Goal: Task Accomplishment & Management: Manage account settings

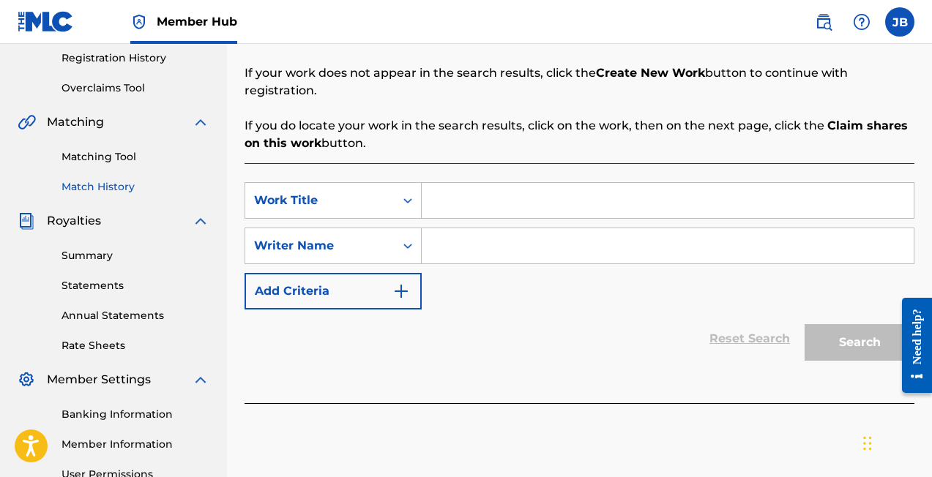
scroll to position [278, 0]
click at [97, 315] on link "Annual Statements" at bounding box center [136, 315] width 148 height 15
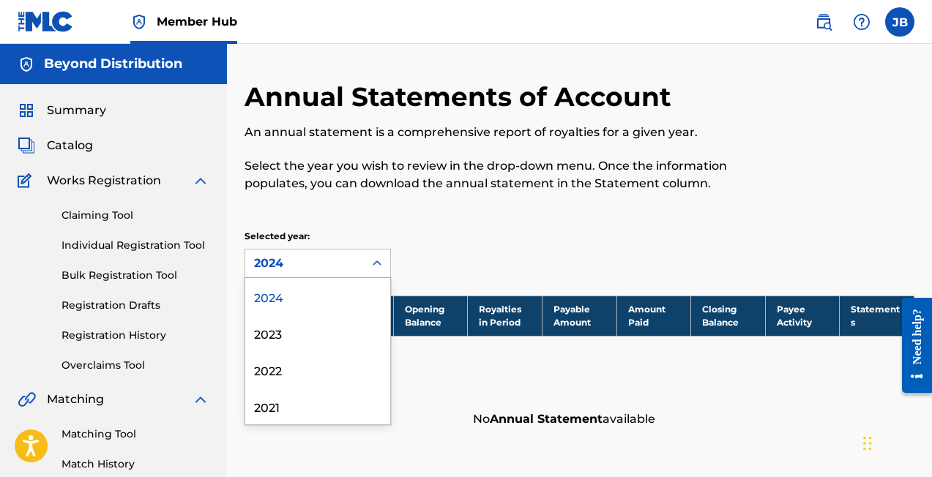
click at [285, 262] on div "2024" at bounding box center [304, 264] width 101 height 18
click at [284, 332] on div "2023" at bounding box center [317, 333] width 145 height 37
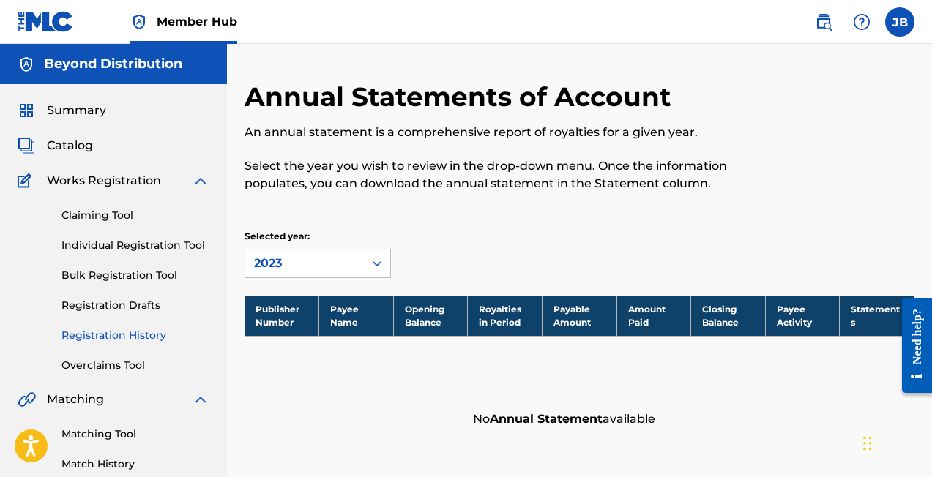
click at [116, 335] on link "Registration History" at bounding box center [136, 335] width 148 height 15
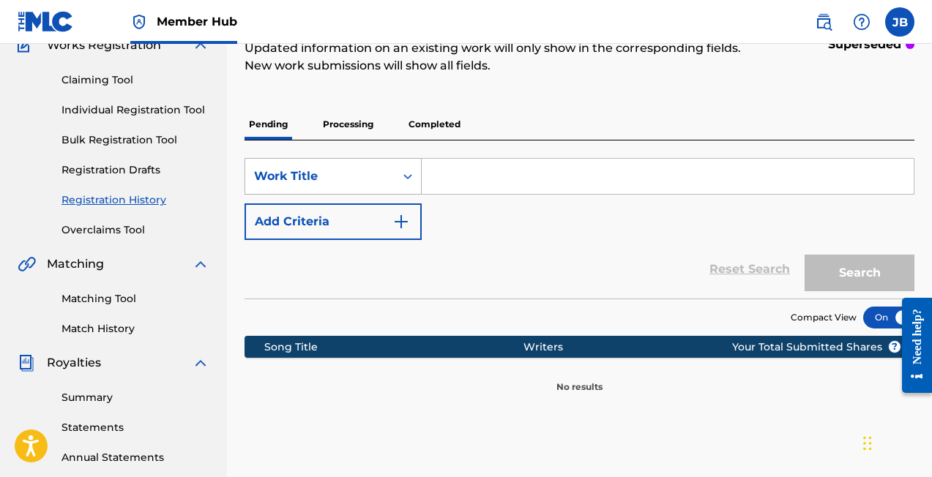
scroll to position [225, 0]
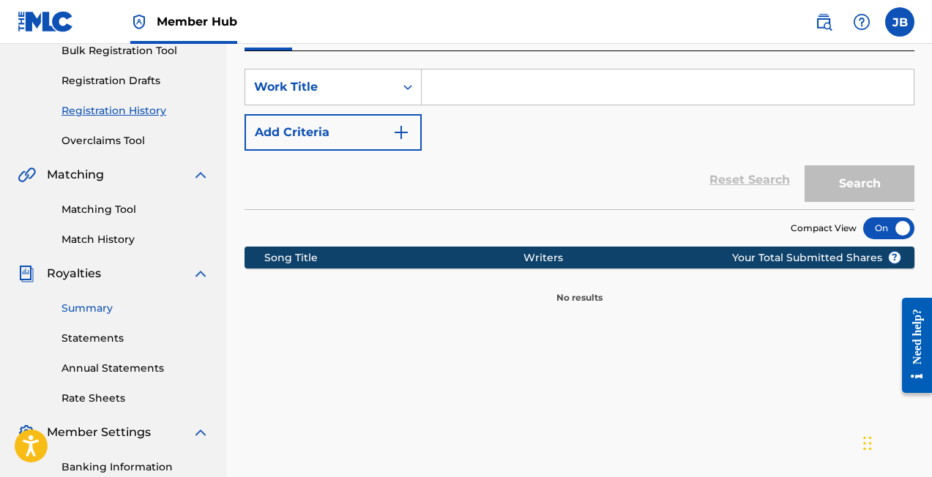
click at [89, 306] on link "Summary" at bounding box center [136, 308] width 148 height 15
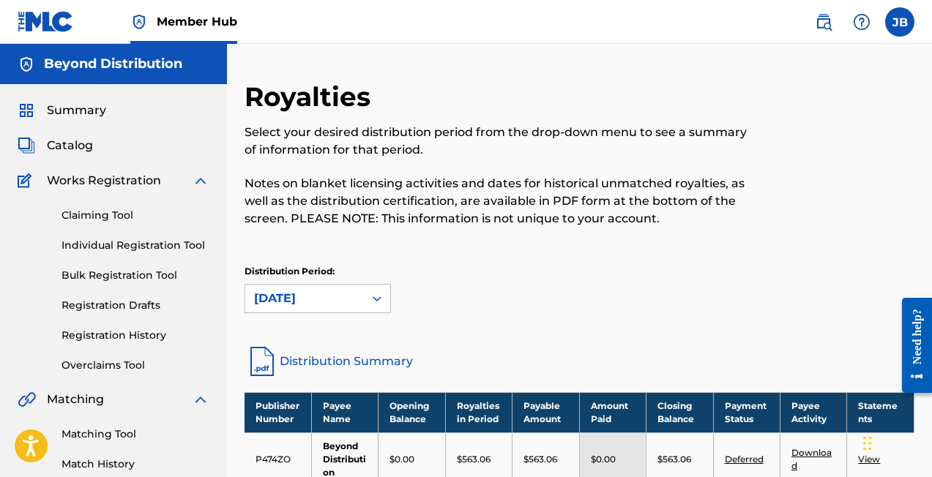
scroll to position [105, 0]
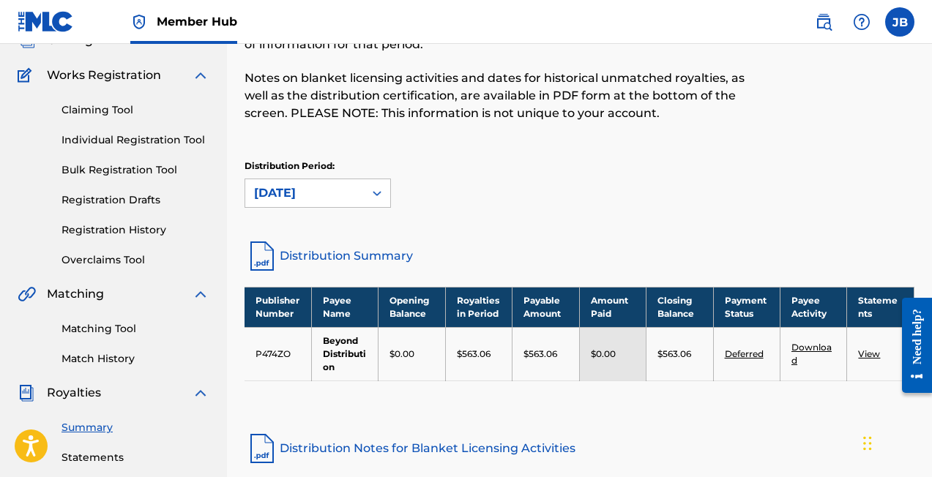
click at [744, 351] on link "Deferred" at bounding box center [744, 354] width 39 height 11
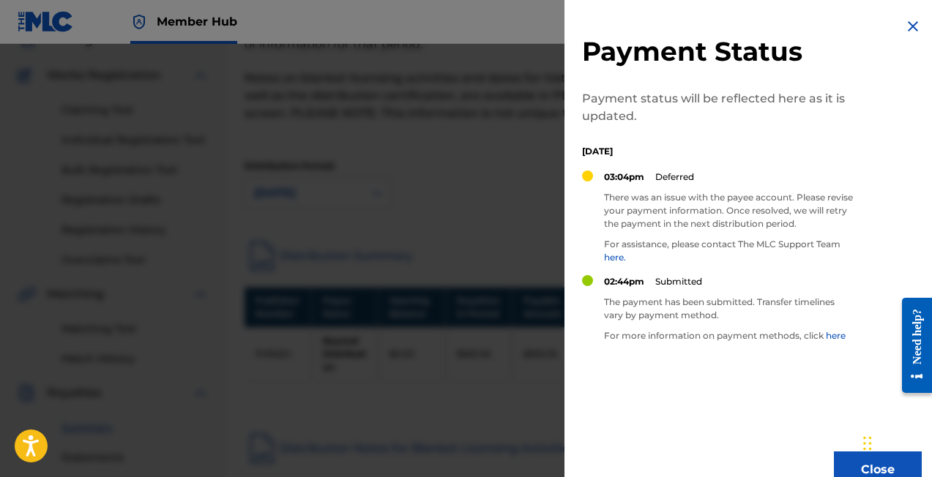
click at [907, 25] on img at bounding box center [913, 27] width 18 height 18
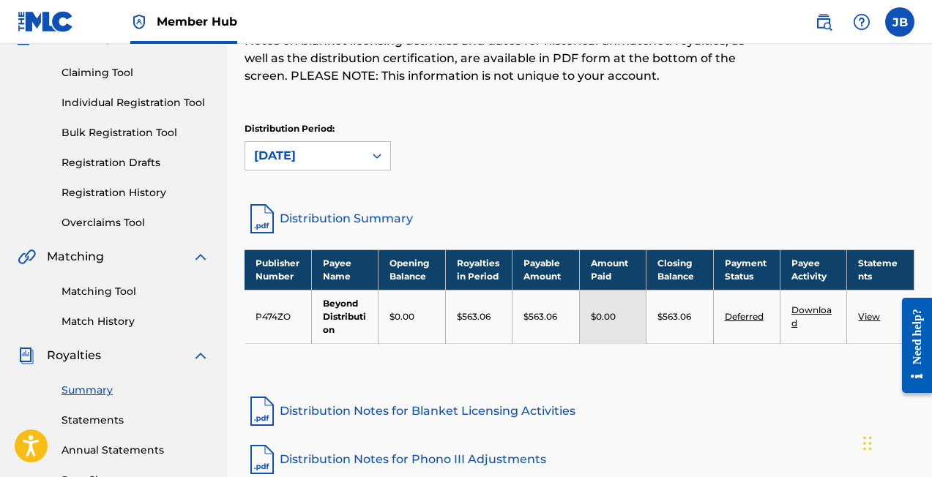
scroll to position [145, 0]
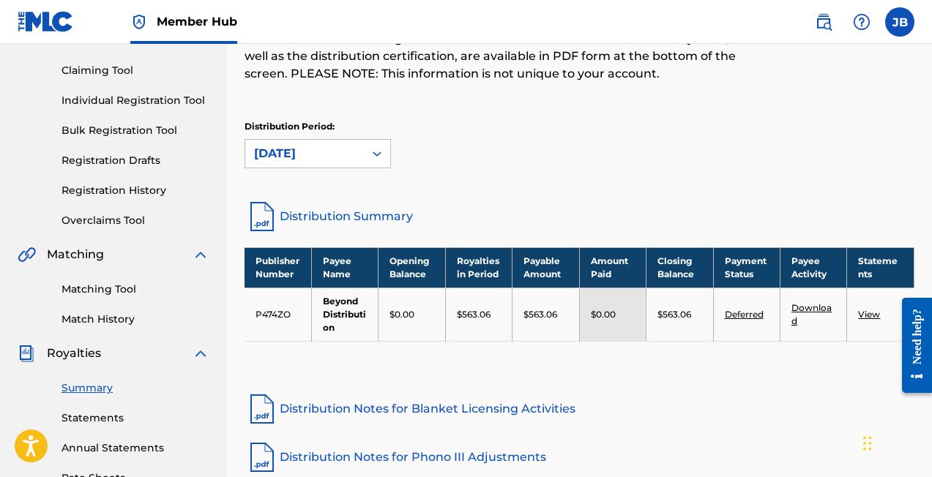
click at [868, 317] on link "View" at bounding box center [869, 314] width 22 height 11
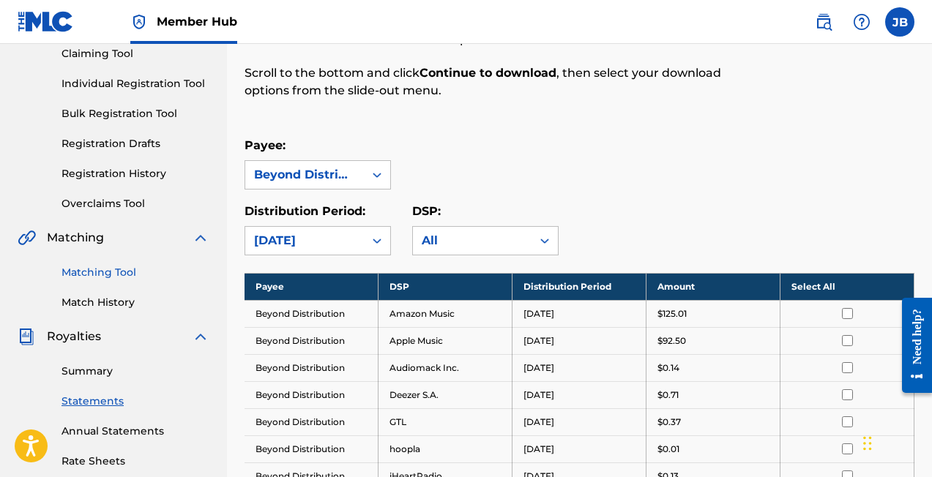
scroll to position [163, 0]
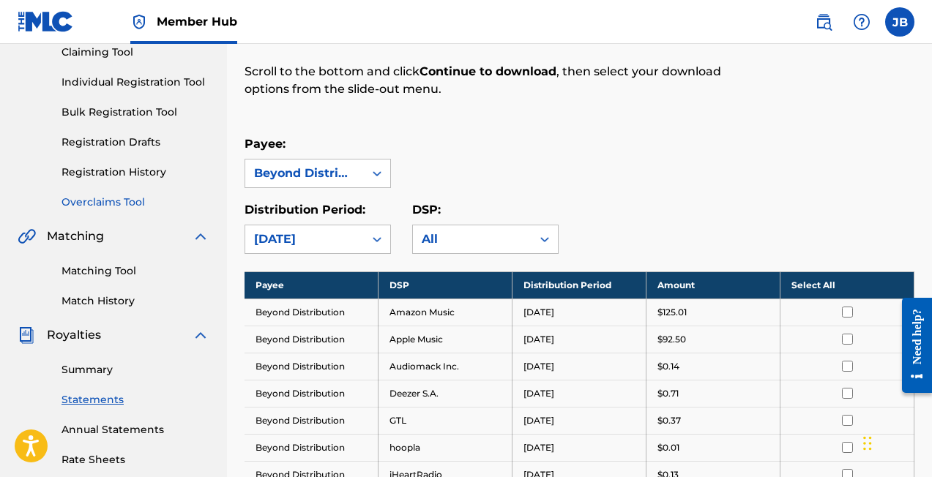
click at [114, 198] on link "Overclaims Tool" at bounding box center [136, 202] width 148 height 15
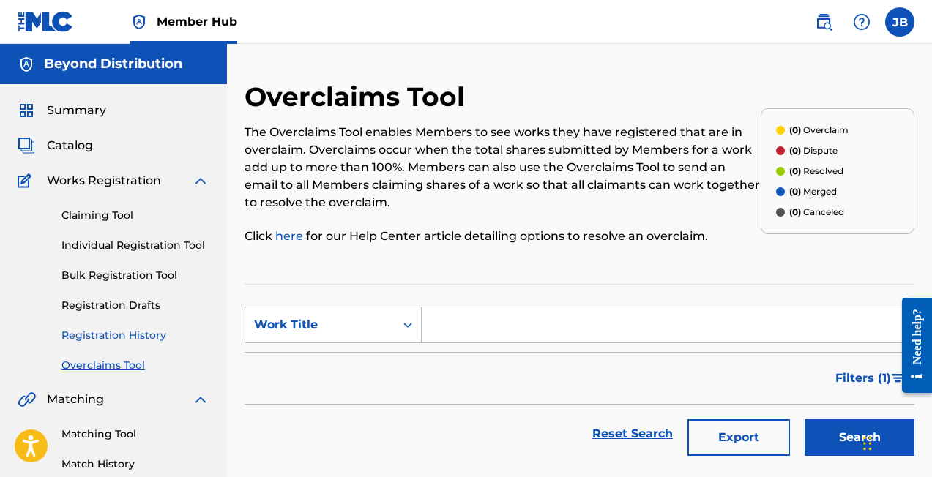
click at [109, 332] on link "Registration History" at bounding box center [136, 335] width 148 height 15
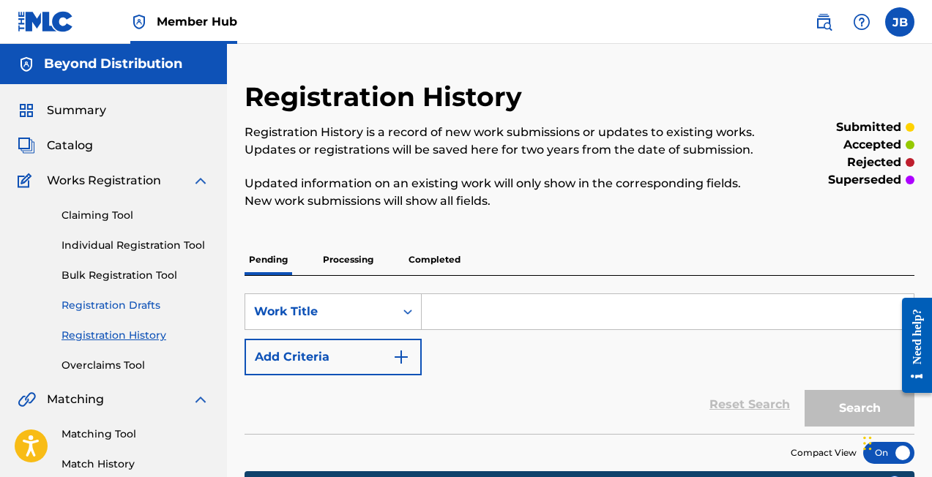
click at [127, 303] on link "Registration Drafts" at bounding box center [136, 305] width 148 height 15
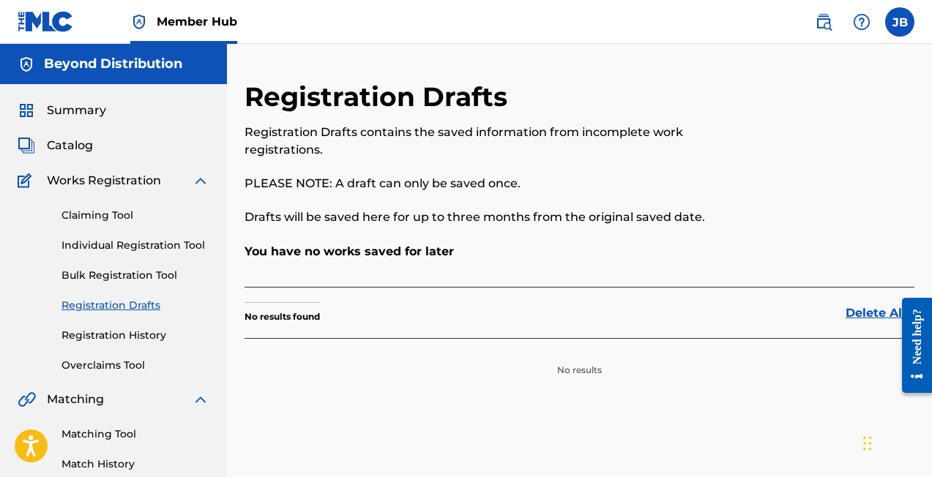
click at [137, 267] on div "Claiming Tool Individual Registration Tool Bulk Registration Tool Registration …" at bounding box center [114, 282] width 192 height 184
click at [133, 286] on div "Claiming Tool Individual Registration Tool Bulk Registration Tool Registration …" at bounding box center [114, 282] width 192 height 184
click at [135, 272] on link "Bulk Registration Tool" at bounding box center [136, 275] width 148 height 15
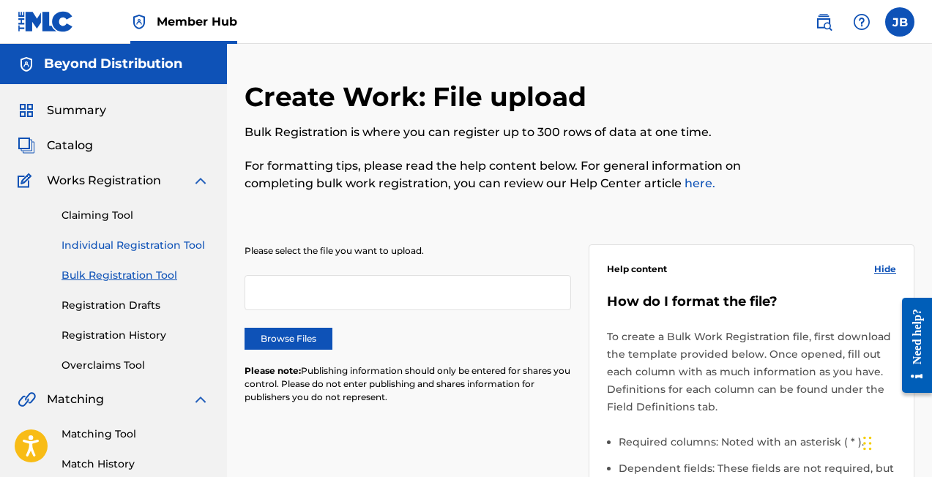
click at [149, 238] on link "Individual Registration Tool" at bounding box center [136, 245] width 148 height 15
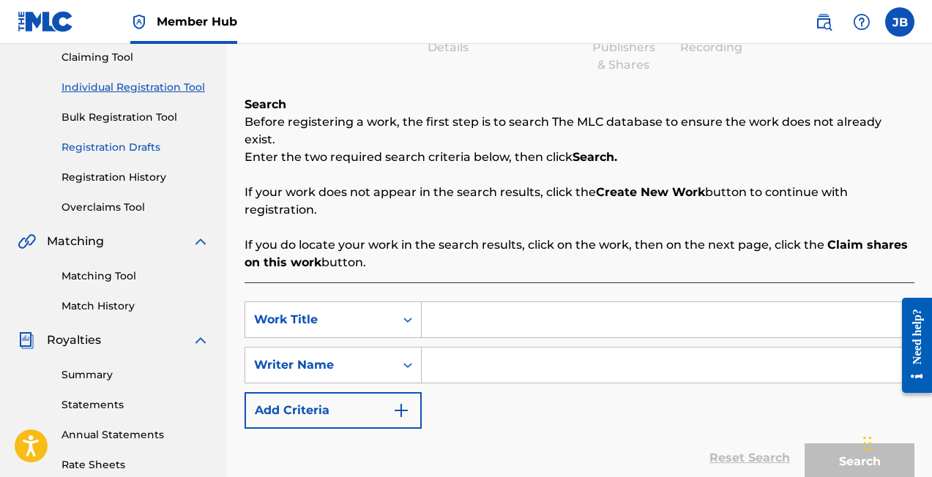
scroll to position [125, 0]
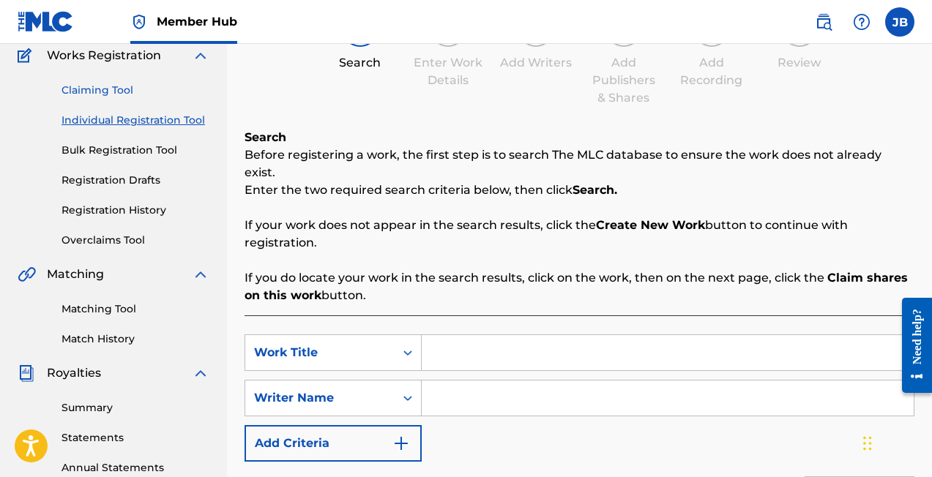
click at [92, 91] on link "Claiming Tool" at bounding box center [136, 90] width 148 height 15
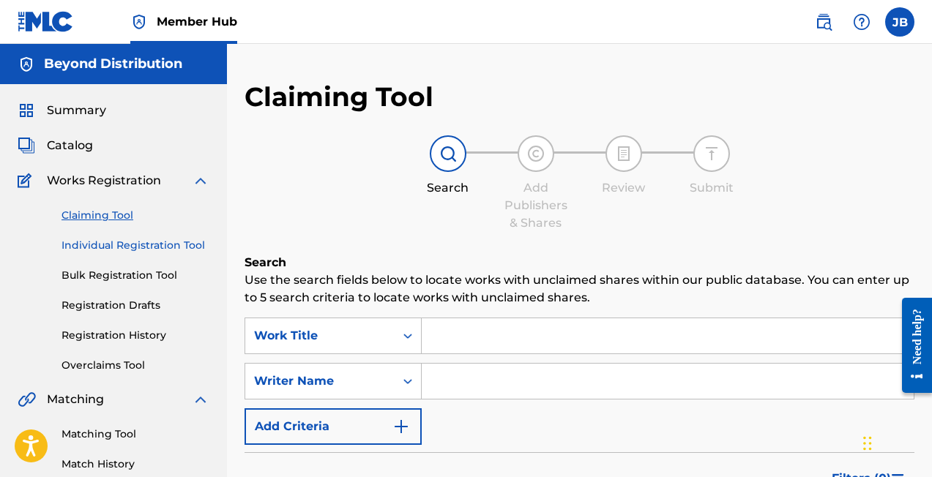
click at [145, 248] on link "Individual Registration Tool" at bounding box center [136, 245] width 148 height 15
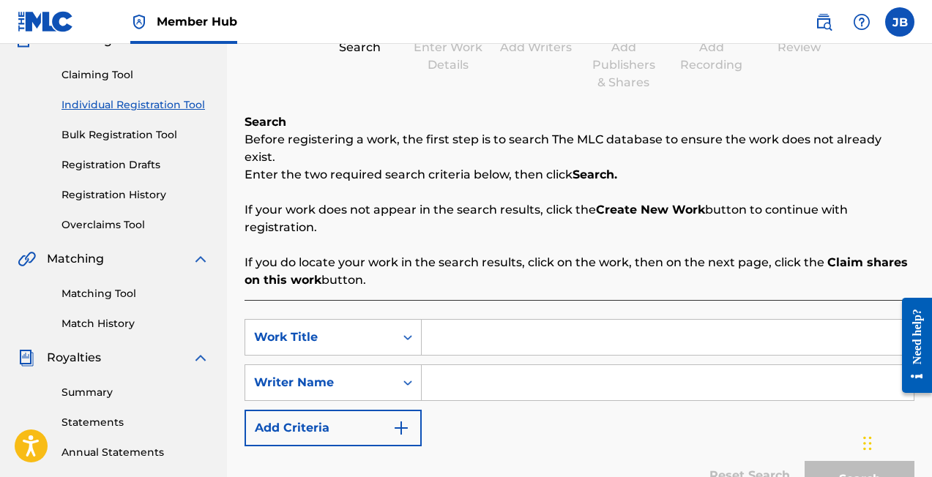
scroll to position [127, 0]
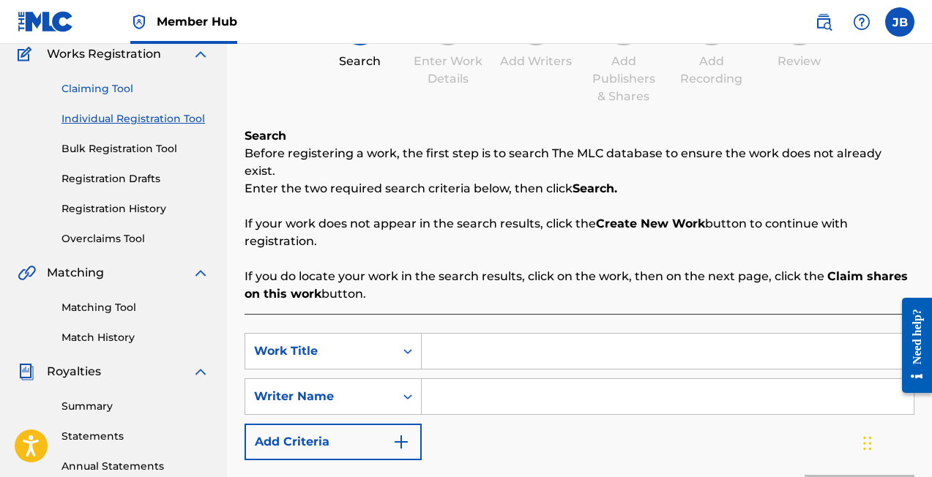
click at [110, 93] on link "Claiming Tool" at bounding box center [136, 88] width 148 height 15
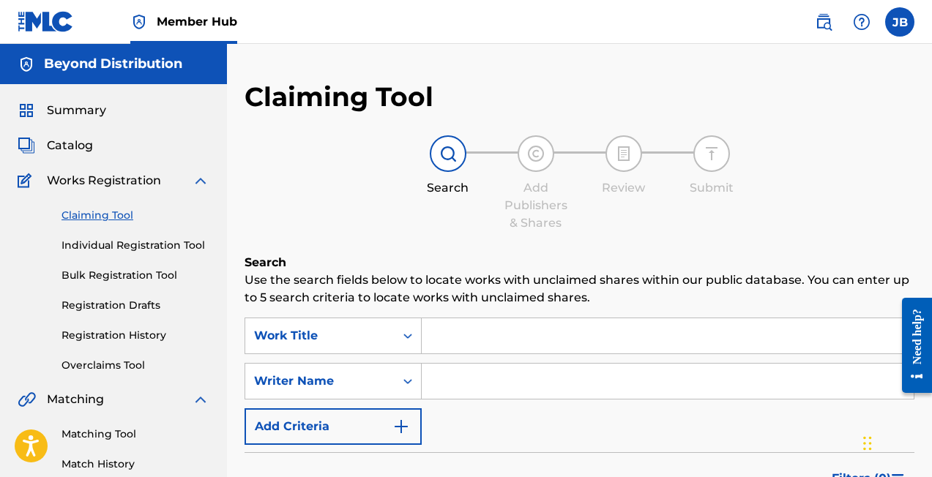
click at [477, 385] on input "Search Form" at bounding box center [668, 381] width 492 height 35
type input "[PERSON_NAME]"
click at [466, 428] on div "SearchWithCriteria27087a0f-53d6-479a-bfa9-9782ed3af64b Work Title SearchWithCri…" at bounding box center [602, 381] width 715 height 127
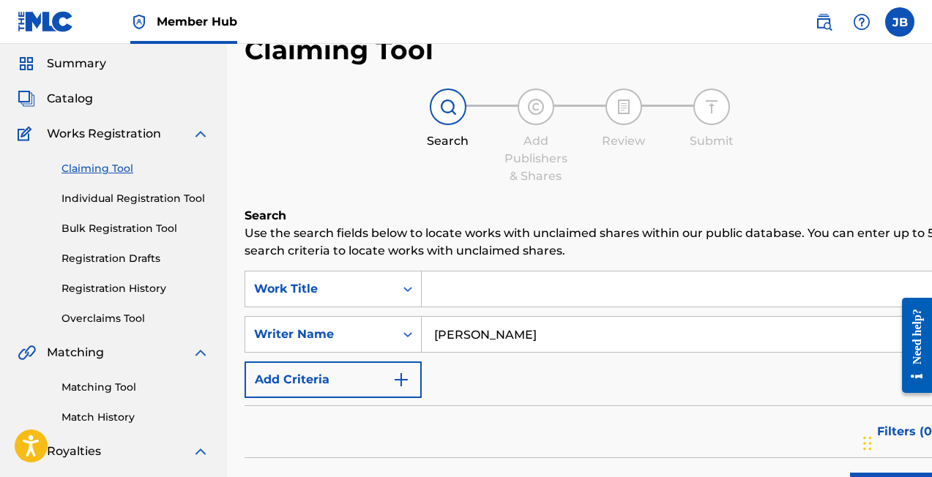
scroll to position [160, 0]
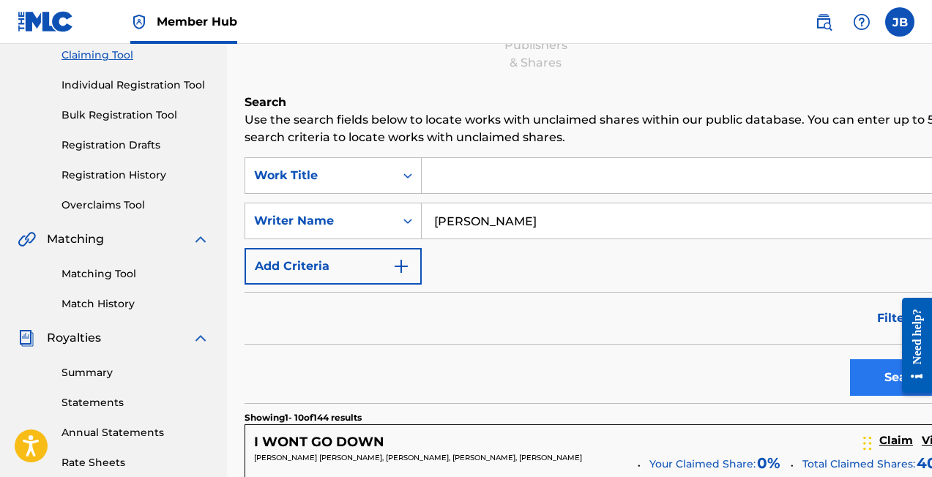
click at [850, 376] on button "Search" at bounding box center [905, 378] width 110 height 37
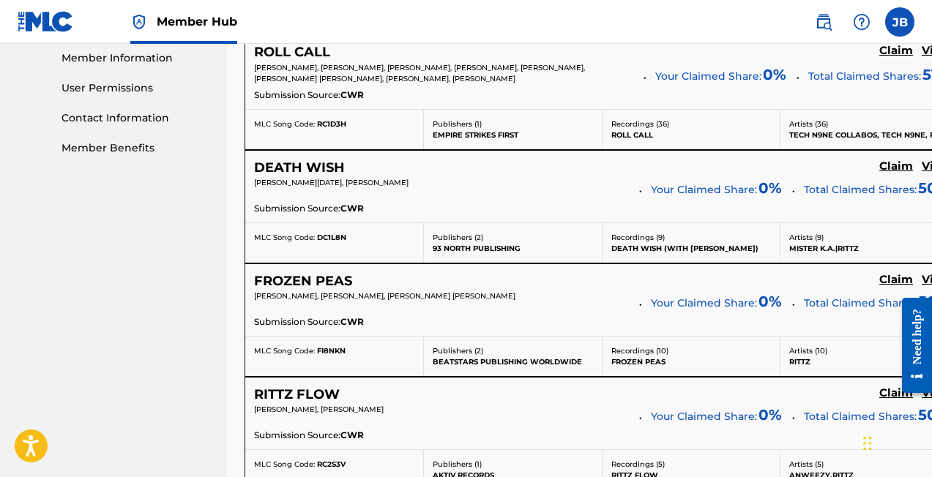
scroll to position [669, 0]
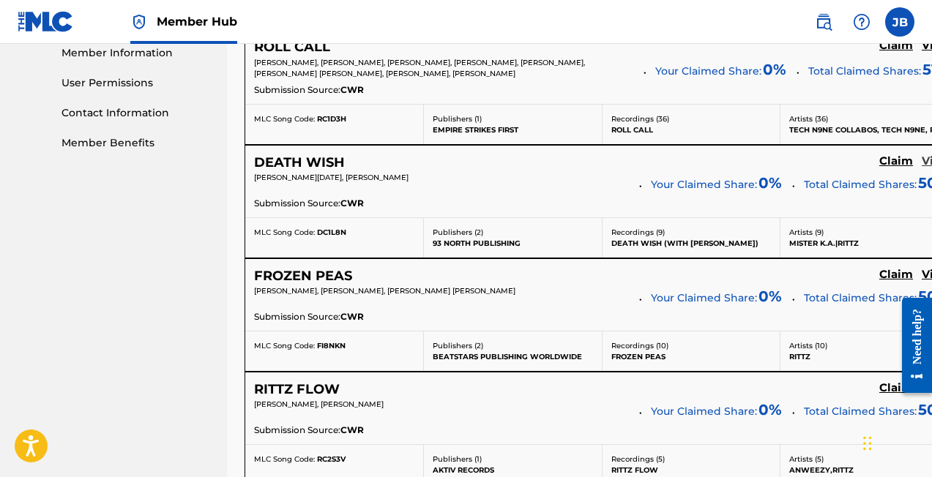
click at [922, 160] on h5 "View" at bounding box center [936, 162] width 29 height 14
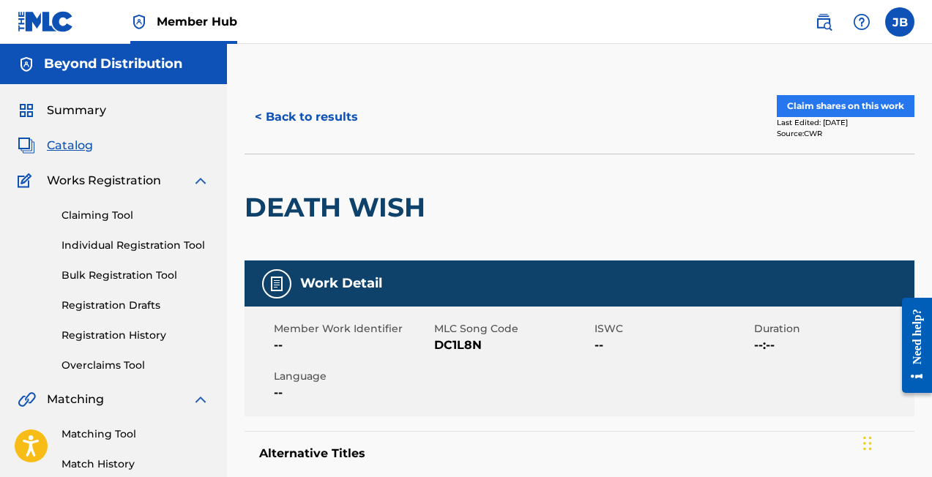
click at [838, 107] on button "Claim shares on this work" at bounding box center [846, 106] width 138 height 22
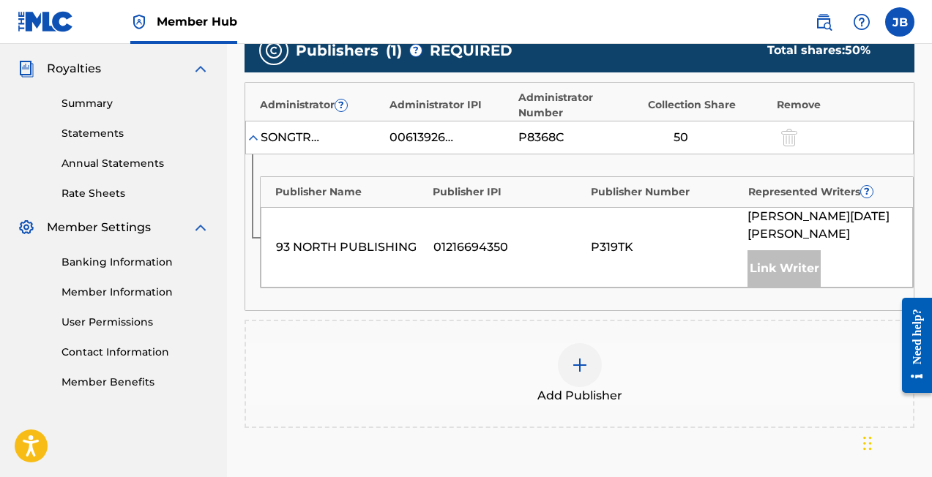
scroll to position [492, 0]
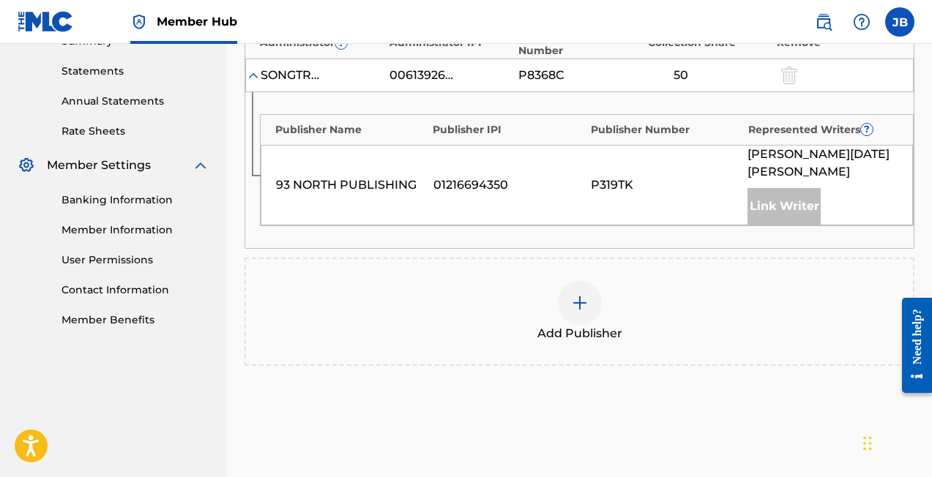
click at [583, 297] on div at bounding box center [580, 303] width 44 height 44
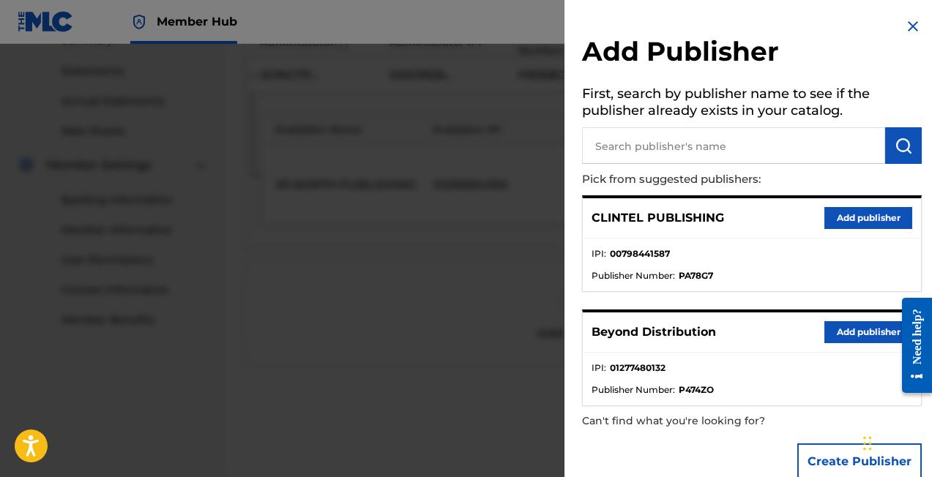
click at [654, 144] on input "text" at bounding box center [733, 145] width 303 height 37
type input "a"
click at [846, 217] on button "Add publisher" at bounding box center [869, 218] width 88 height 22
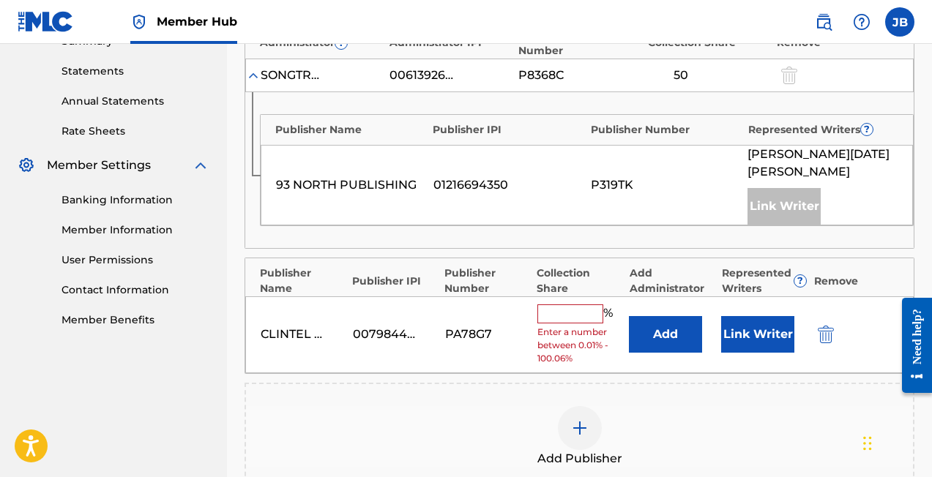
click at [562, 305] on input "text" at bounding box center [570, 314] width 66 height 19
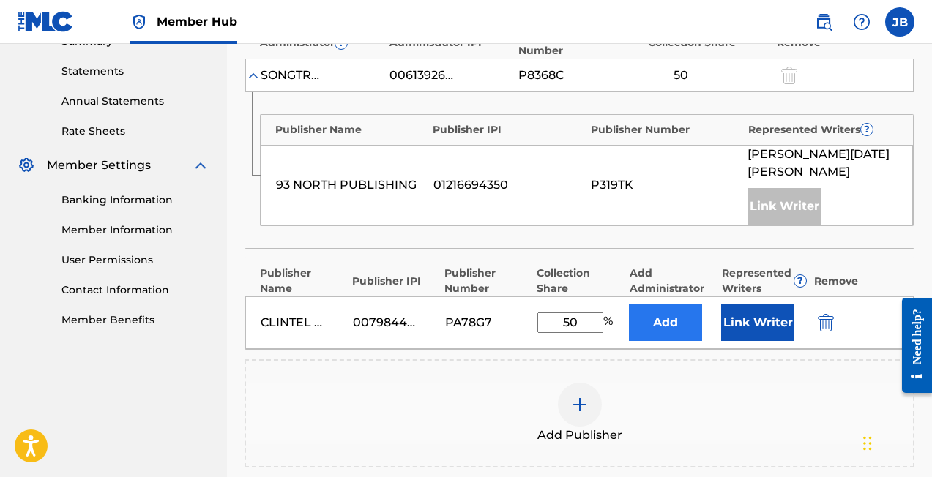
type input "50"
click at [673, 307] on button "Add" at bounding box center [665, 323] width 73 height 37
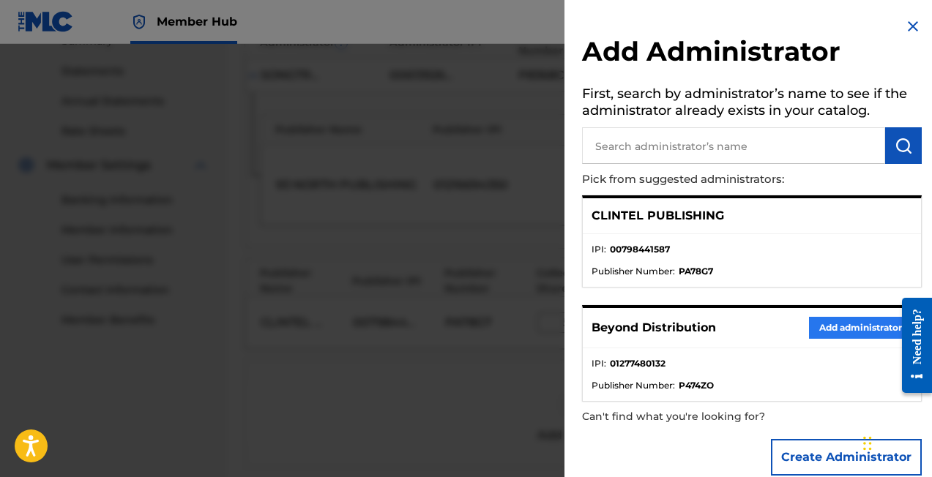
click at [826, 332] on button "Add administrator" at bounding box center [860, 328] width 103 height 22
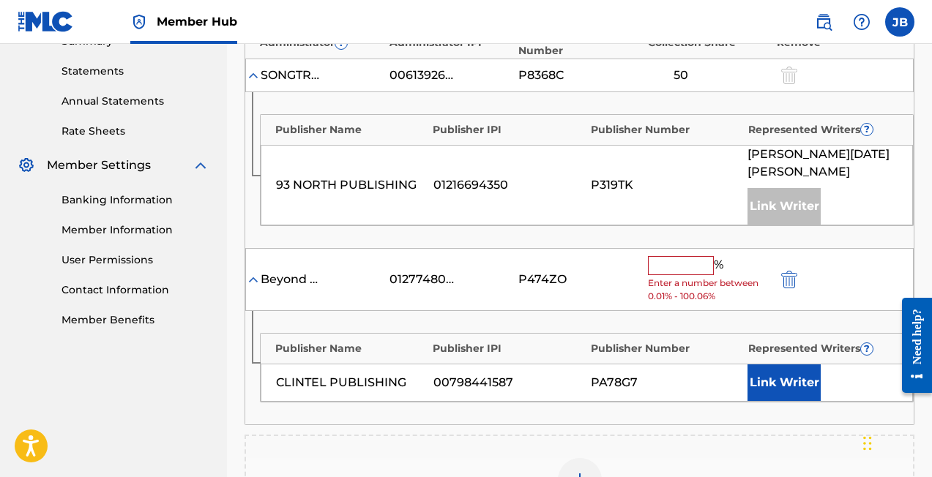
click at [674, 256] on input "text" at bounding box center [681, 265] width 66 height 19
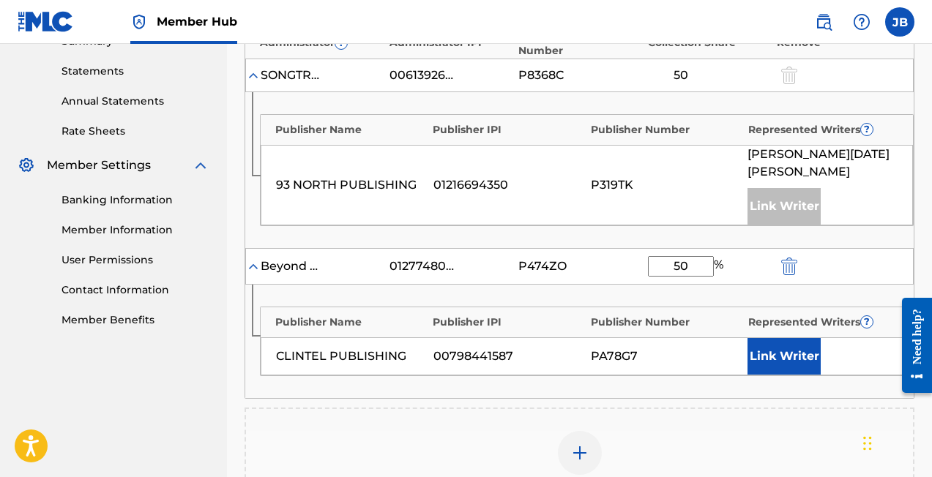
type input "50"
click at [667, 376] on div "Publisher Name Publisher IPI Publisher Number Represented Writers ? CLINTEL PUB…" at bounding box center [579, 342] width 669 height 114
click at [776, 350] on button "Link Writer" at bounding box center [784, 356] width 73 height 37
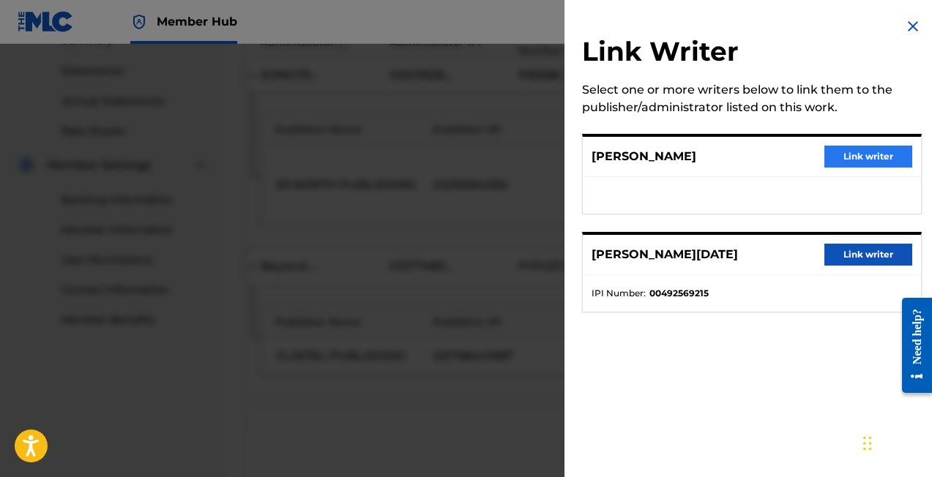
click at [858, 155] on button "Link writer" at bounding box center [869, 157] width 88 height 22
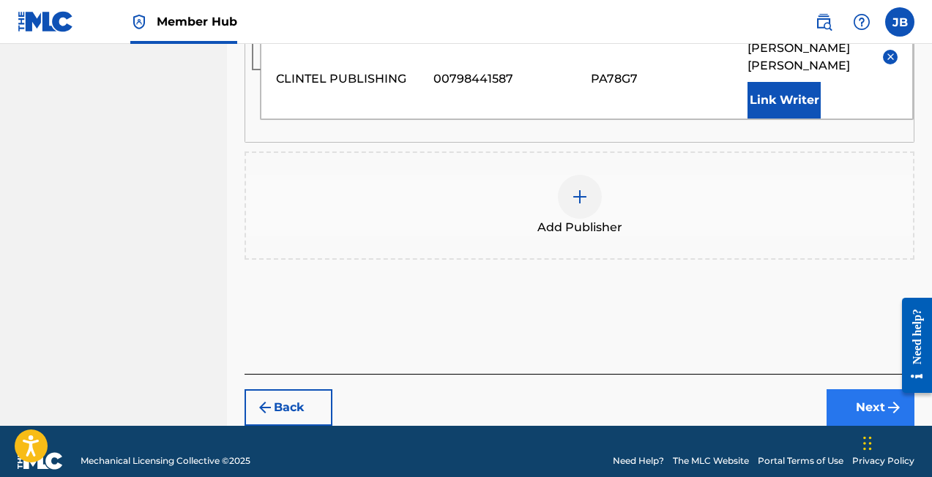
click at [865, 390] on button "Next" at bounding box center [871, 408] width 88 height 37
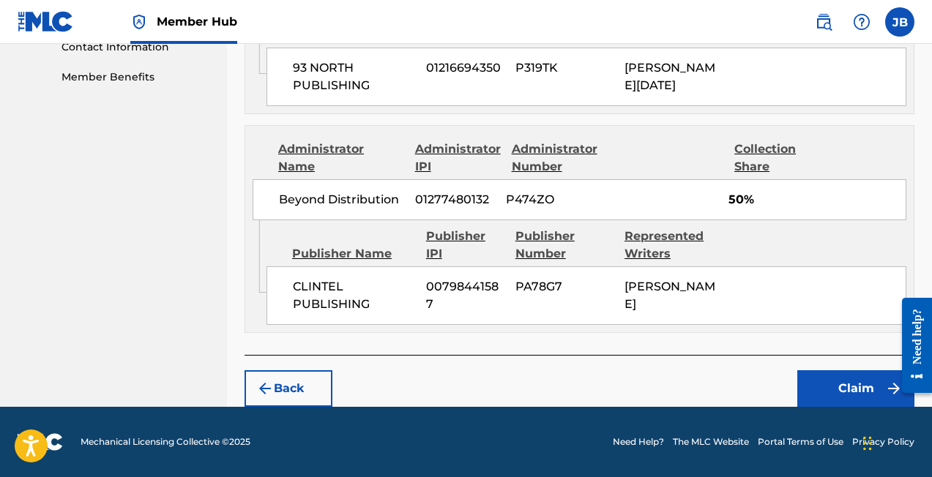
scroll to position [767, 0]
click at [871, 386] on button "Claim" at bounding box center [855, 389] width 117 height 37
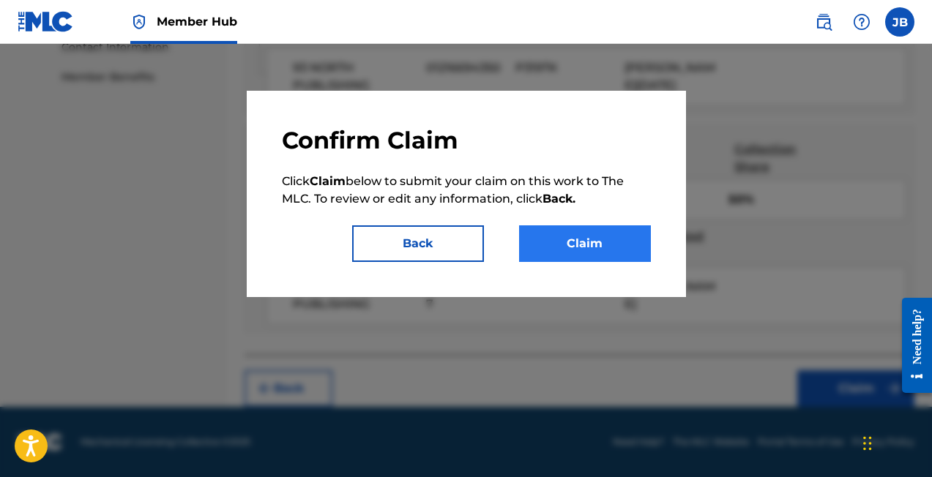
click at [591, 249] on button "Claim" at bounding box center [585, 244] width 132 height 37
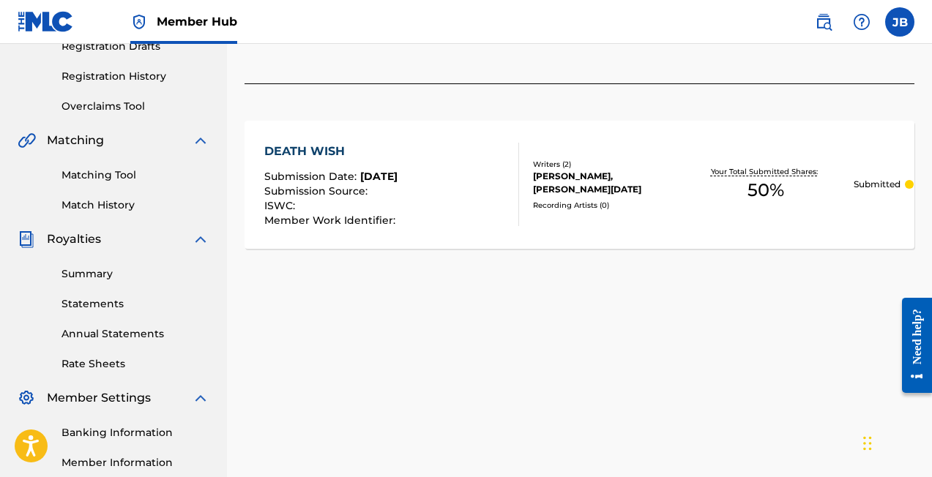
scroll to position [245, 0]
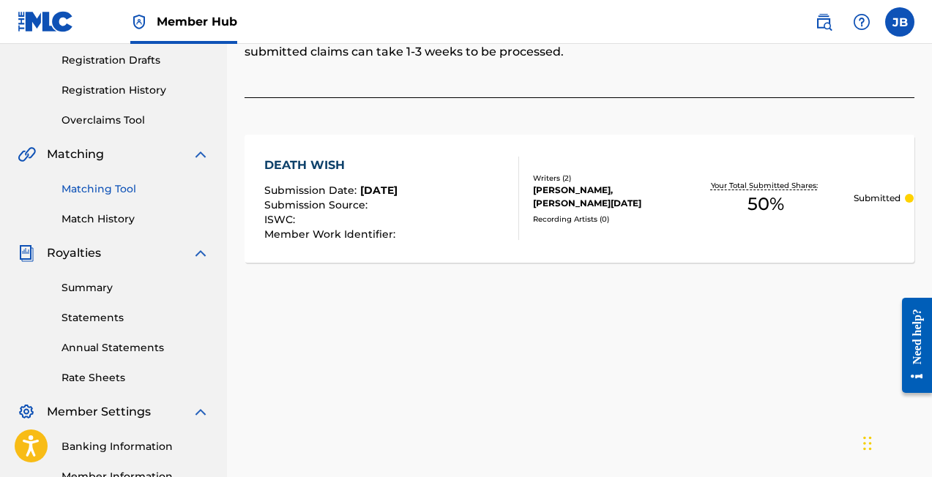
click at [97, 190] on link "Matching Tool" at bounding box center [136, 189] width 148 height 15
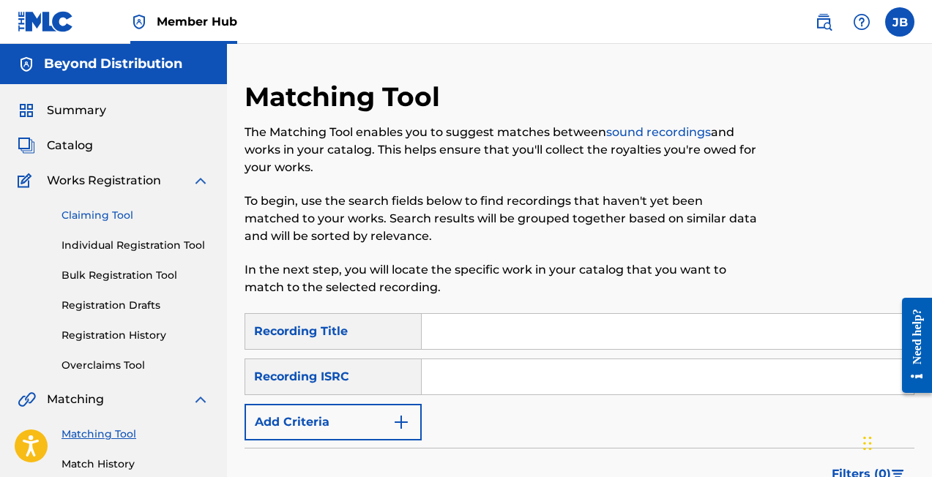
click at [103, 212] on link "Claiming Tool" at bounding box center [136, 215] width 148 height 15
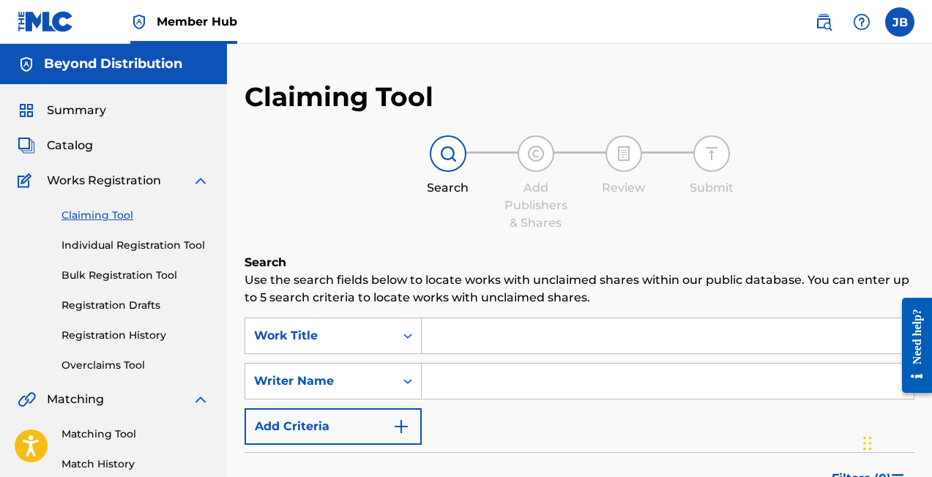
click at [516, 390] on input "Search Form" at bounding box center [668, 381] width 492 height 35
type input "[PERSON_NAME]"
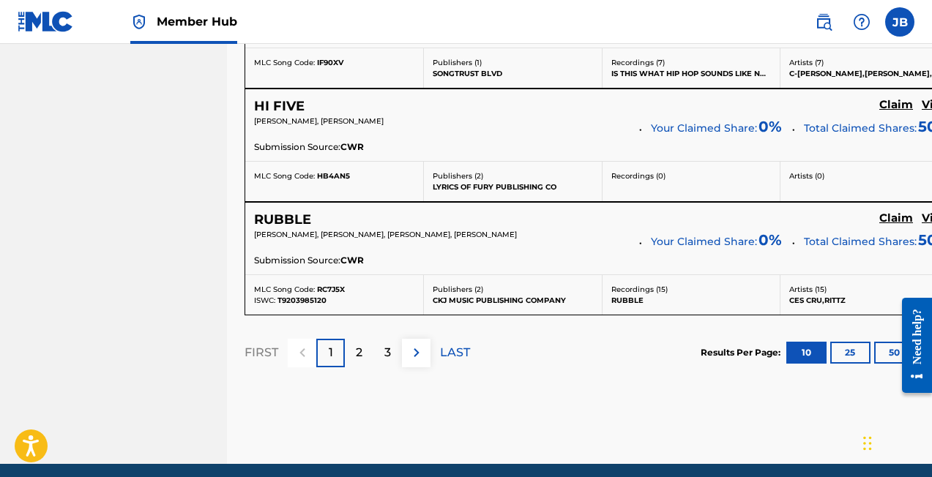
scroll to position [1405, 0]
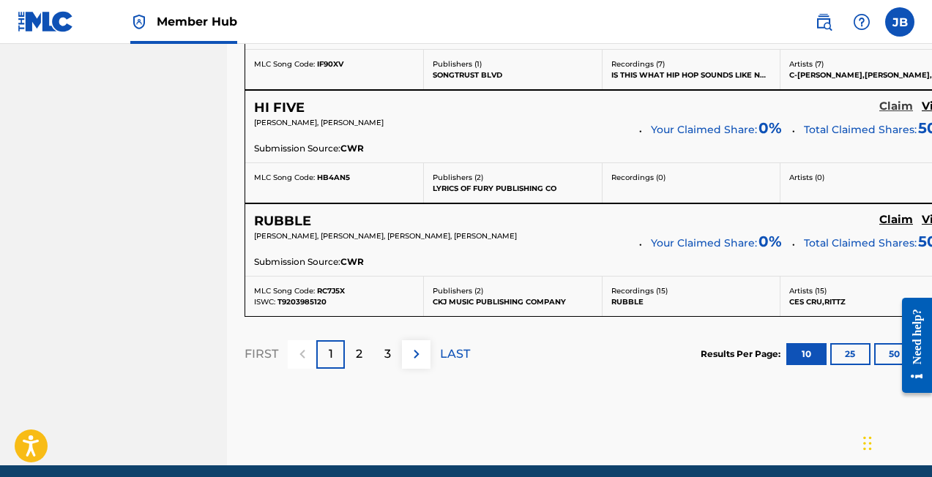
click at [879, 104] on h5 "Claim" at bounding box center [896, 107] width 34 height 14
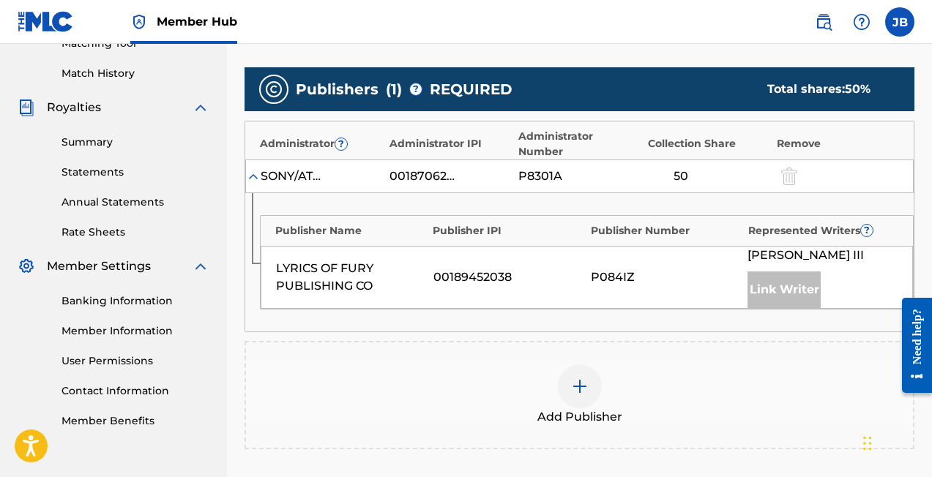
scroll to position [382, 0]
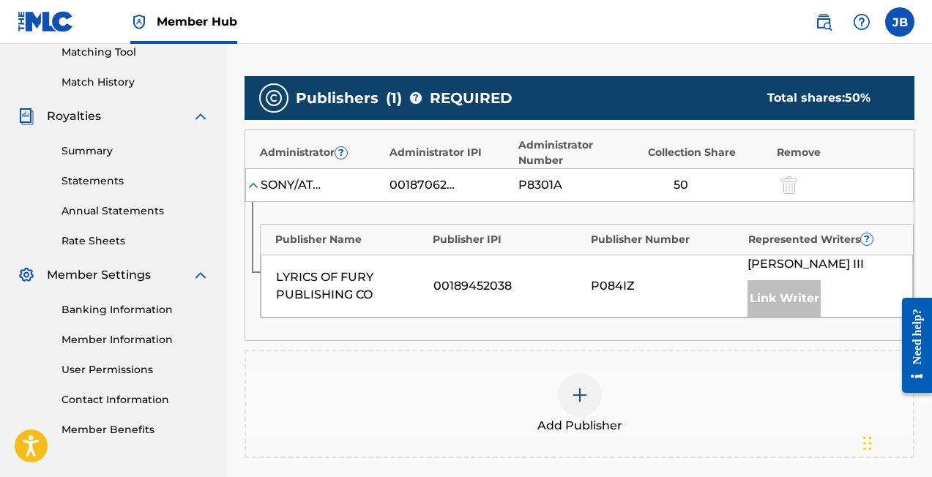
click at [253, 178] on img at bounding box center [253, 185] width 15 height 15
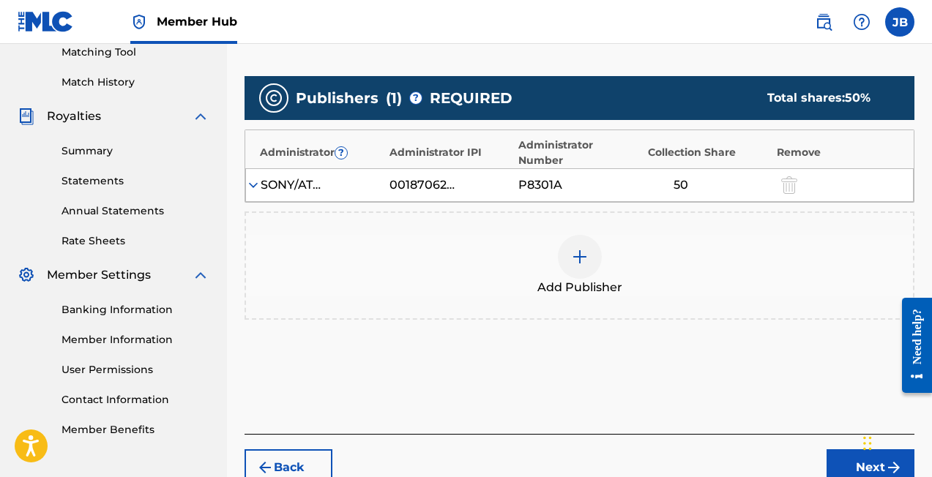
click at [253, 178] on img at bounding box center [253, 185] width 15 height 15
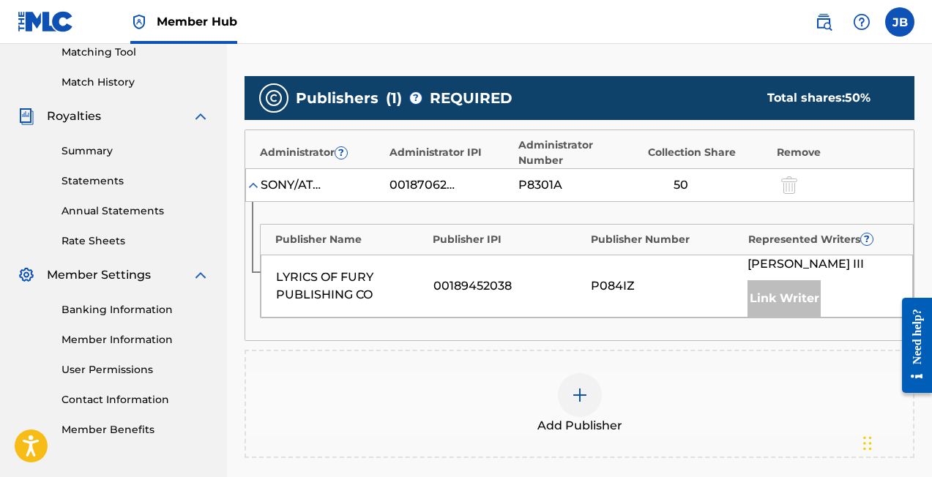
click at [576, 387] on img at bounding box center [580, 396] width 18 height 18
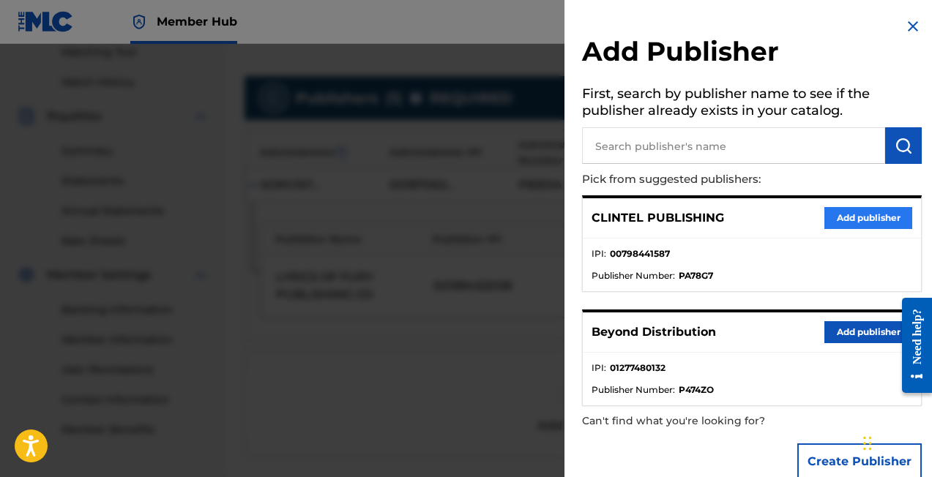
click at [844, 223] on button "Add publisher" at bounding box center [869, 218] width 88 height 22
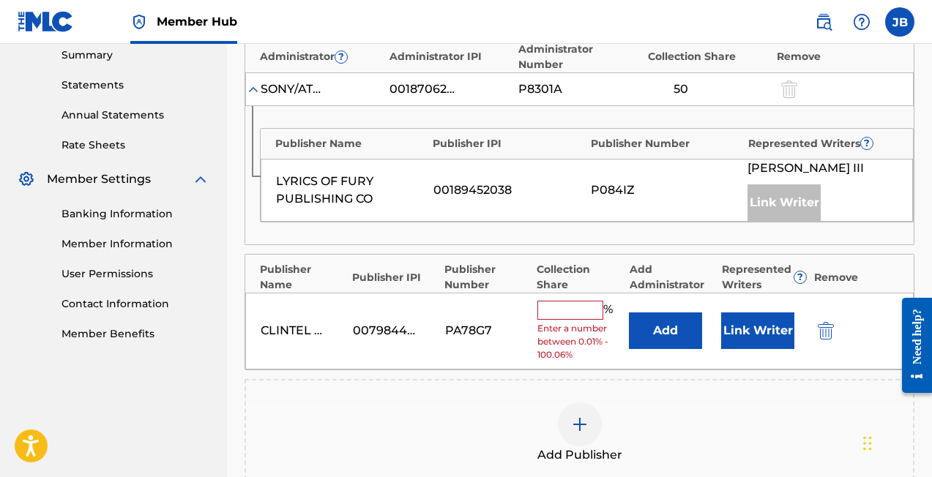
scroll to position [512, 0]
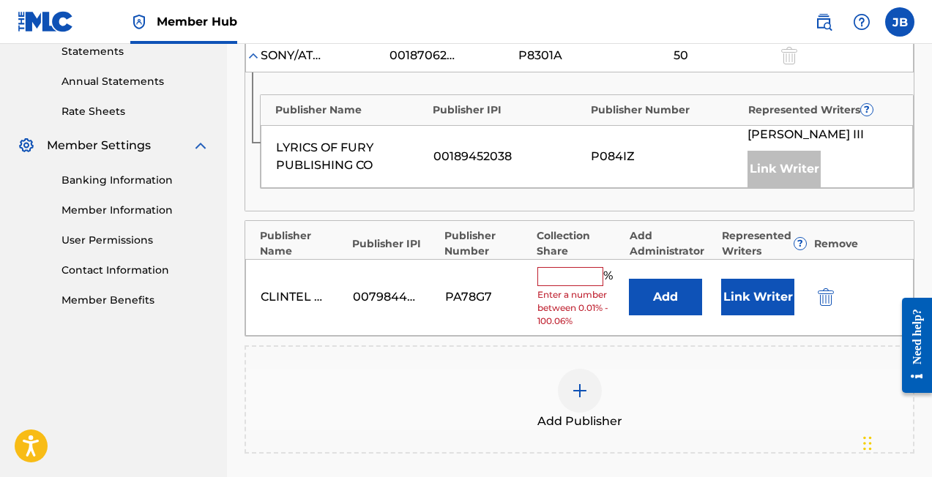
click at [559, 267] on input "text" at bounding box center [570, 276] width 66 height 19
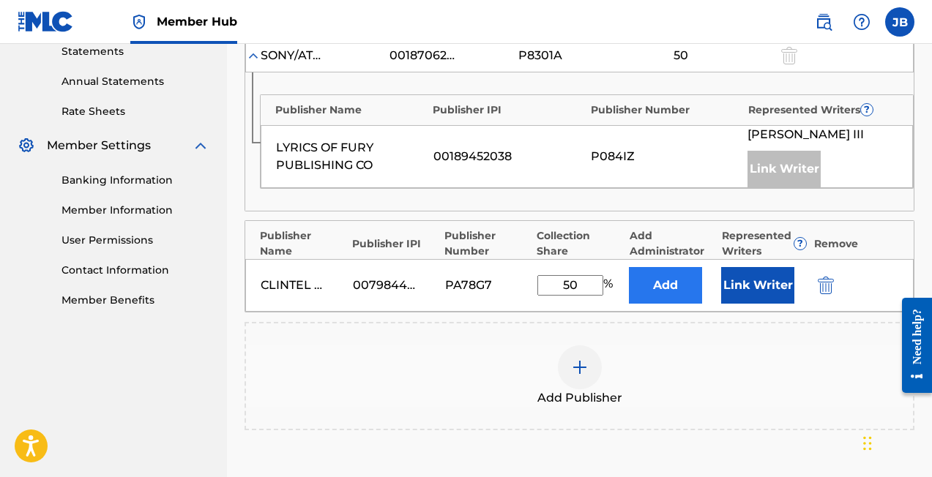
type input "50"
click at [661, 270] on button "Add" at bounding box center [665, 285] width 73 height 37
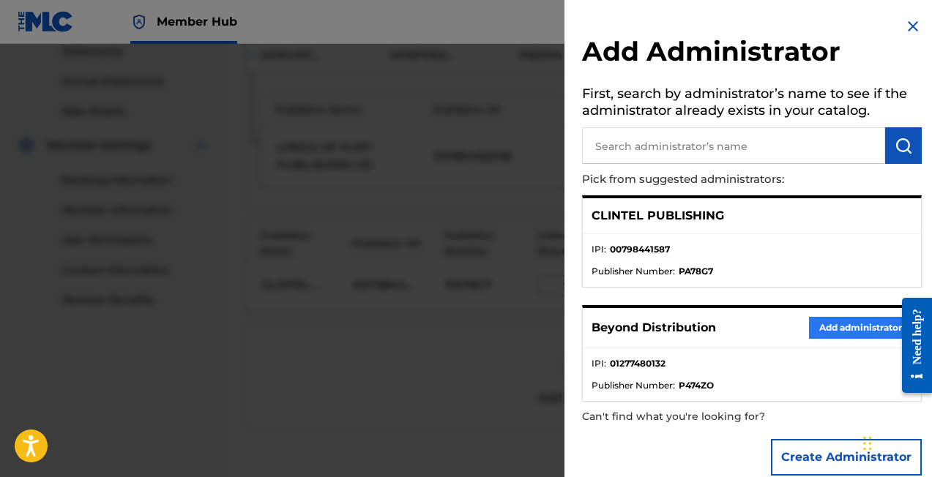
click at [839, 328] on button "Add administrator" at bounding box center [860, 328] width 103 height 22
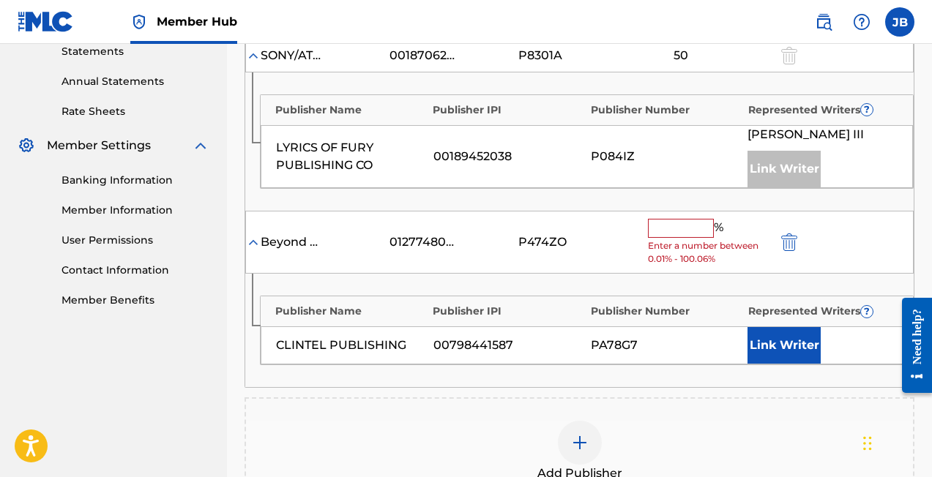
click at [678, 219] on input "text" at bounding box center [681, 228] width 66 height 19
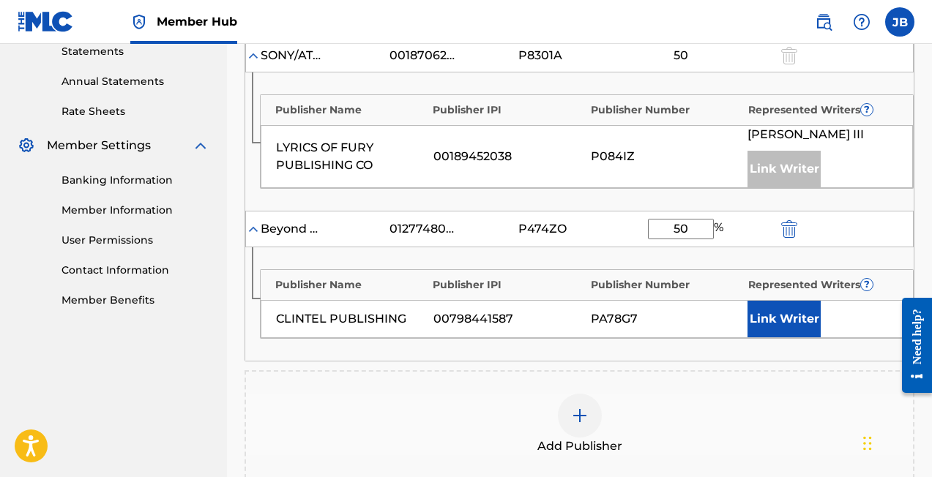
type input "50"
click at [700, 319] on div "CLINTEL PUBLISHING 00798441587 PA78G7 Link Writer" at bounding box center [587, 319] width 652 height 38
click at [793, 303] on button "Link Writer" at bounding box center [784, 319] width 73 height 37
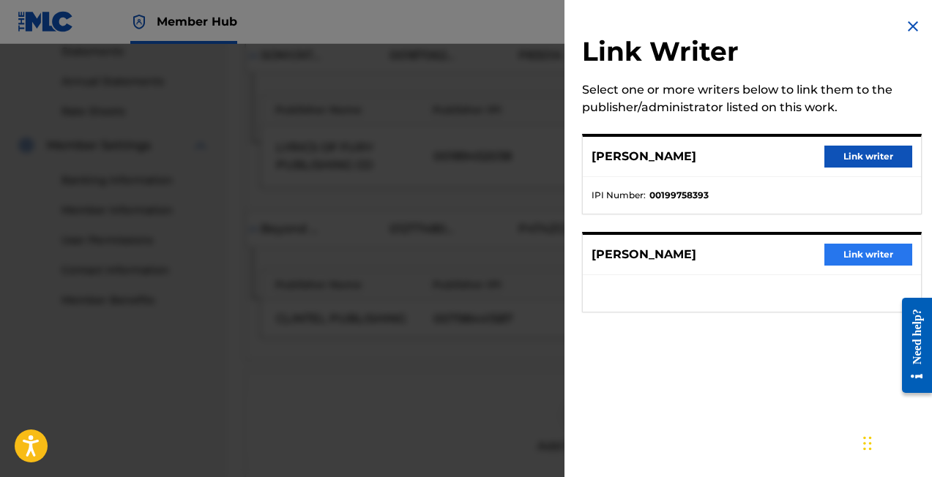
click at [844, 253] on button "Link writer" at bounding box center [869, 255] width 88 height 22
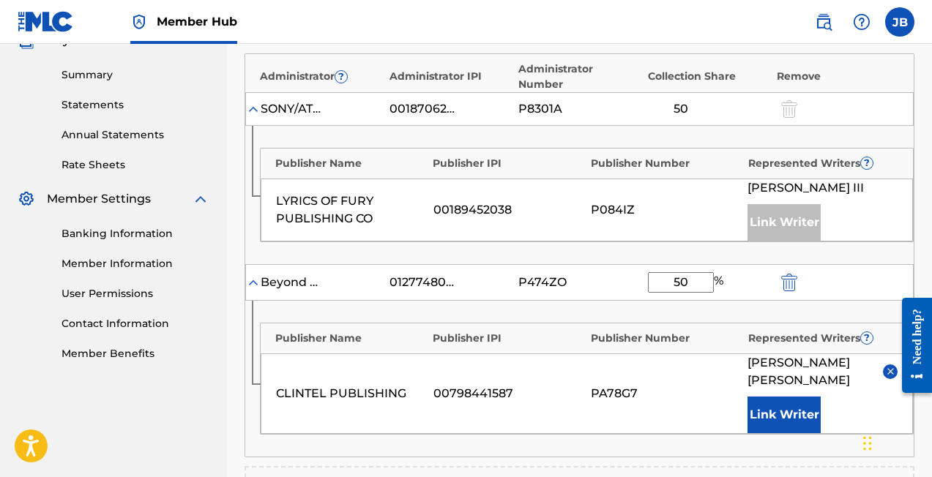
scroll to position [448, 0]
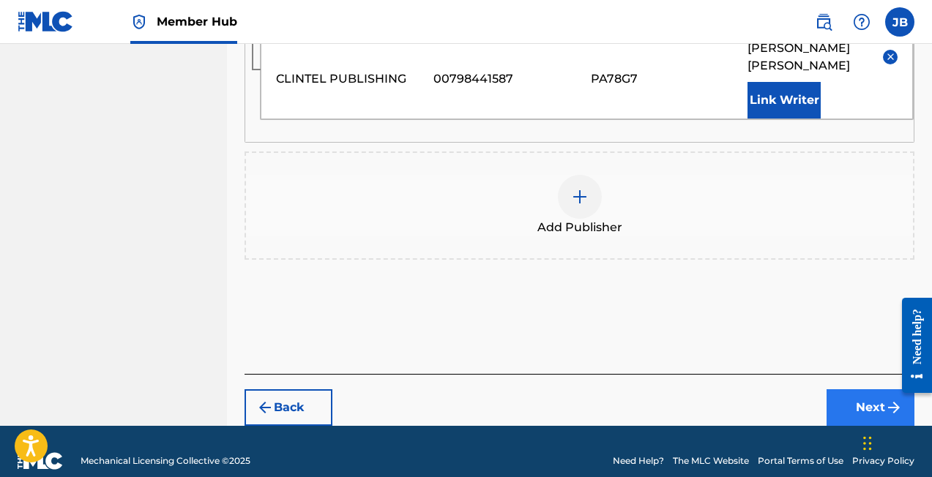
click at [857, 390] on button "Next" at bounding box center [871, 408] width 88 height 37
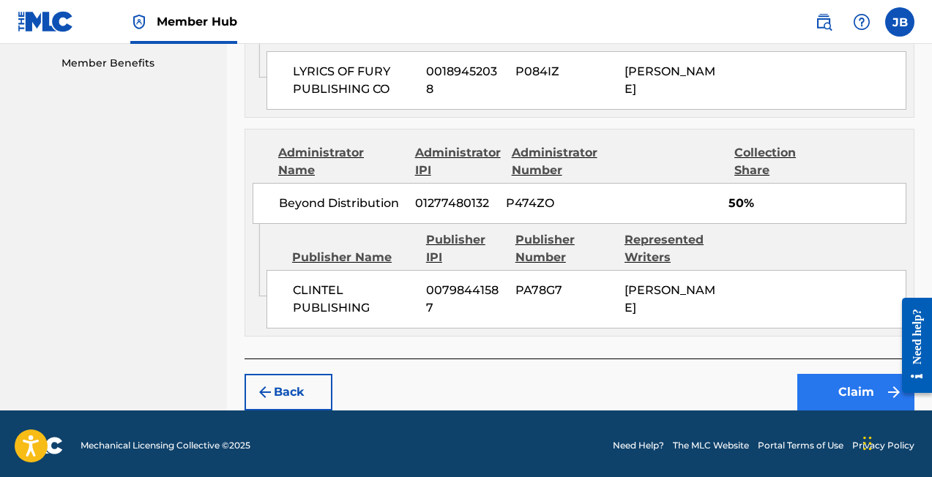
click at [857, 386] on button "Claim" at bounding box center [855, 392] width 117 height 37
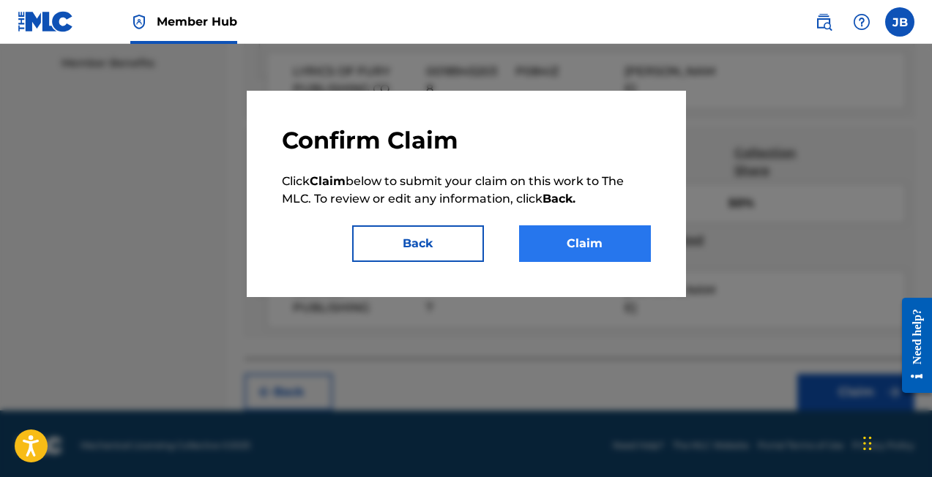
click at [587, 245] on button "Claim" at bounding box center [585, 244] width 132 height 37
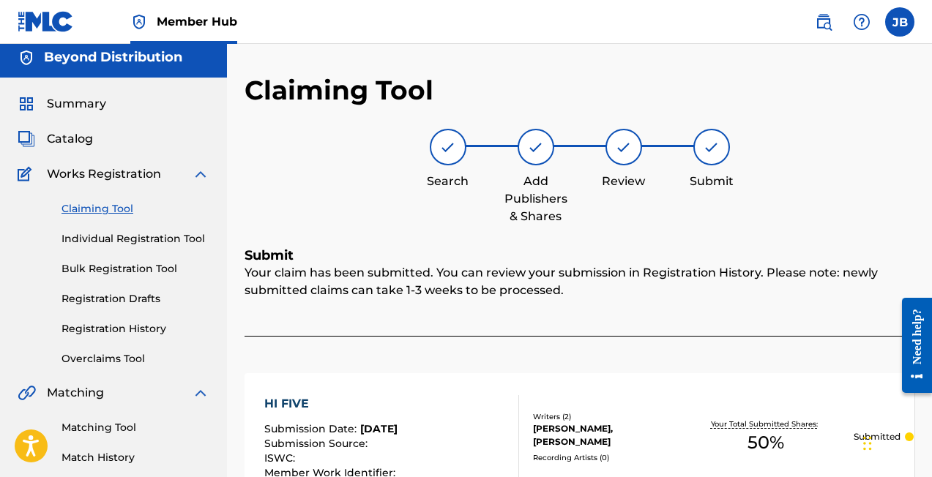
scroll to position [0, 0]
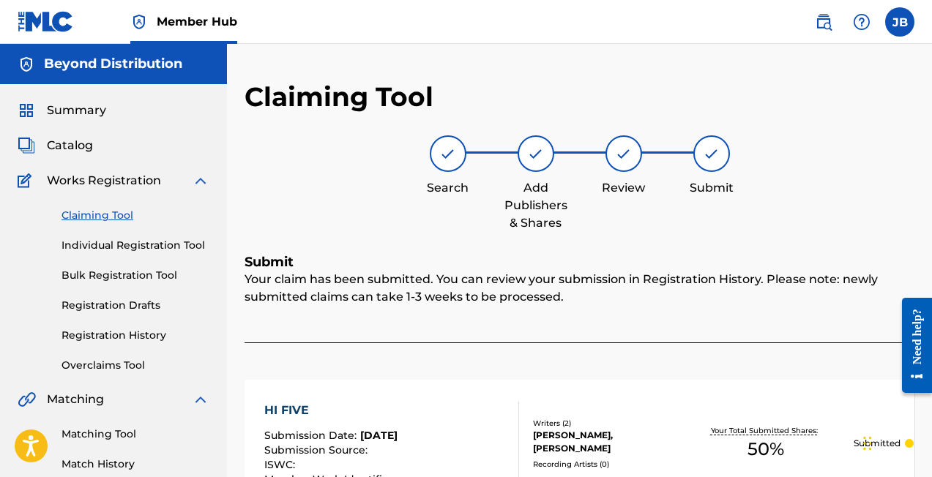
click at [97, 218] on link "Claiming Tool" at bounding box center [136, 215] width 148 height 15
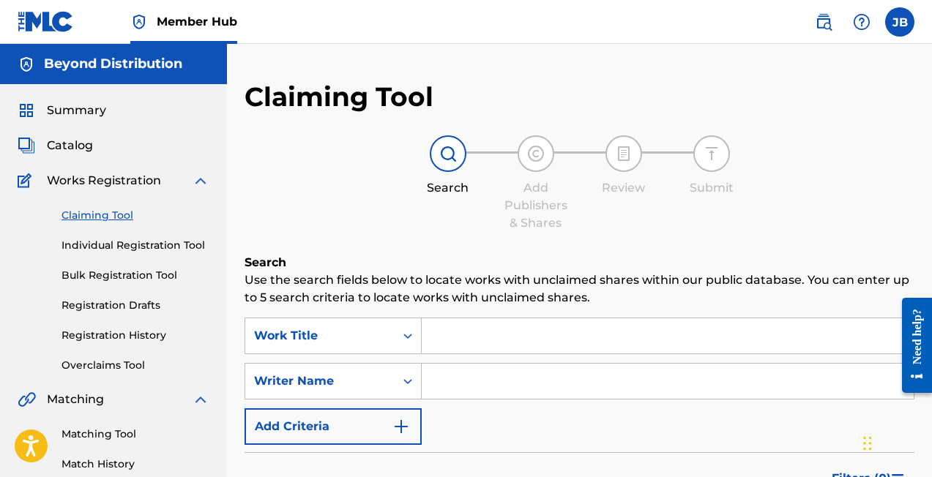
click at [498, 375] on input "Search Form" at bounding box center [668, 381] width 492 height 35
type input "[PERSON_NAME]"
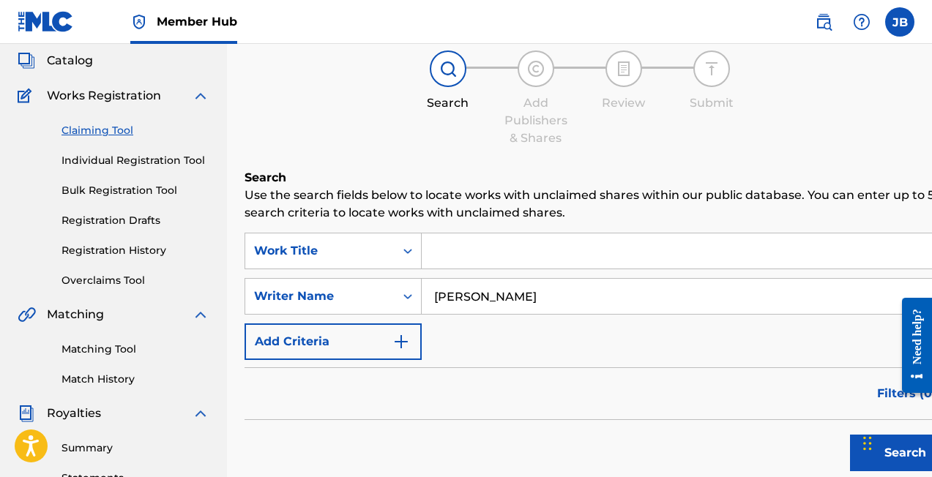
scroll to position [111, 0]
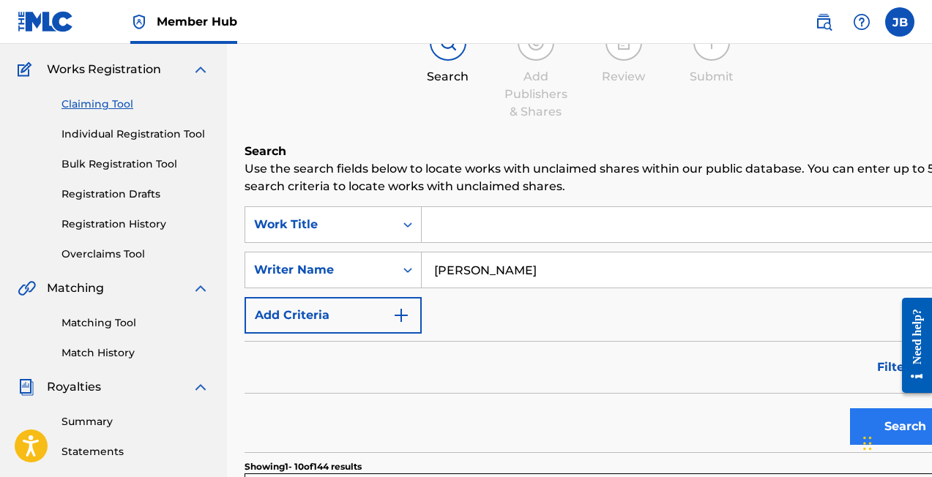
click at [850, 423] on button "Search" at bounding box center [905, 427] width 110 height 37
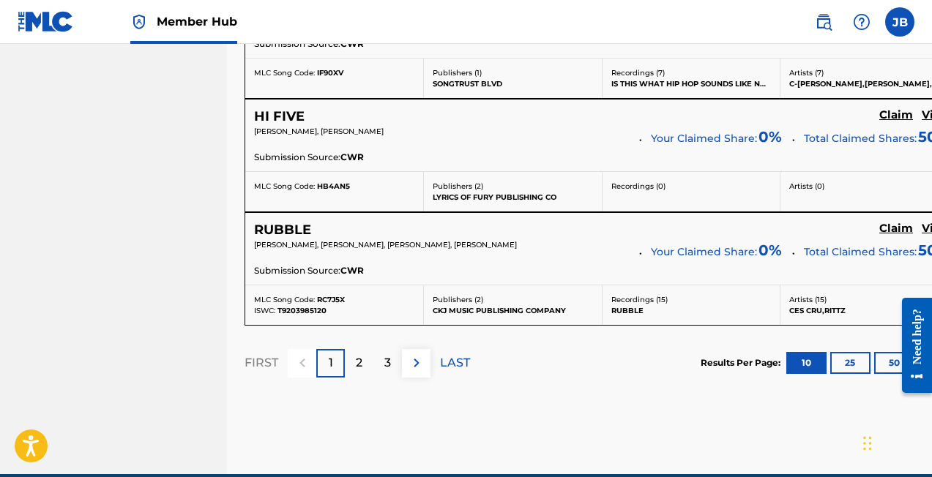
scroll to position [1407, 0]
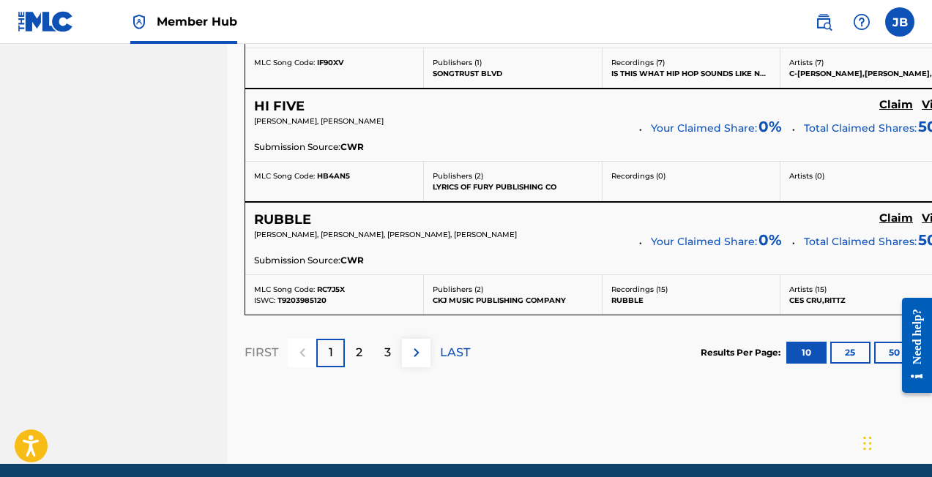
click at [918, 351] on button "100" at bounding box center [938, 353] width 40 height 22
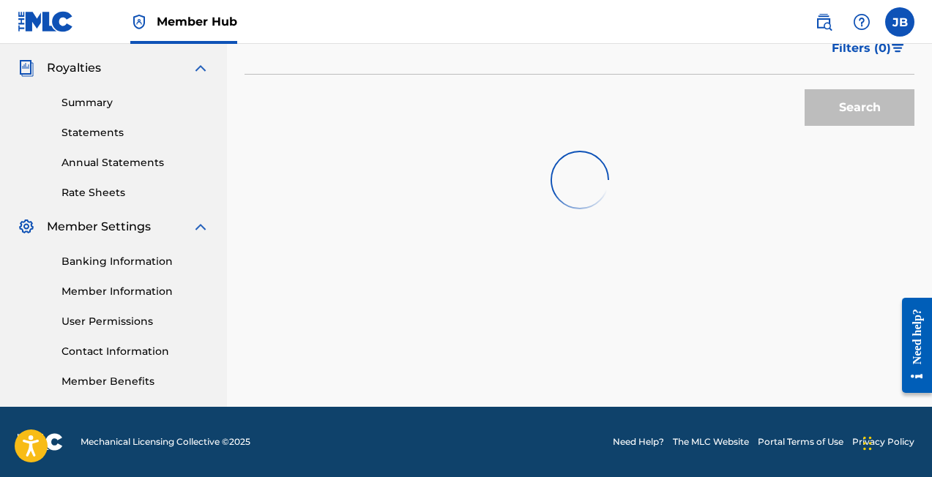
scroll to position [431, 0]
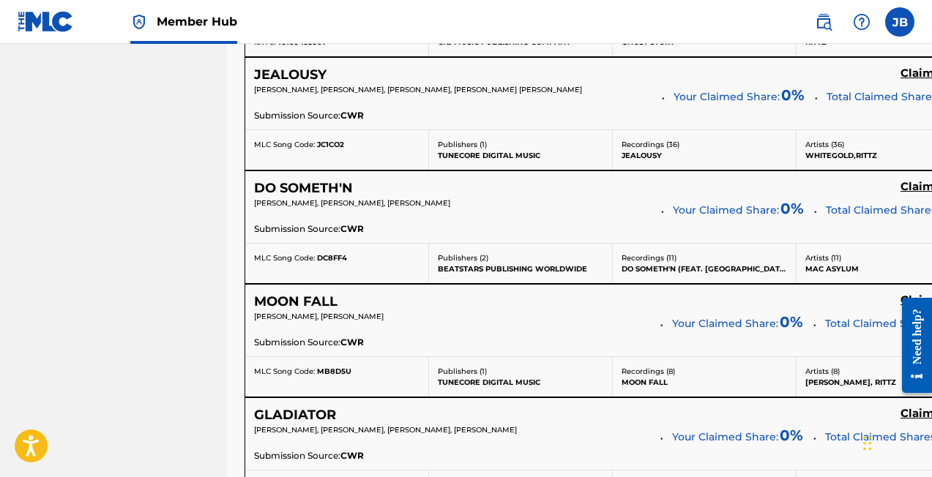
drag, startPoint x: 671, startPoint y: 310, endPoint x: 671, endPoint y: 326, distance: 16.1
click at [671, 326] on div "MOON FALL Claim View [PERSON_NAME], [PERSON_NAME] Your Claimed Share: 0 % Total…" at bounding box center [612, 321] width 735 height 72
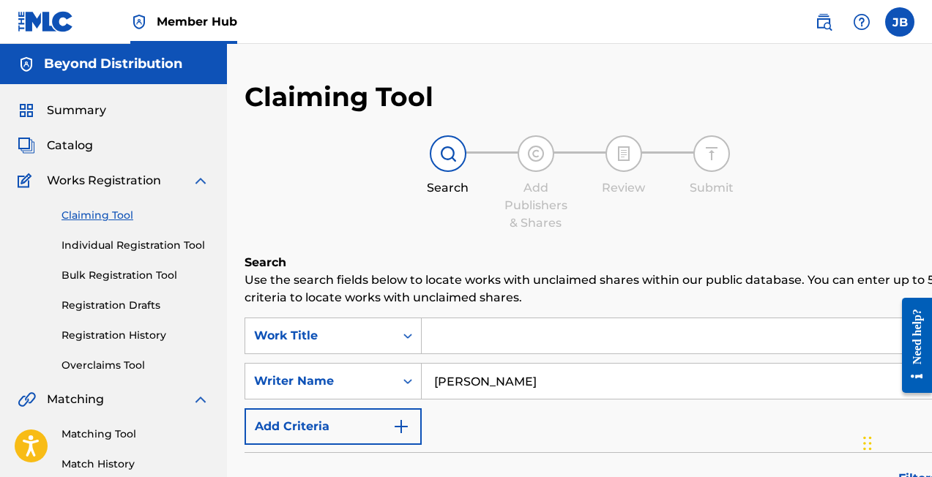
scroll to position [0, 0]
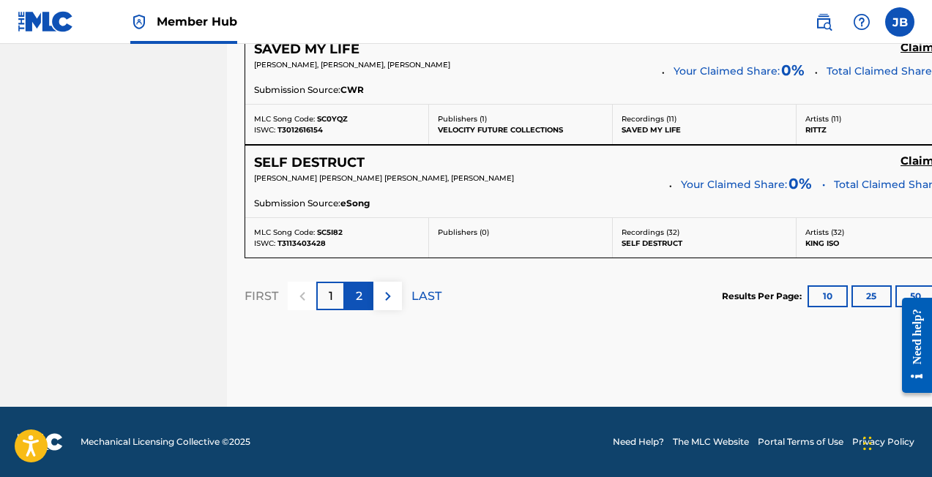
click at [359, 295] on p "2" at bounding box center [359, 297] width 7 height 18
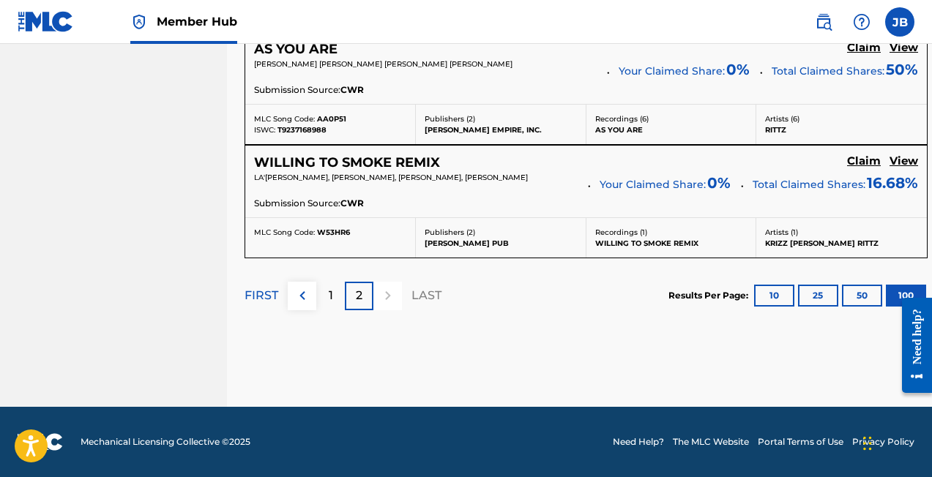
scroll to position [5359, 0]
drag, startPoint x: 392, startPoint y: 190, endPoint x: 280, endPoint y: 174, distance: 114.0
click at [280, 174] on p "LA'[PERSON_NAME], [PERSON_NAME], [PERSON_NAME], [PERSON_NAME]" at bounding box center [416, 177] width 324 height 11
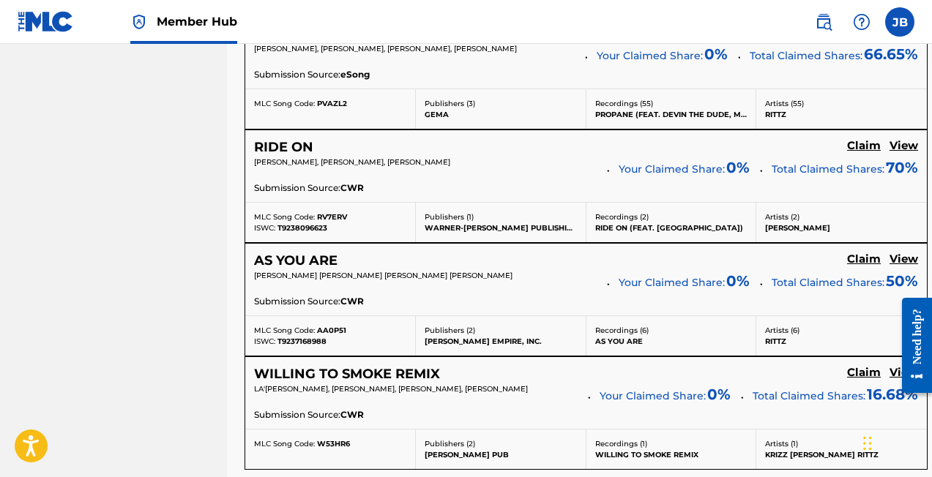
scroll to position [5132, 0]
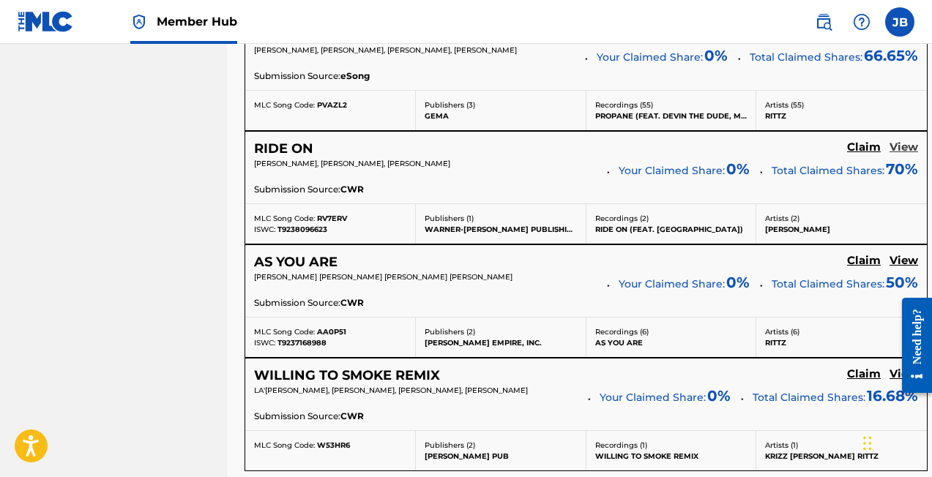
click at [896, 155] on h5 "View" at bounding box center [904, 148] width 29 height 14
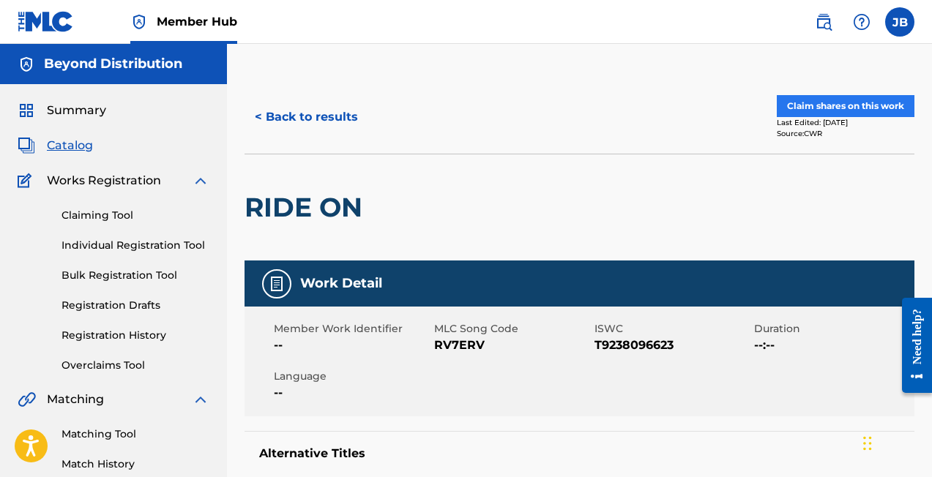
click at [852, 105] on button "Claim shares on this work" at bounding box center [846, 106] width 138 height 22
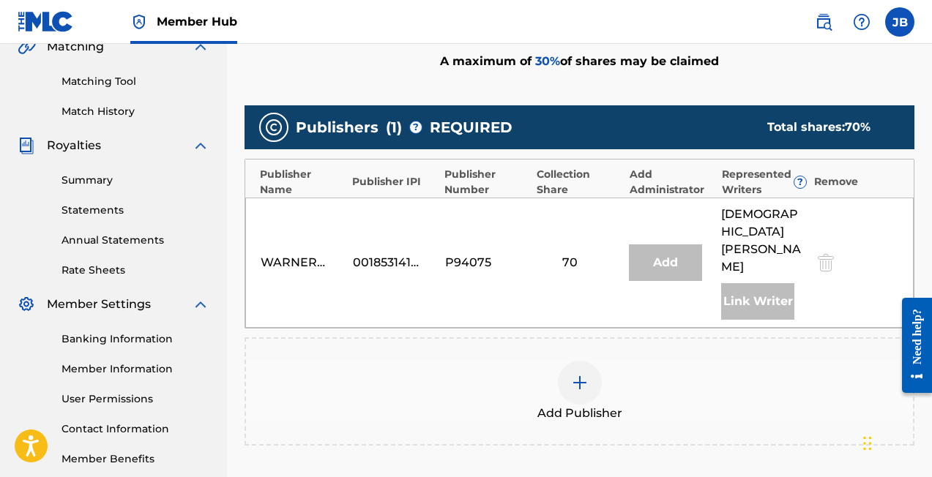
scroll to position [359, 0]
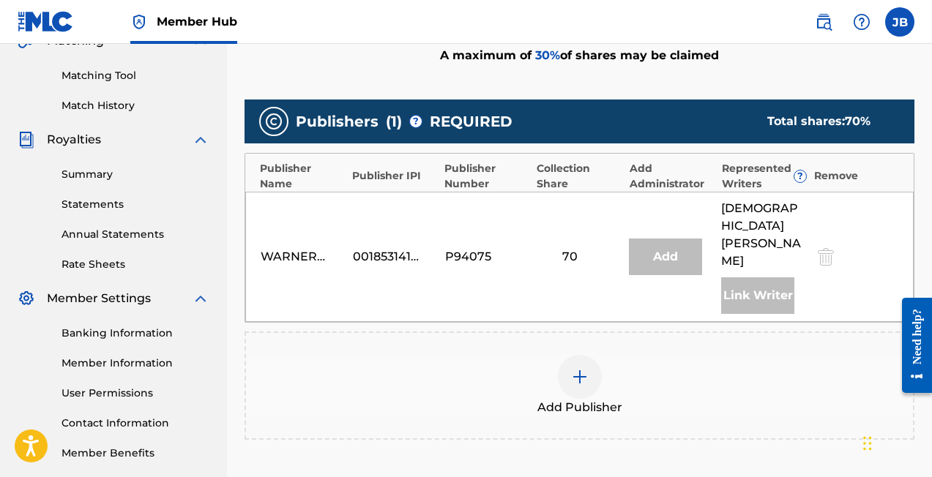
click at [676, 239] on div "Add" at bounding box center [665, 257] width 73 height 37
click at [580, 368] on img at bounding box center [580, 377] width 18 height 18
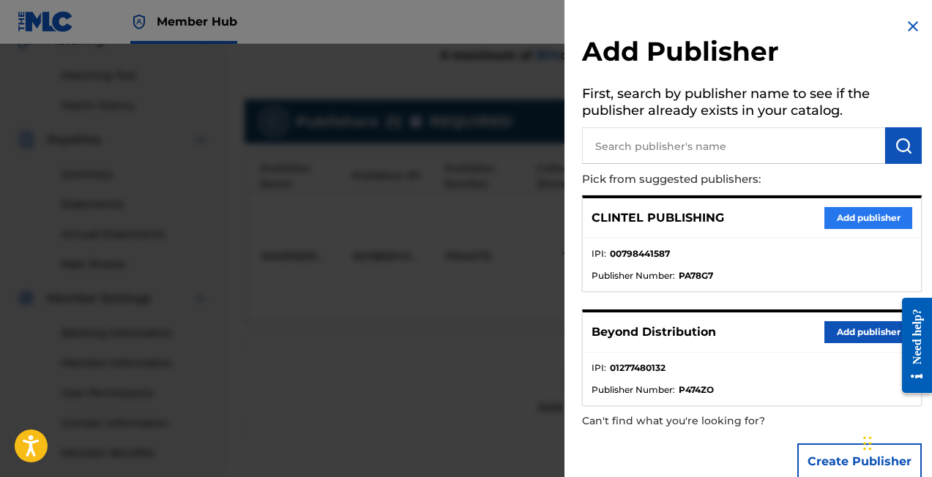
click at [863, 215] on button "Add publisher" at bounding box center [869, 218] width 88 height 22
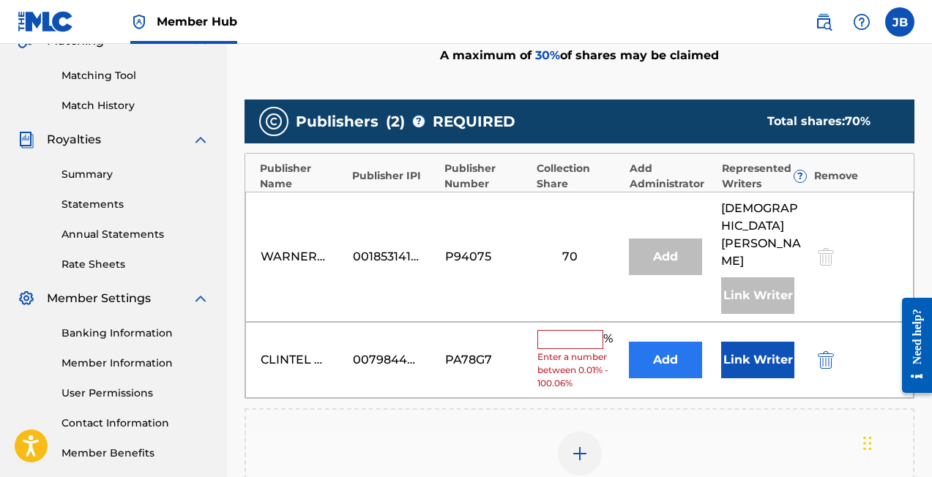
click at [666, 342] on button "Add" at bounding box center [665, 360] width 73 height 37
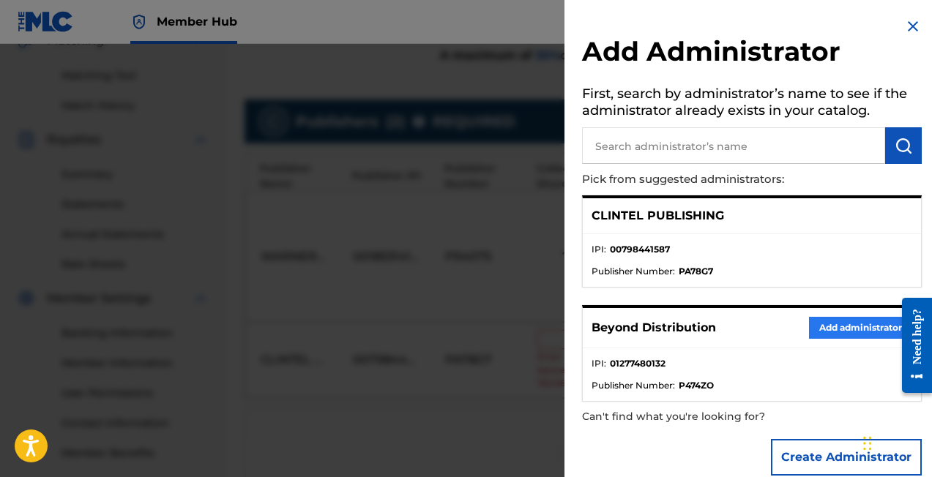
click at [844, 323] on button "Add administrator" at bounding box center [860, 328] width 103 height 22
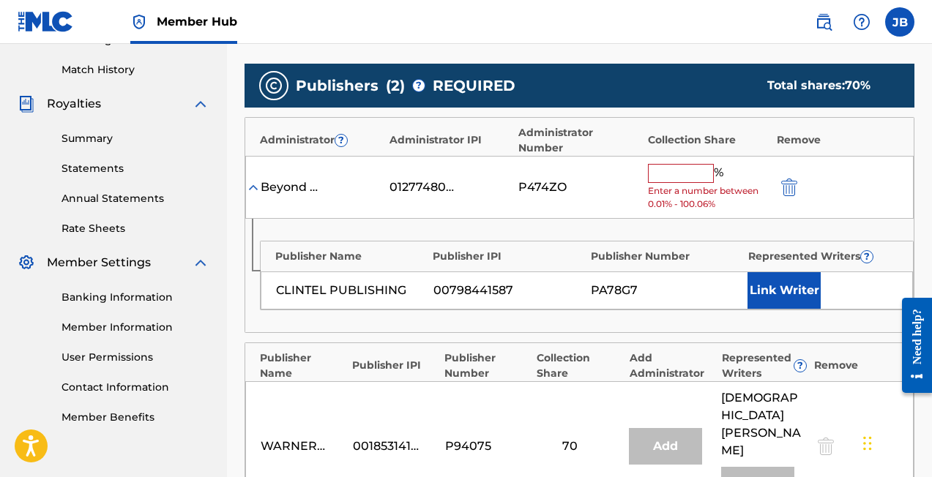
scroll to position [400, 0]
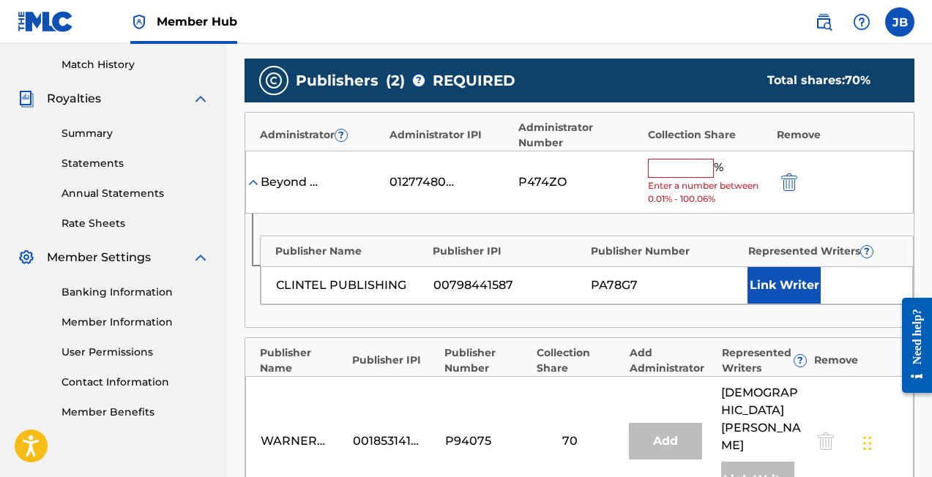
click at [674, 159] on input "text" at bounding box center [681, 168] width 66 height 19
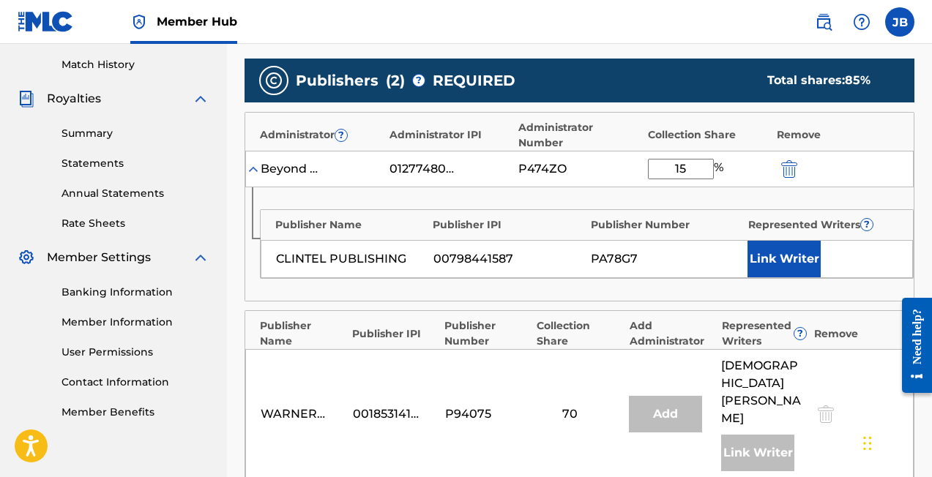
type input "15"
click at [710, 210] on div "Publisher Name Publisher IPI Publisher Number Represented Writers ?" at bounding box center [587, 221] width 652 height 23
click at [780, 246] on button "Link Writer" at bounding box center [784, 259] width 73 height 37
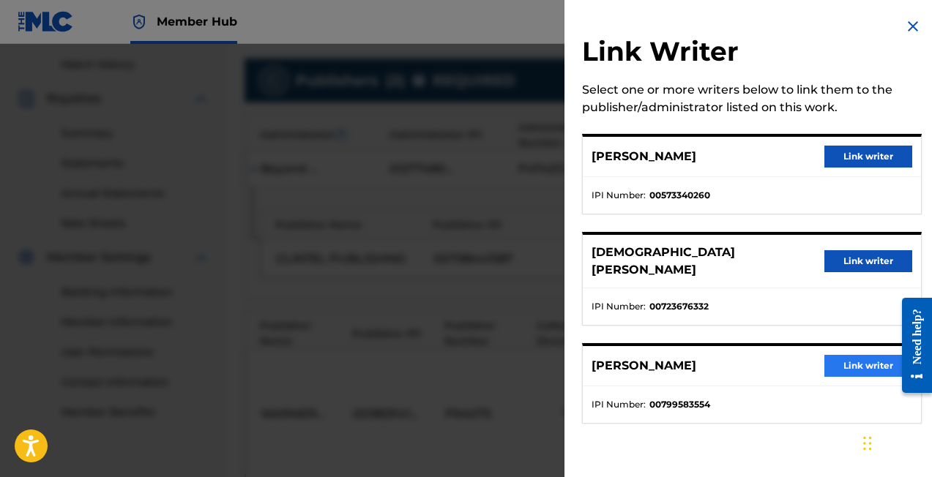
click at [844, 355] on button "Link writer" at bounding box center [869, 366] width 88 height 22
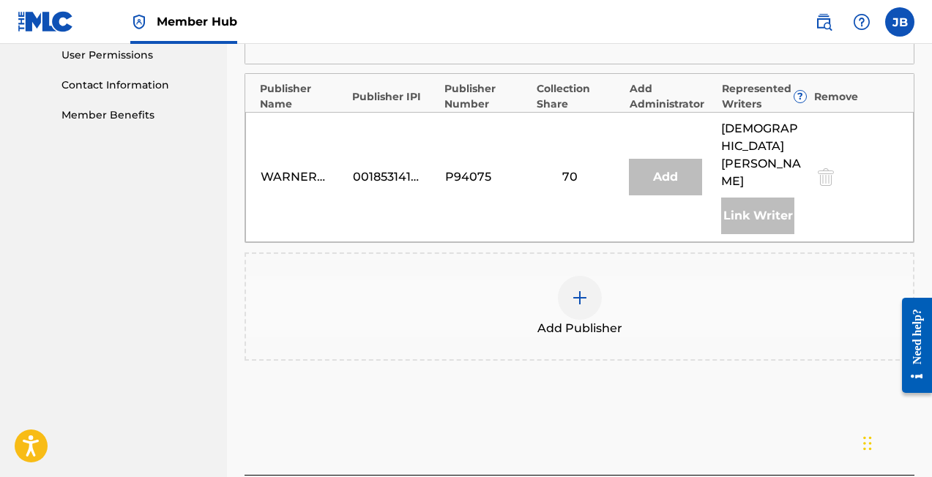
scroll to position [699, 0]
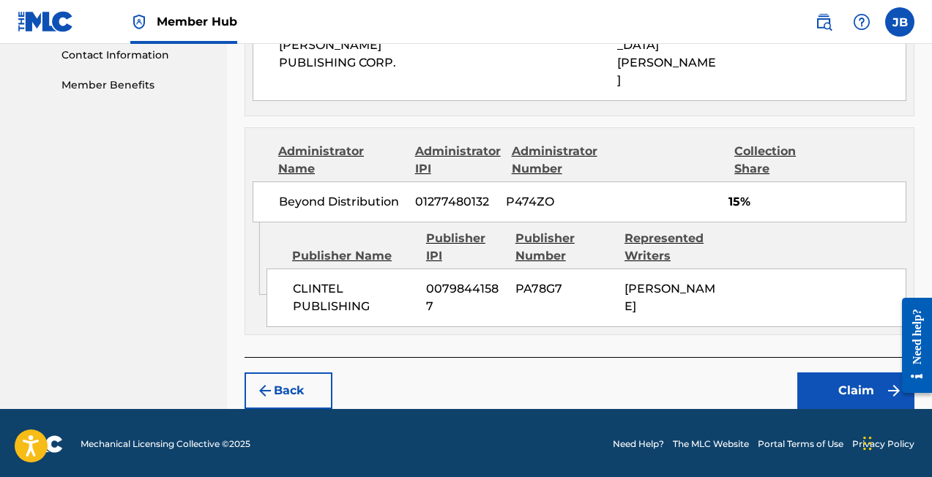
scroll to position [726, 0]
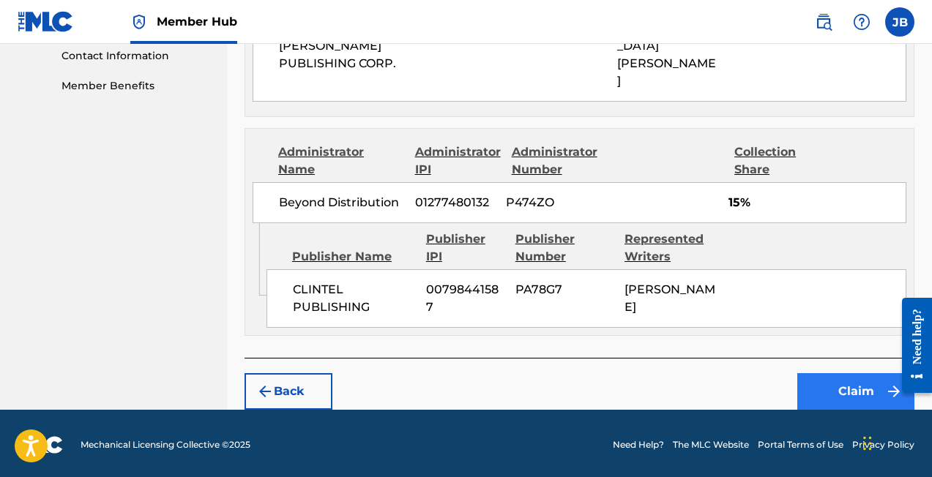
click at [838, 388] on button "Claim" at bounding box center [855, 391] width 117 height 37
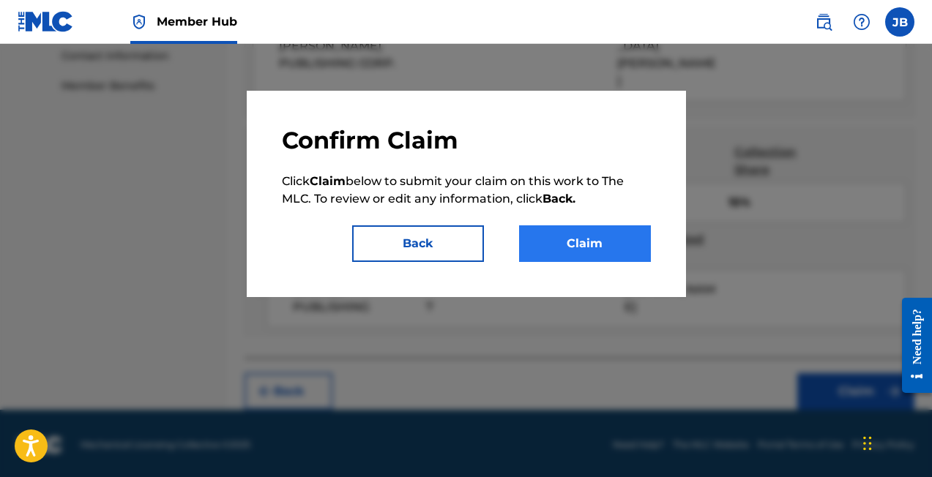
click at [570, 234] on button "Claim" at bounding box center [585, 244] width 132 height 37
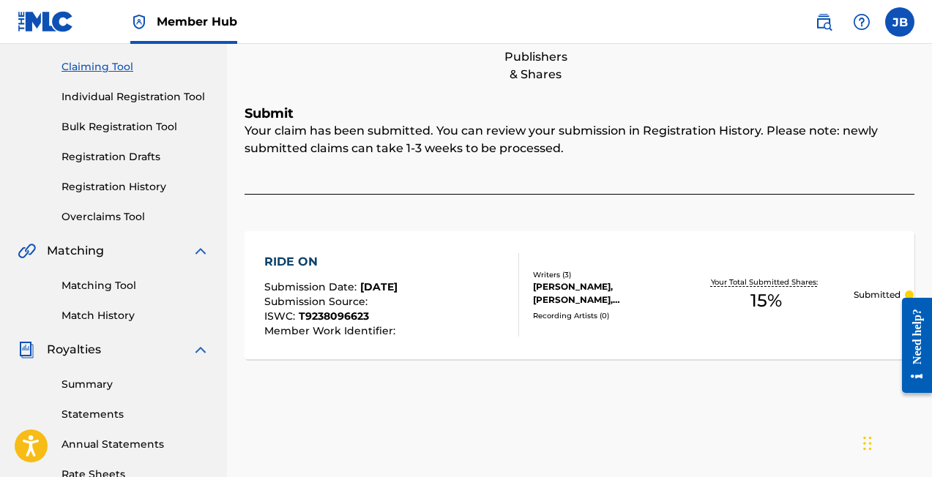
scroll to position [163, 0]
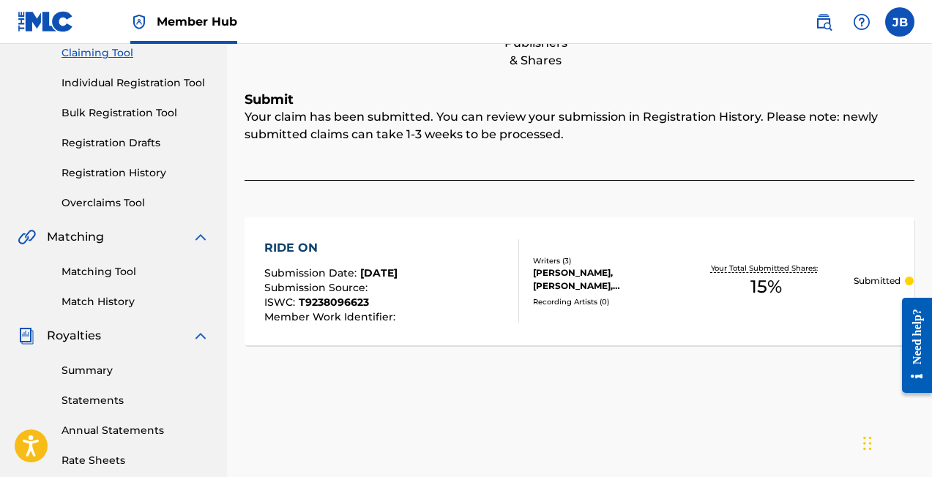
drag, startPoint x: 265, startPoint y: 268, endPoint x: 295, endPoint y: 268, distance: 30.0
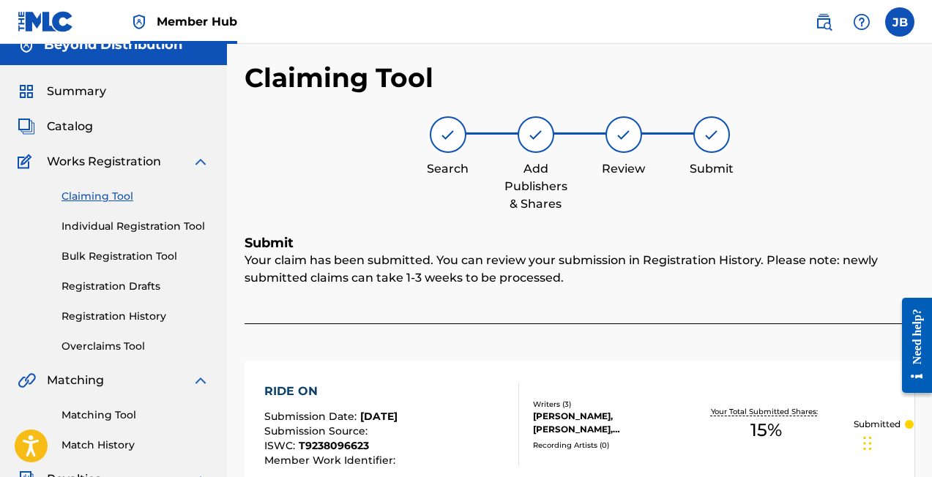
scroll to position [17, 0]
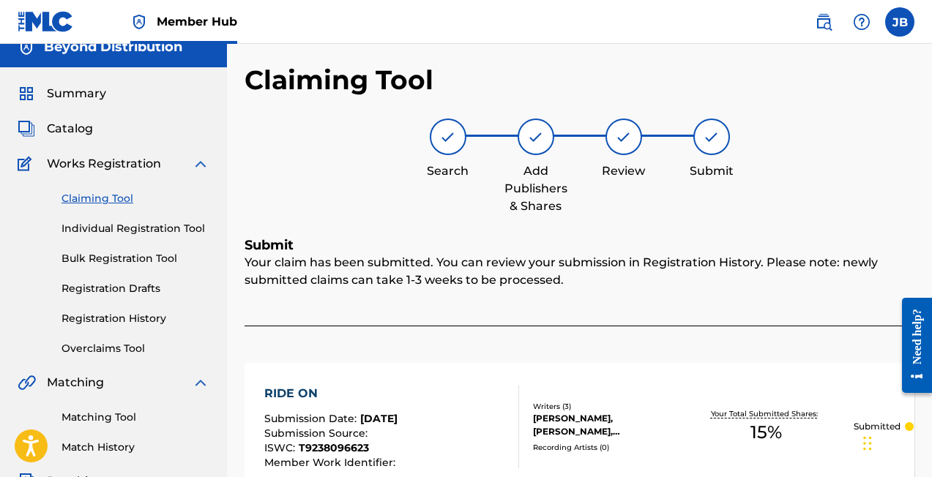
click at [113, 200] on link "Claiming Tool" at bounding box center [136, 198] width 148 height 15
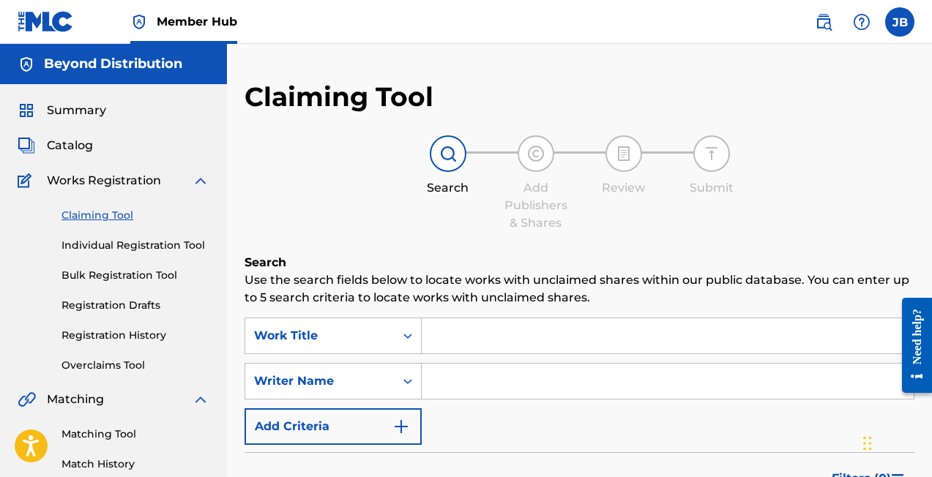
click at [482, 382] on input "Search Form" at bounding box center [668, 381] width 492 height 35
type input "[PERSON_NAME]"
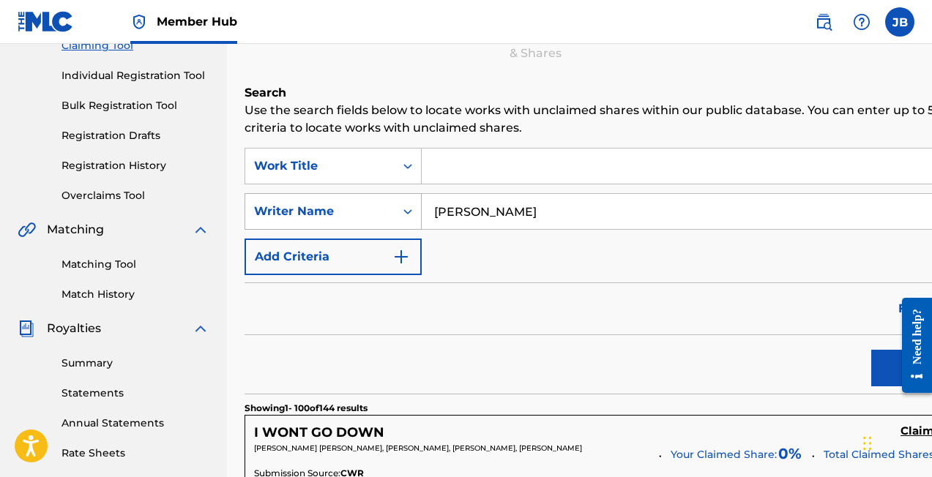
scroll to position [264, 0]
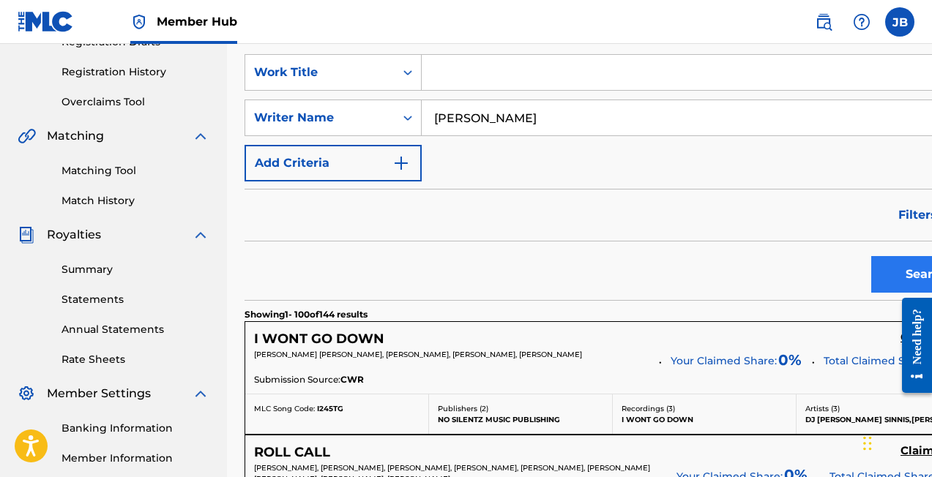
click at [871, 268] on button "Search" at bounding box center [926, 274] width 110 height 37
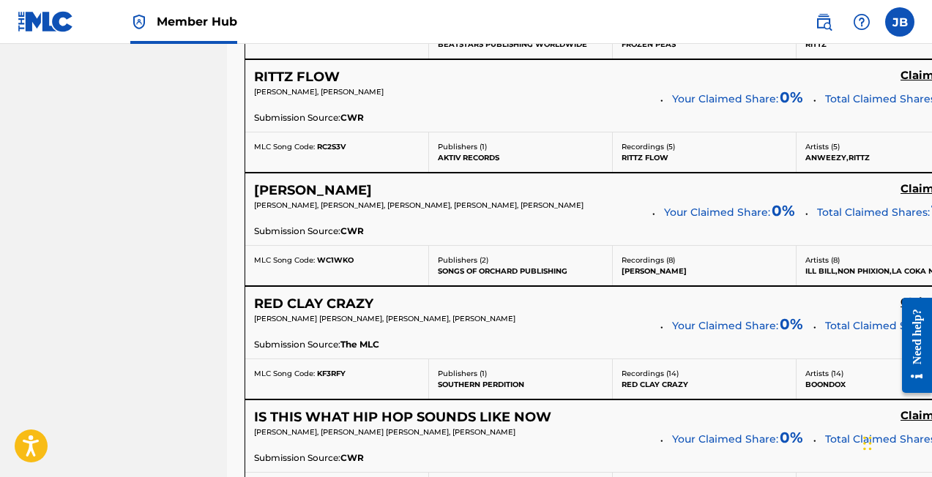
scroll to position [989, 0]
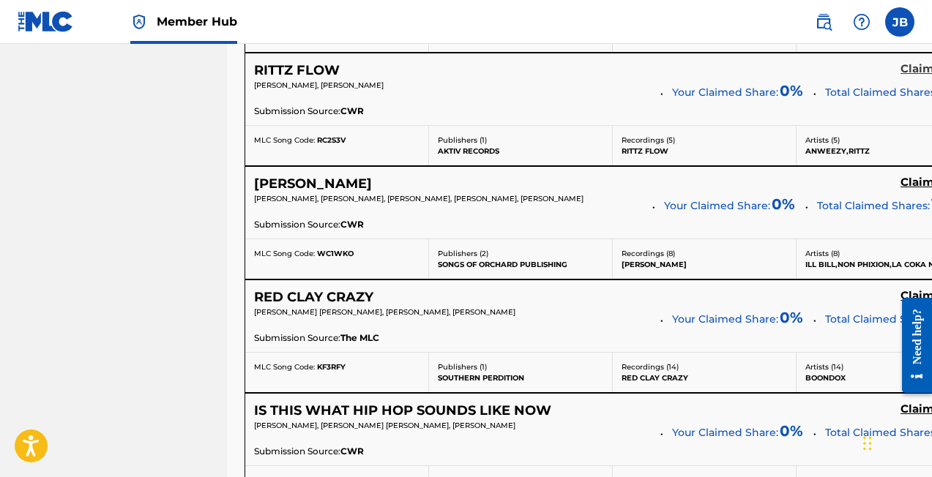
click at [901, 67] on h5 "Claim" at bounding box center [918, 69] width 34 height 14
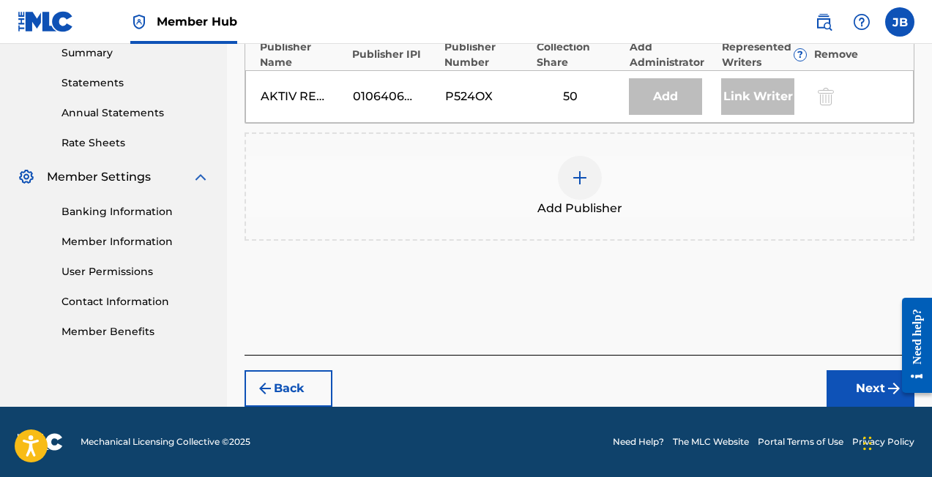
scroll to position [480, 0]
click at [585, 175] on img at bounding box center [580, 178] width 18 height 18
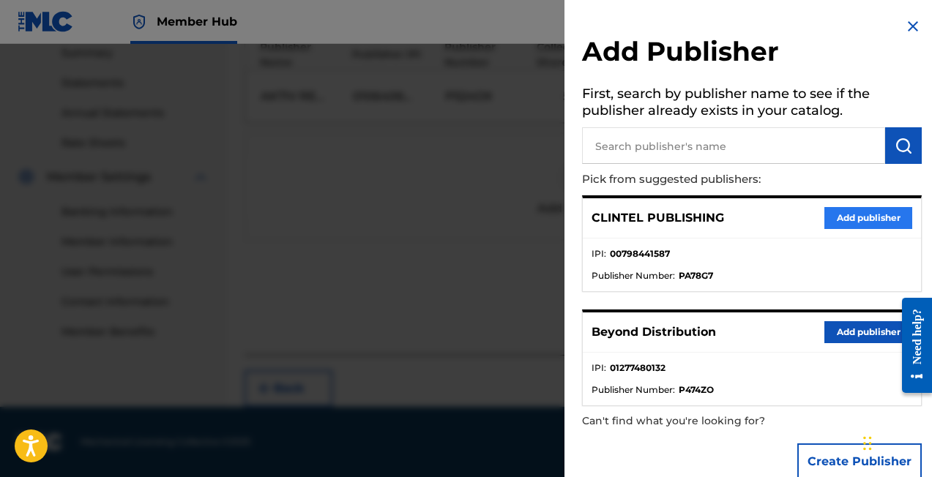
click at [846, 216] on button "Add publisher" at bounding box center [869, 218] width 88 height 22
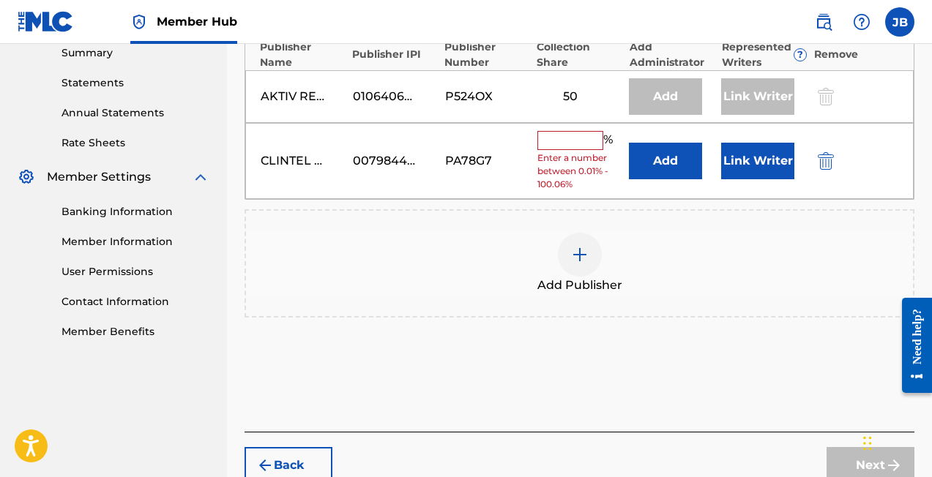
click at [567, 140] on input "text" at bounding box center [570, 140] width 66 height 19
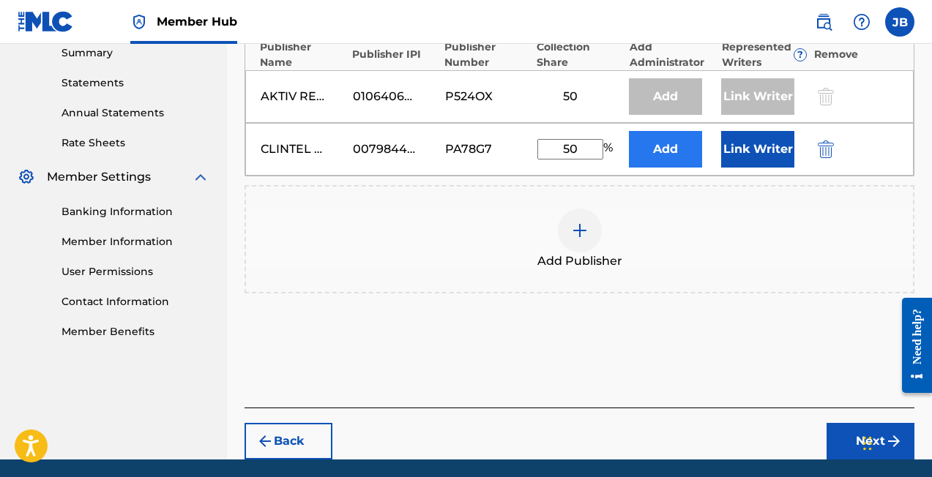
type input "50"
click at [667, 150] on button "Add" at bounding box center [665, 149] width 73 height 37
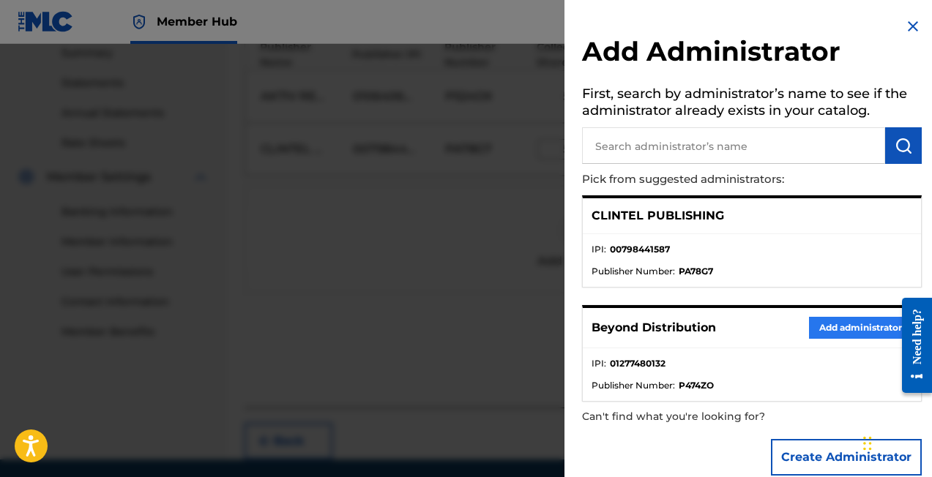
click at [846, 328] on button "Add administrator" at bounding box center [860, 328] width 103 height 22
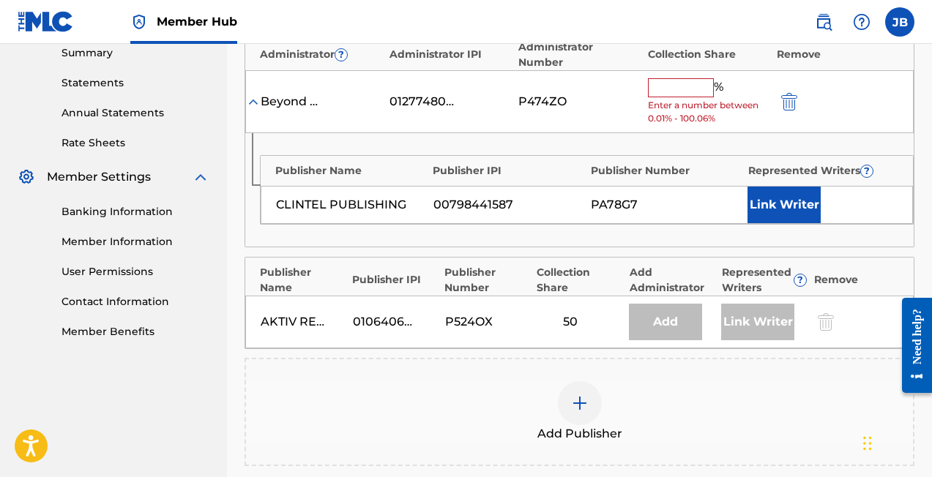
click at [680, 78] on input "text" at bounding box center [681, 87] width 66 height 19
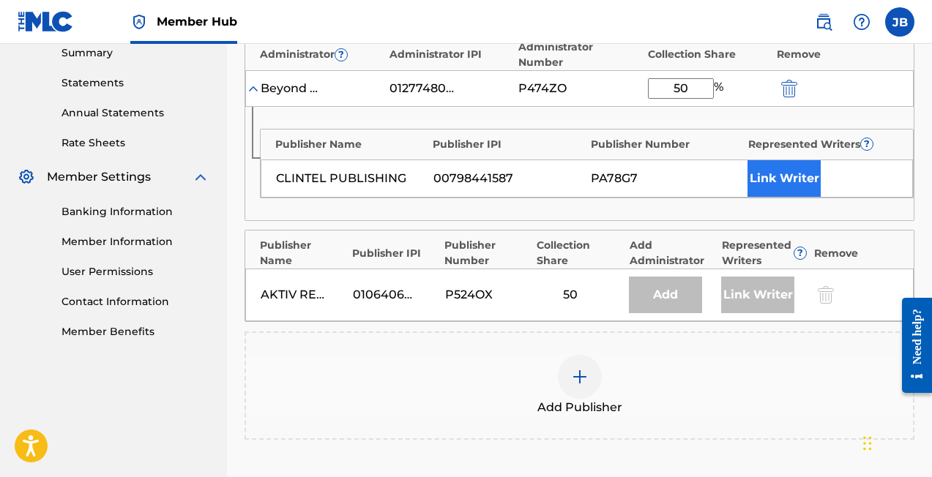
type input "50"
click at [780, 160] on button "Link Writer" at bounding box center [784, 178] width 73 height 37
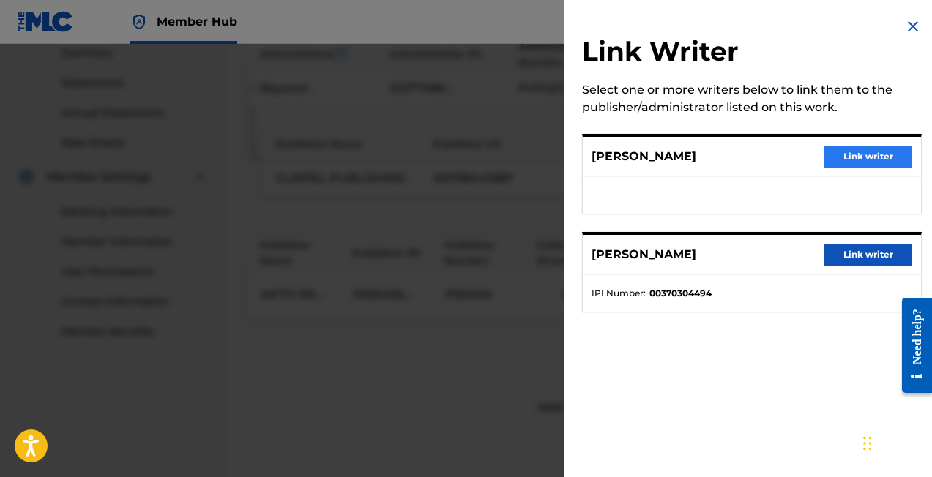
click at [857, 157] on button "Link writer" at bounding box center [869, 157] width 88 height 22
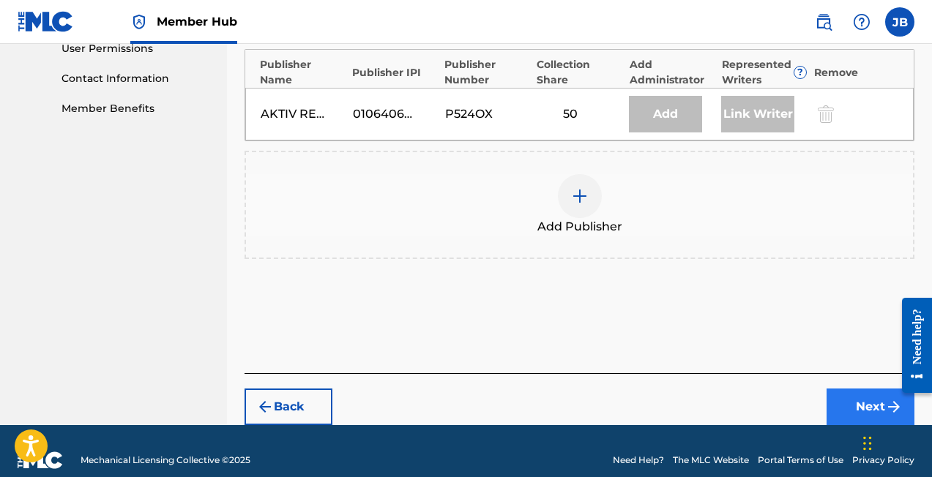
click at [854, 392] on button "Next" at bounding box center [871, 407] width 88 height 37
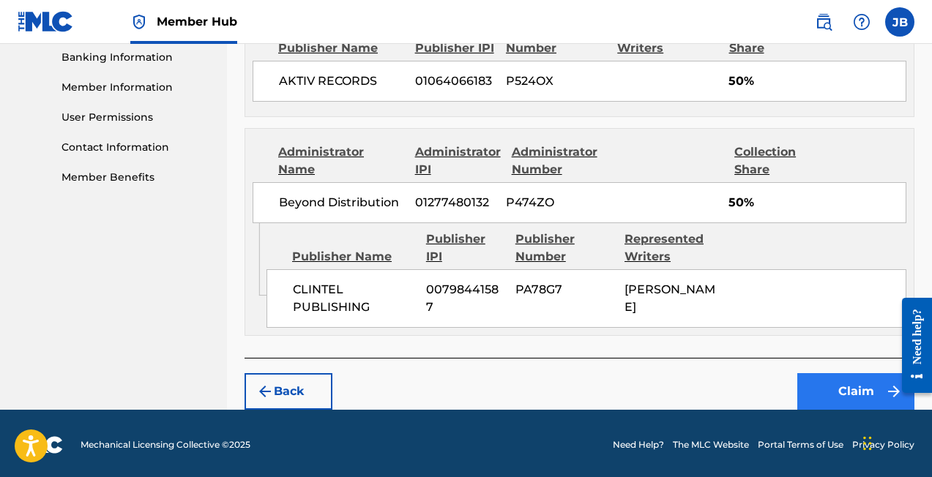
click at [854, 392] on button "Claim" at bounding box center [855, 391] width 117 height 37
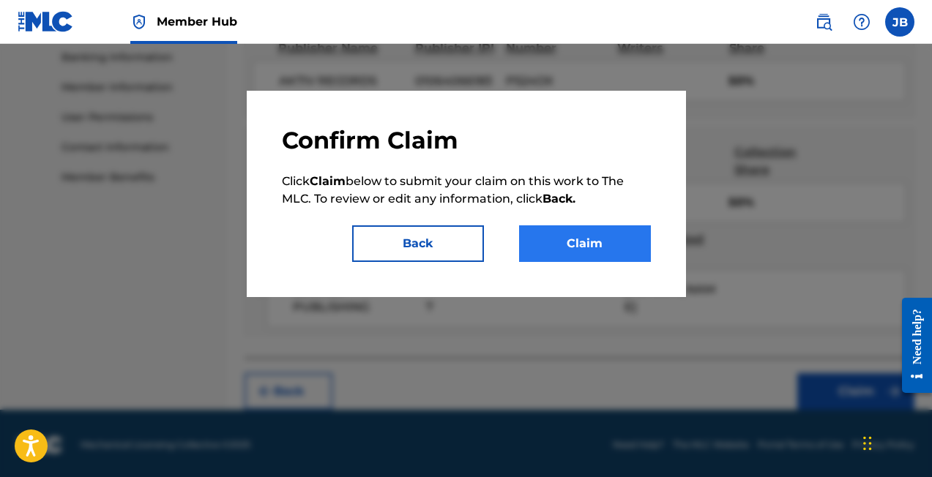
click at [605, 251] on button "Claim" at bounding box center [585, 244] width 132 height 37
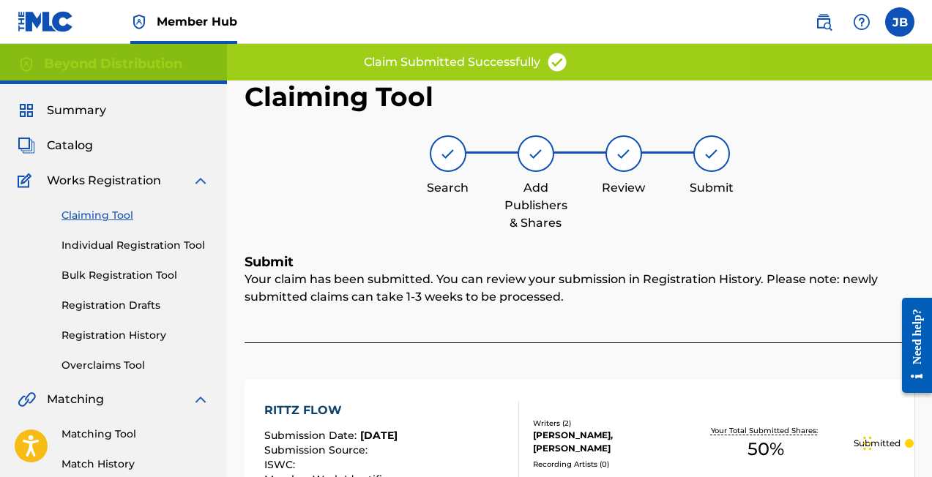
scroll to position [0, 0]
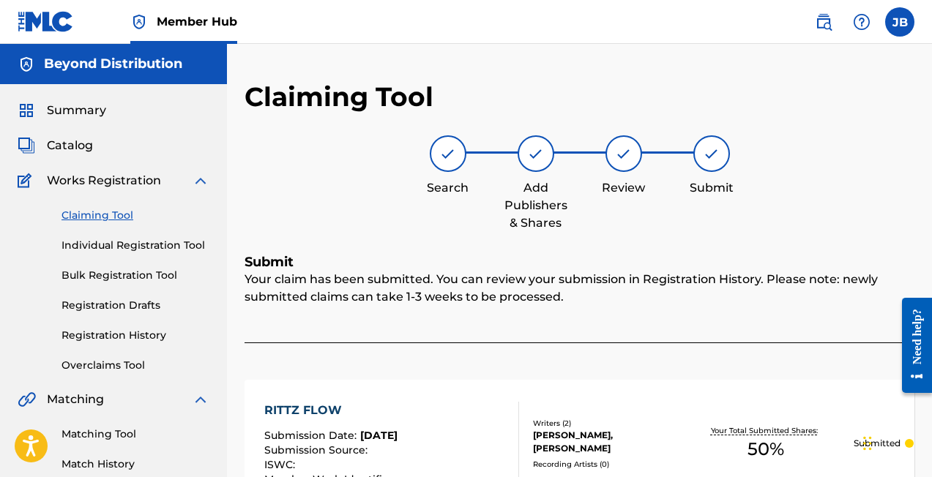
click at [103, 214] on link "Claiming Tool" at bounding box center [136, 215] width 148 height 15
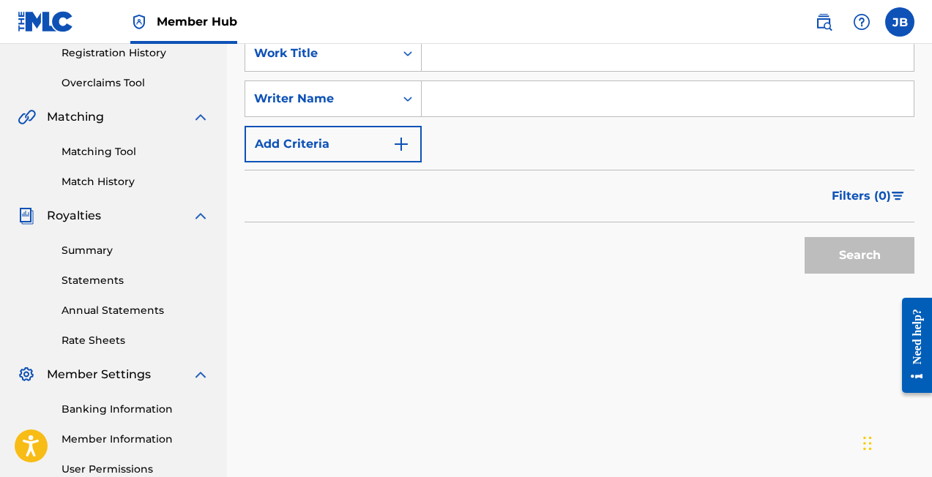
scroll to position [197, 0]
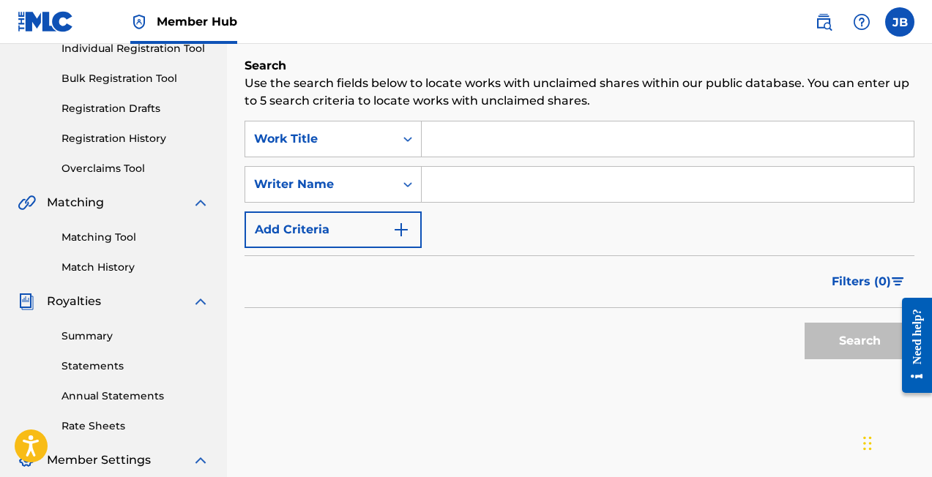
click at [491, 201] on div "Search Form" at bounding box center [668, 184] width 493 height 37
click at [491, 201] on input "Search Form" at bounding box center [668, 184] width 492 height 35
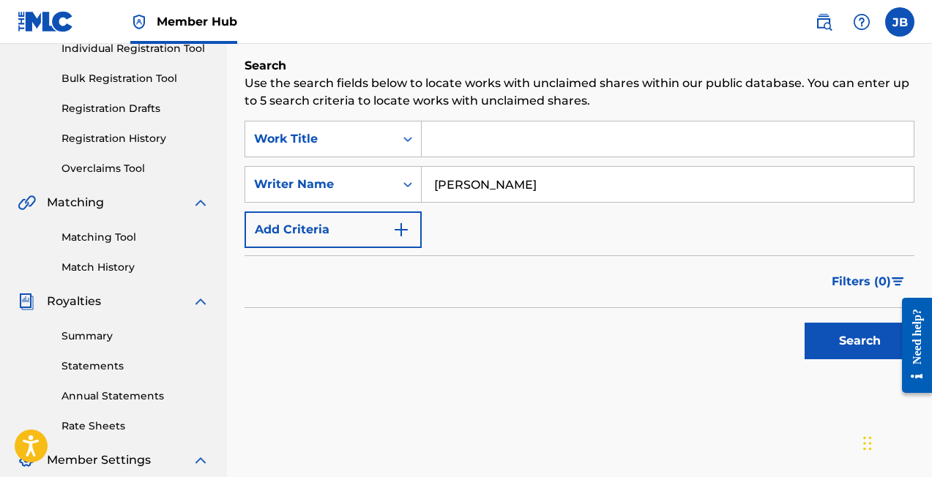
type input "[PERSON_NAME]"
click at [860, 341] on button "Search" at bounding box center [860, 341] width 110 height 37
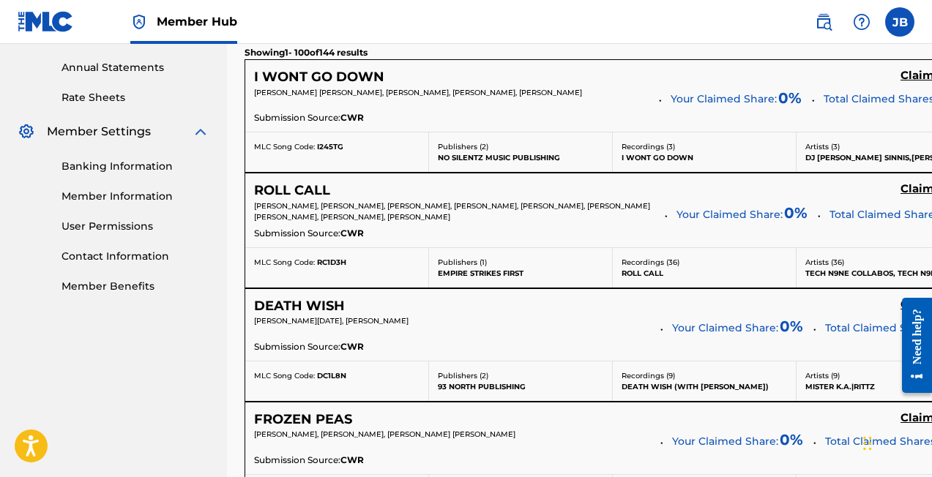
scroll to position [526, 0]
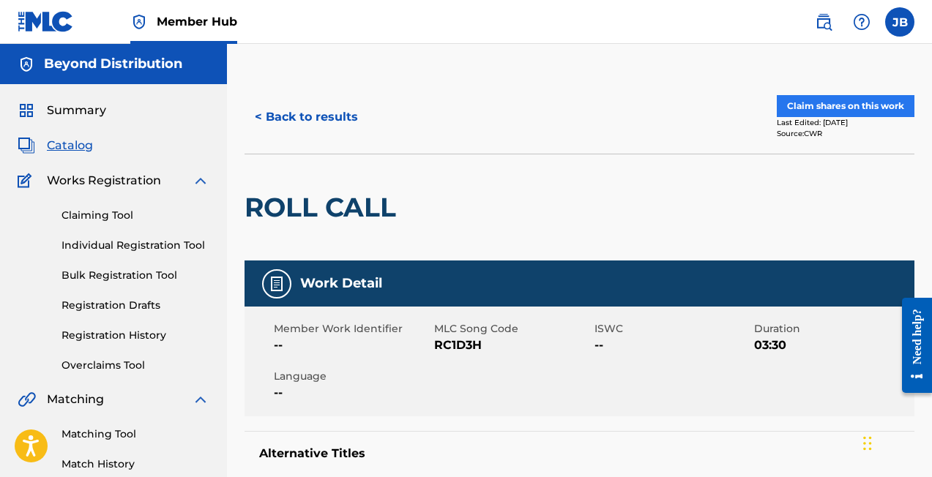
click at [836, 102] on button "Claim shares on this work" at bounding box center [846, 106] width 138 height 22
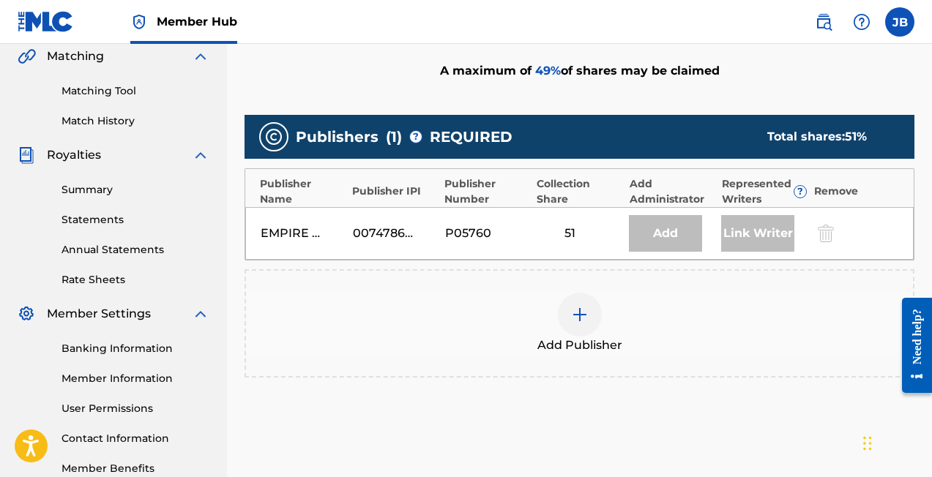
scroll to position [403, 0]
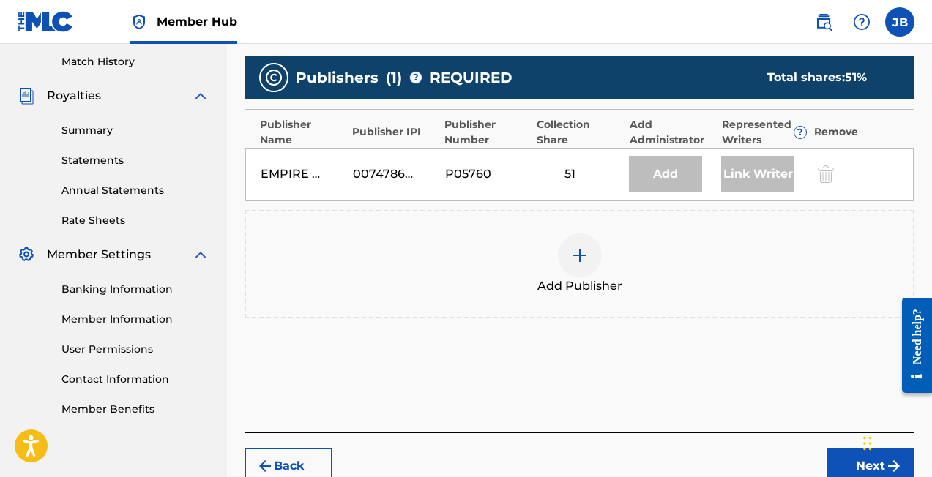
click at [577, 241] on div at bounding box center [580, 256] width 44 height 44
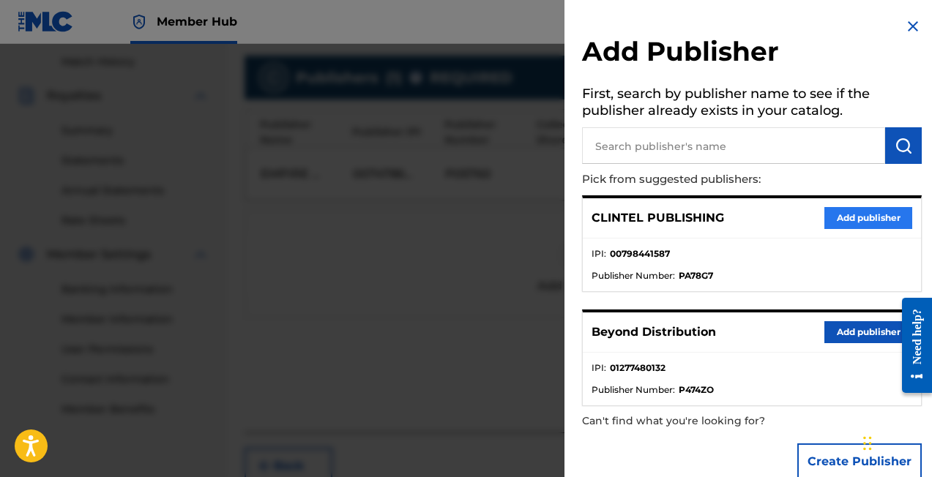
click at [838, 220] on button "Add publisher" at bounding box center [869, 218] width 88 height 22
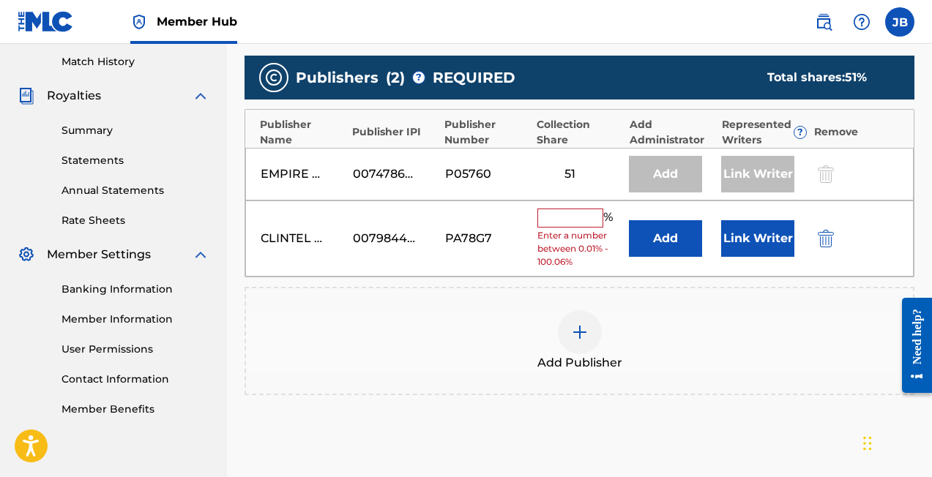
click at [576, 217] on input "text" at bounding box center [570, 218] width 66 height 19
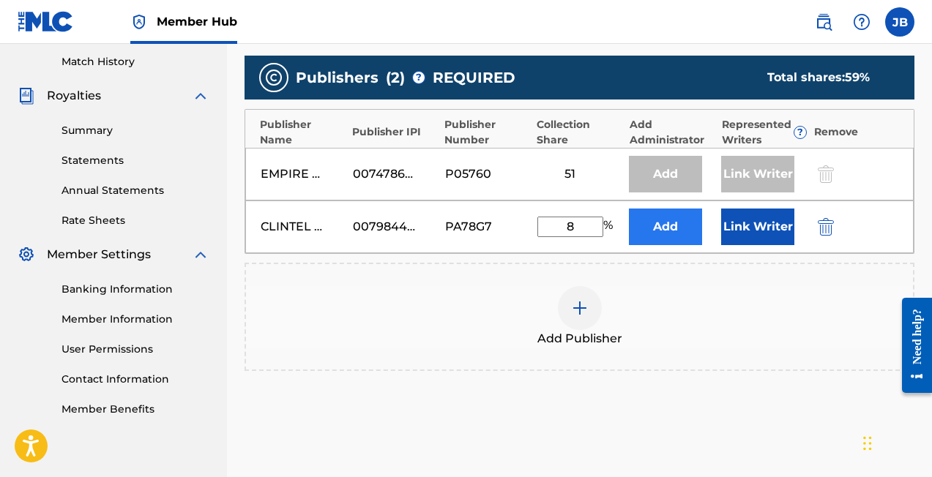
type input "8"
click at [677, 224] on button "Add" at bounding box center [665, 227] width 73 height 37
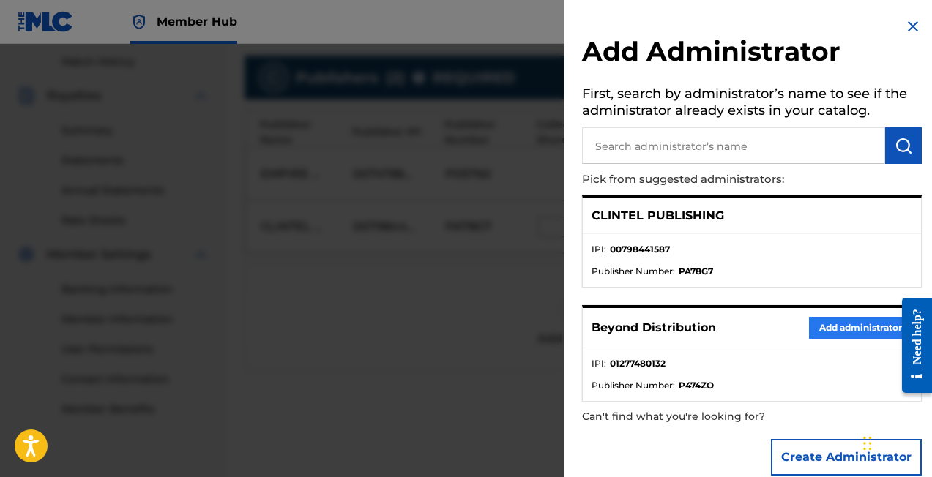
click at [839, 329] on button "Add administrator" at bounding box center [860, 328] width 103 height 22
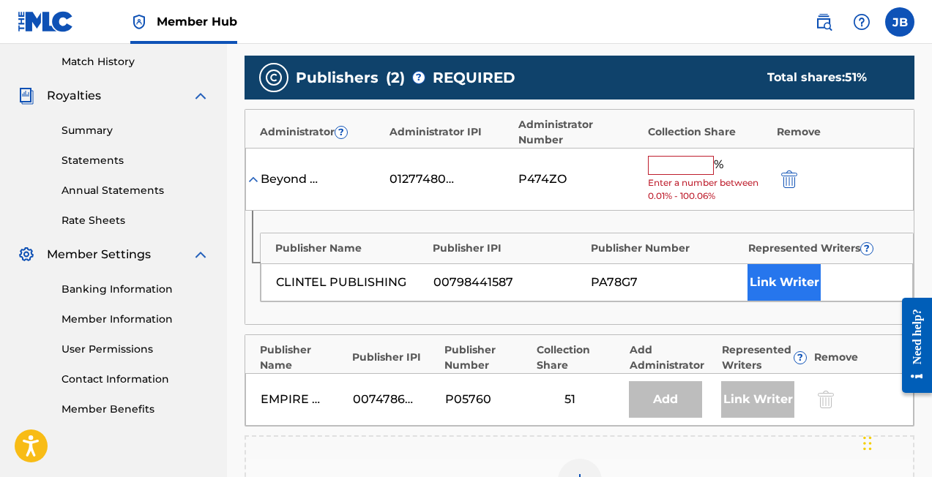
click at [786, 265] on button "Link Writer" at bounding box center [784, 282] width 73 height 37
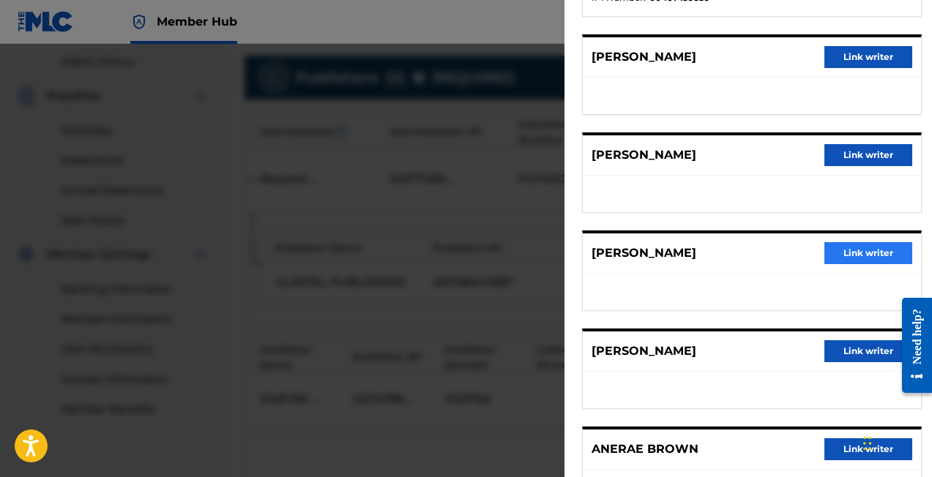
scroll to position [400, 0]
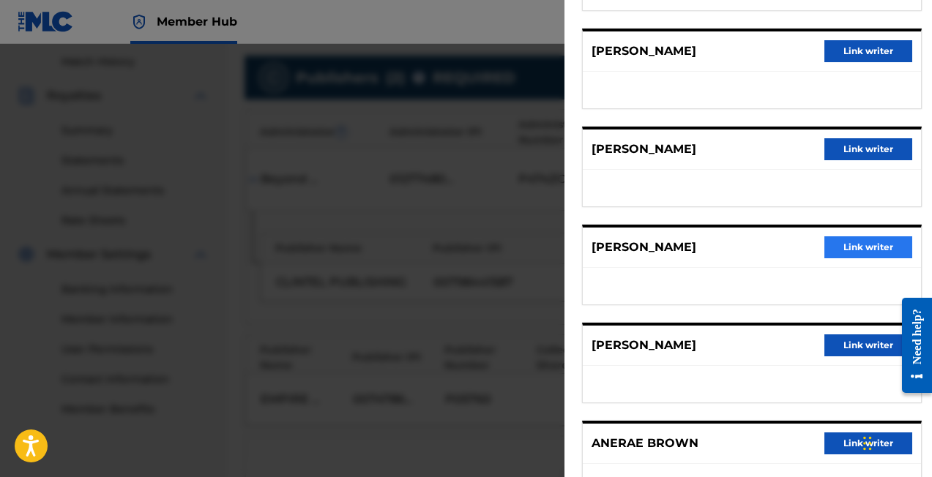
click at [856, 242] on button "Link writer" at bounding box center [869, 248] width 88 height 22
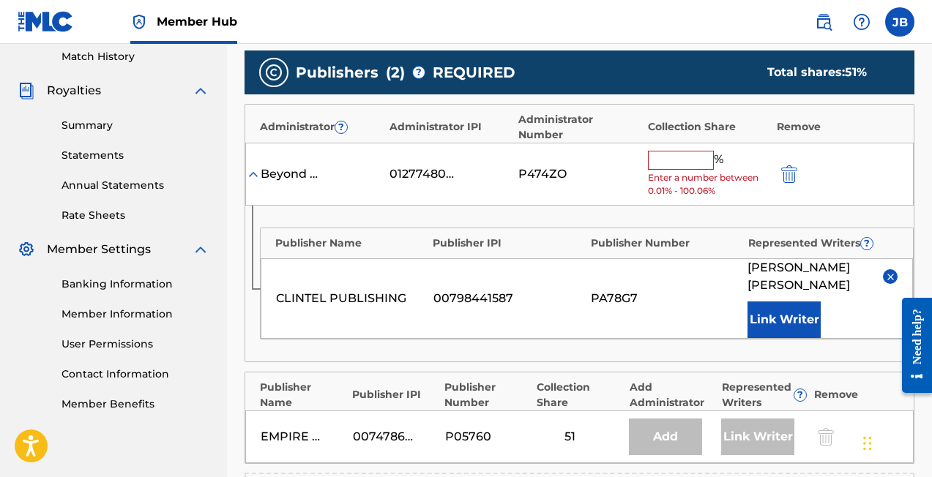
scroll to position [401, 0]
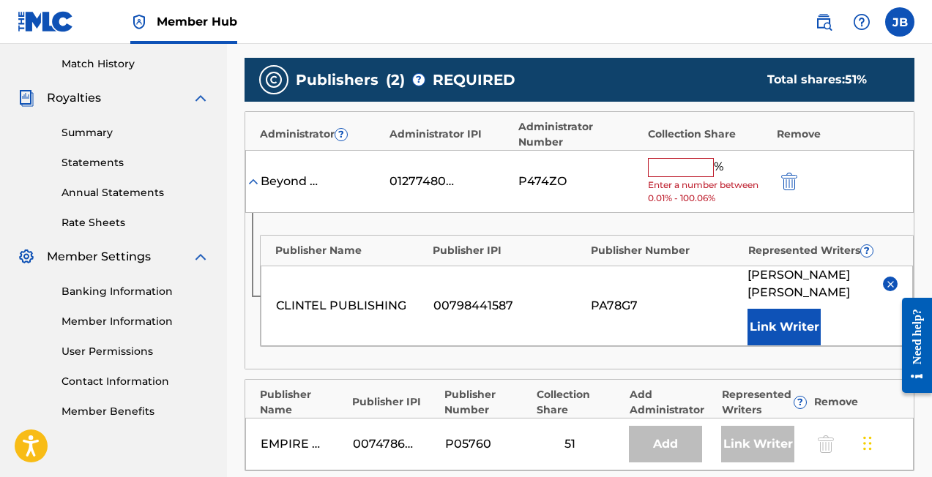
click at [685, 158] on input "text" at bounding box center [681, 167] width 66 height 19
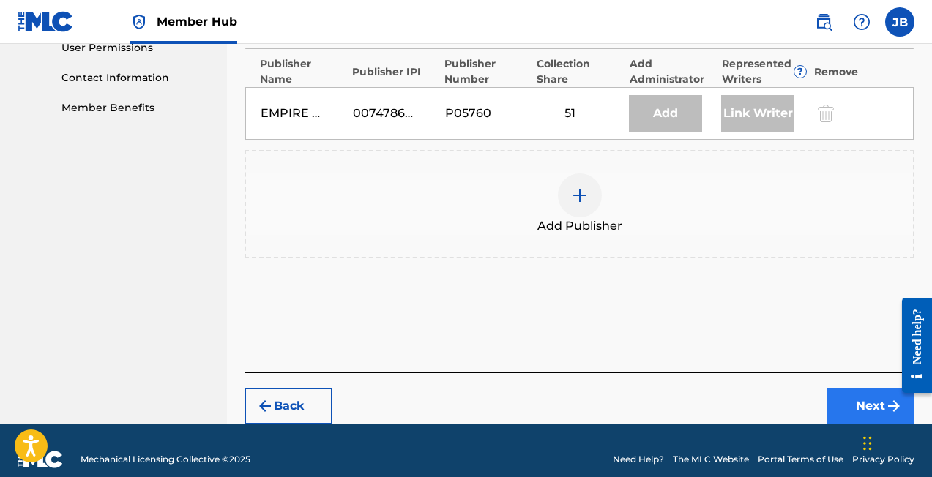
type input "8"
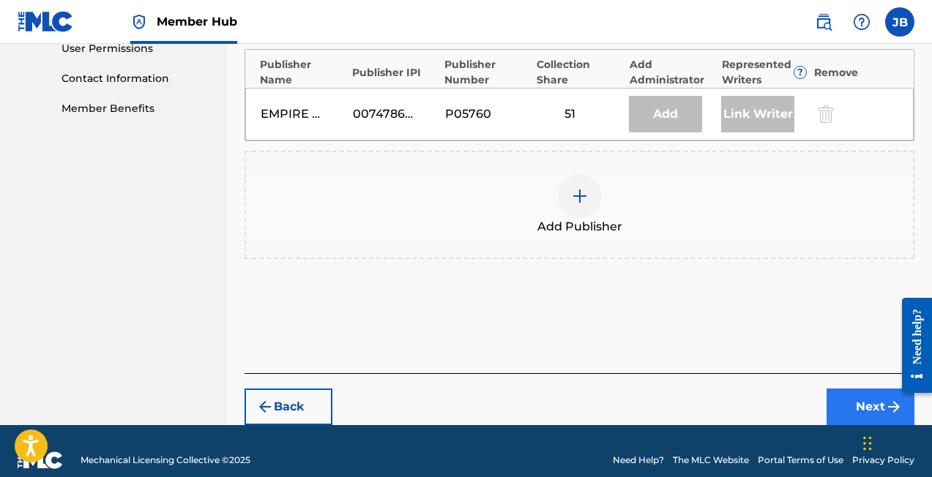
click at [866, 389] on button "Next" at bounding box center [871, 407] width 88 height 37
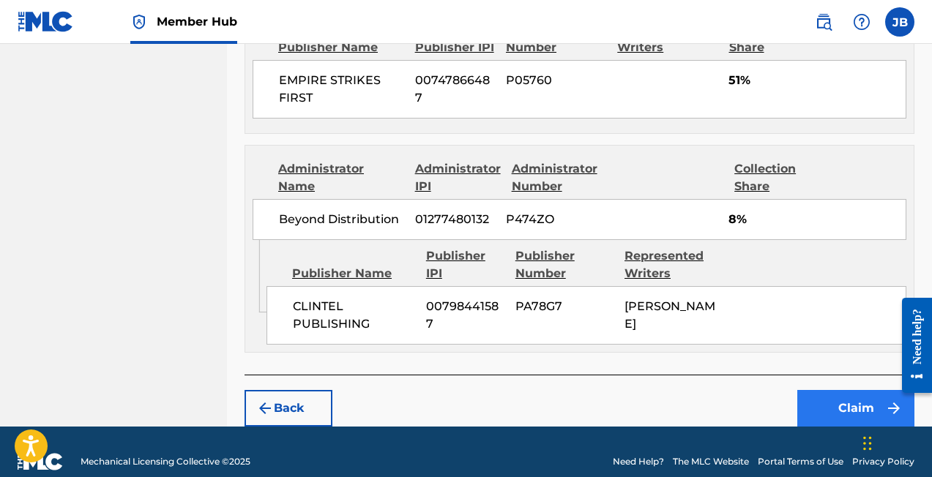
scroll to position [780, 0]
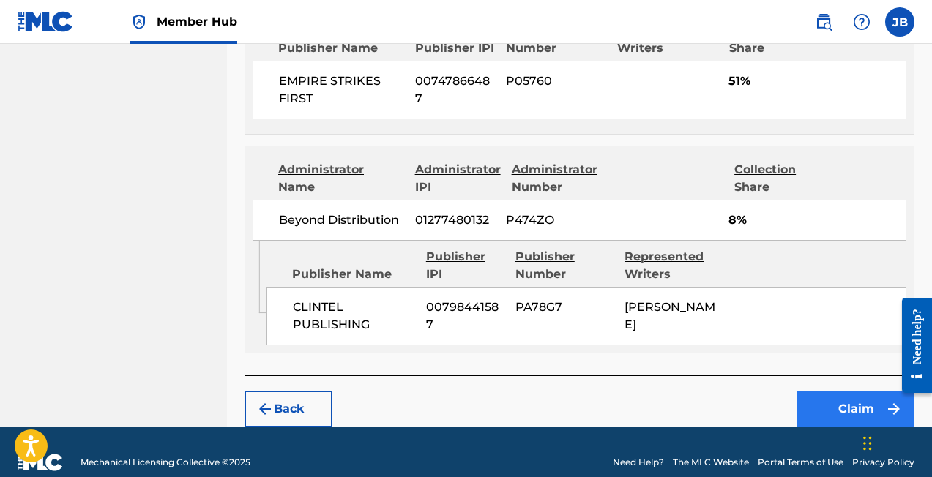
click at [857, 392] on button "Claim" at bounding box center [855, 409] width 117 height 37
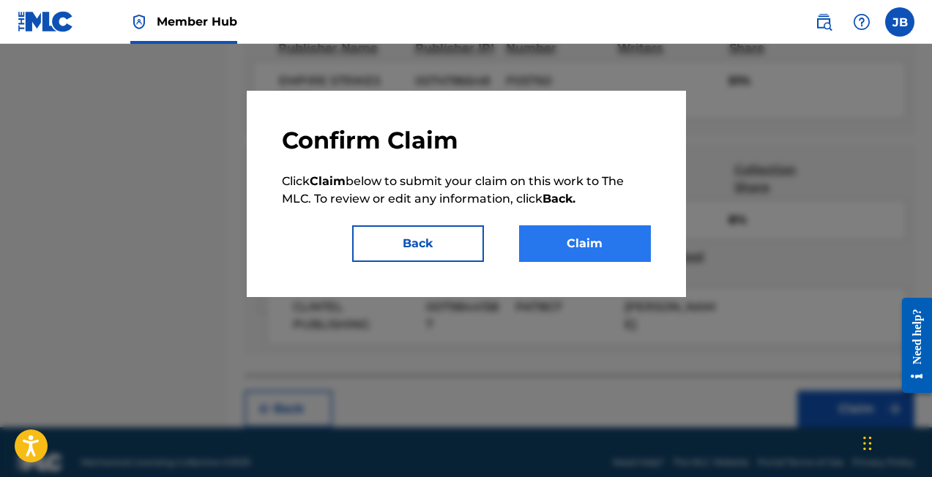
click at [614, 246] on button "Claim" at bounding box center [585, 244] width 132 height 37
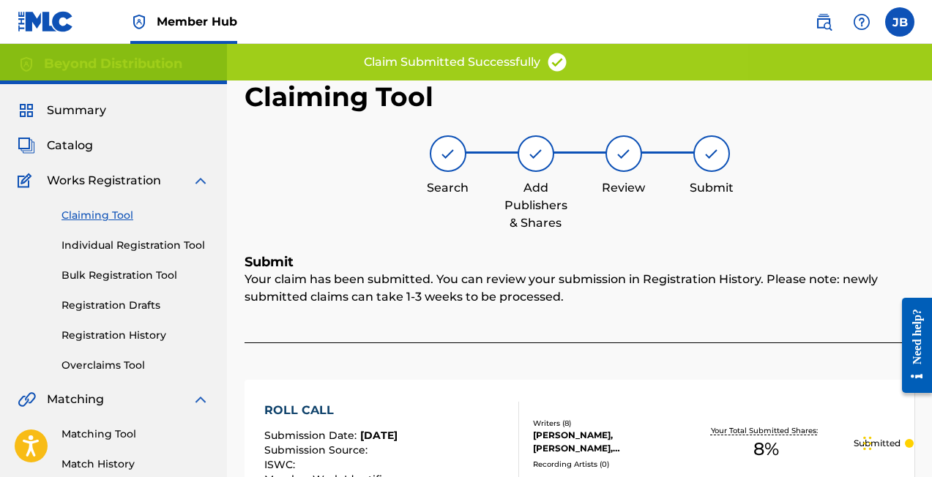
scroll to position [0, 0]
click at [95, 215] on link "Claiming Tool" at bounding box center [136, 215] width 148 height 15
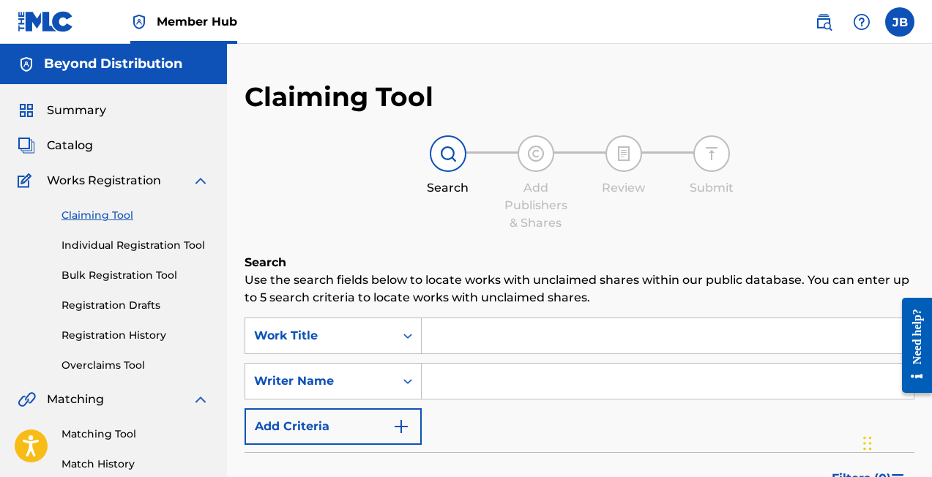
click at [466, 383] on input "Search Form" at bounding box center [668, 381] width 492 height 35
type input "[PERSON_NAME]"
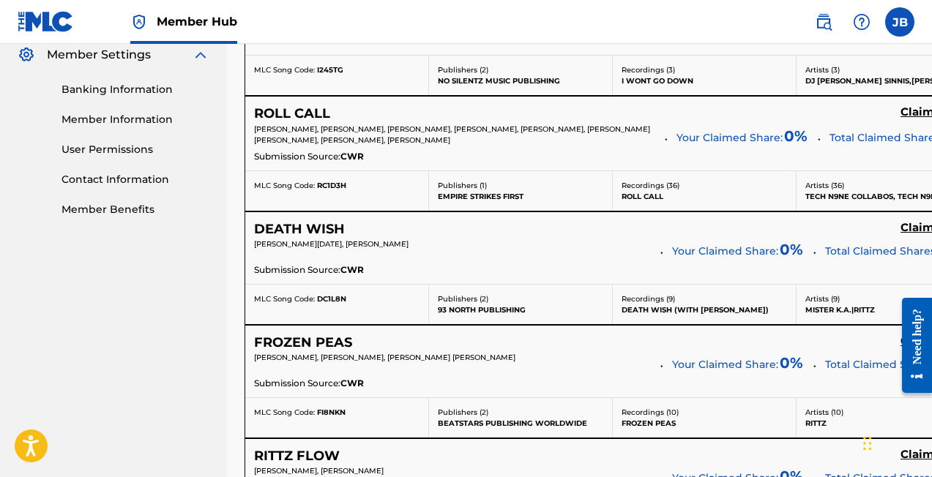
scroll to position [595, 0]
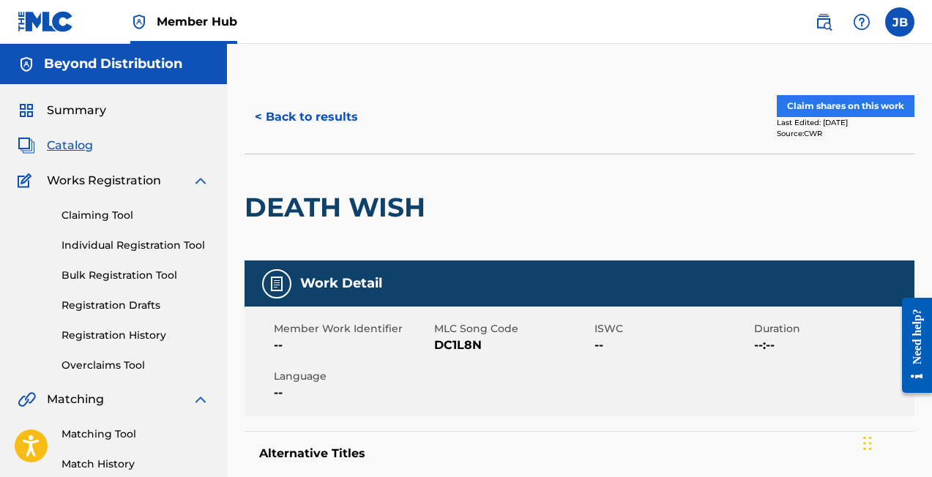
click at [816, 109] on button "Claim shares on this work" at bounding box center [846, 106] width 138 height 22
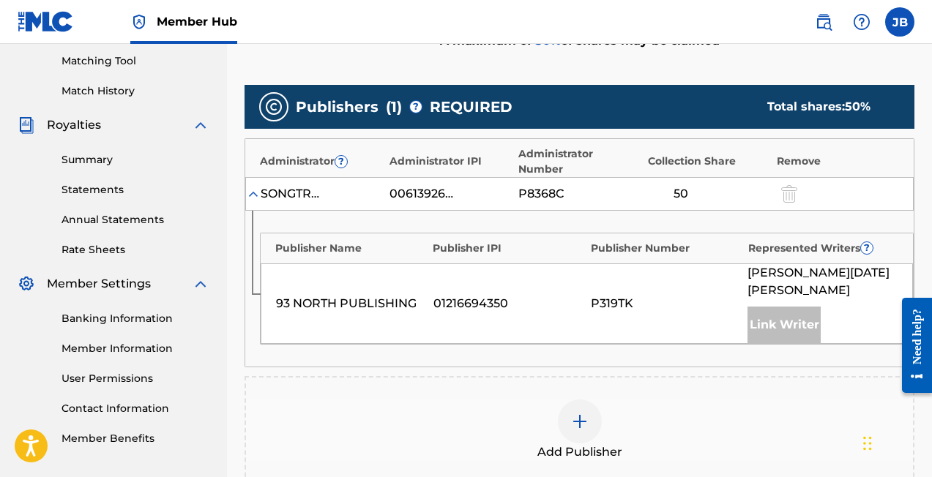
scroll to position [400, 0]
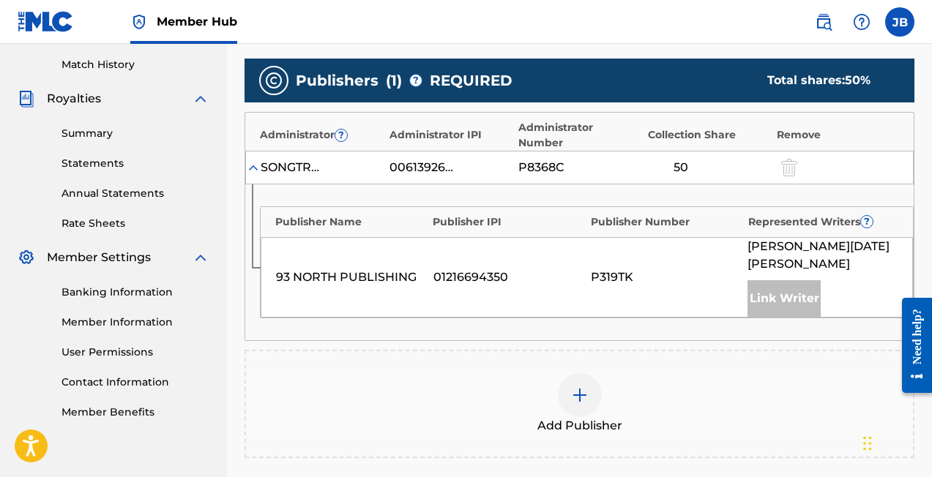
click at [576, 387] on img at bounding box center [580, 396] width 18 height 18
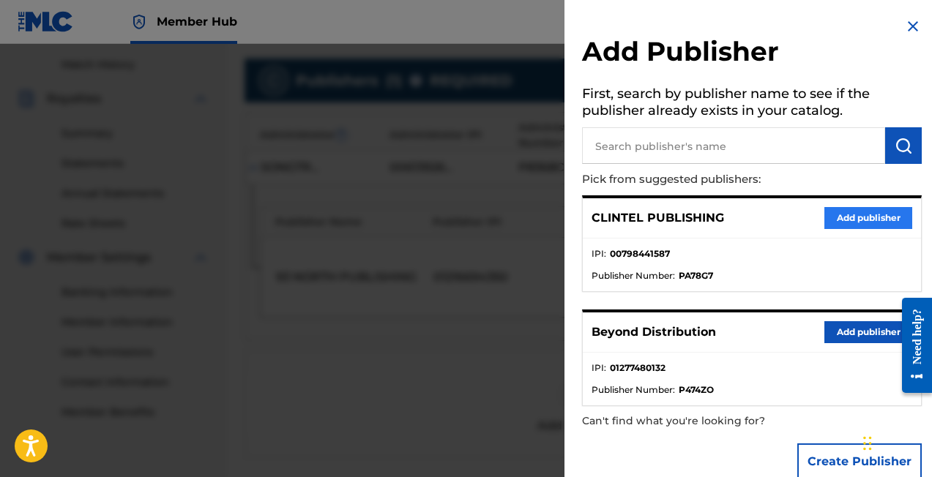
click at [849, 215] on button "Add publisher" at bounding box center [869, 218] width 88 height 22
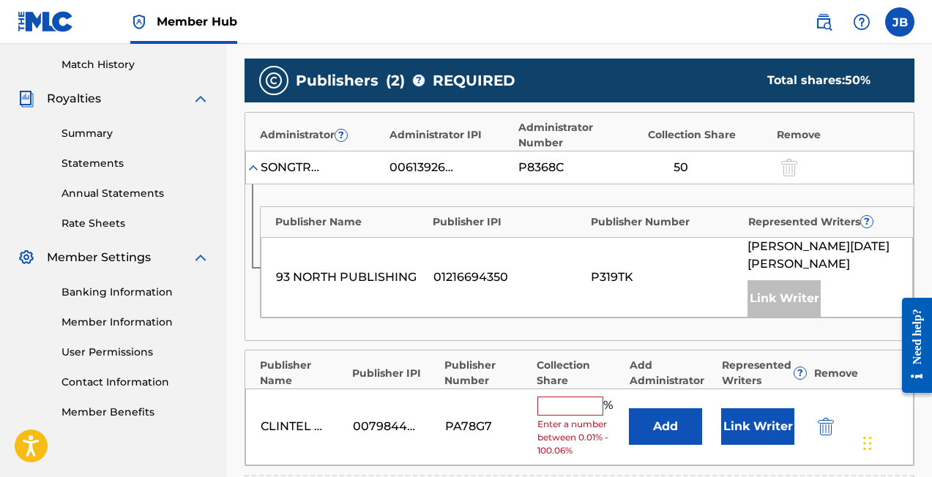
click at [565, 397] on input "text" at bounding box center [570, 406] width 66 height 19
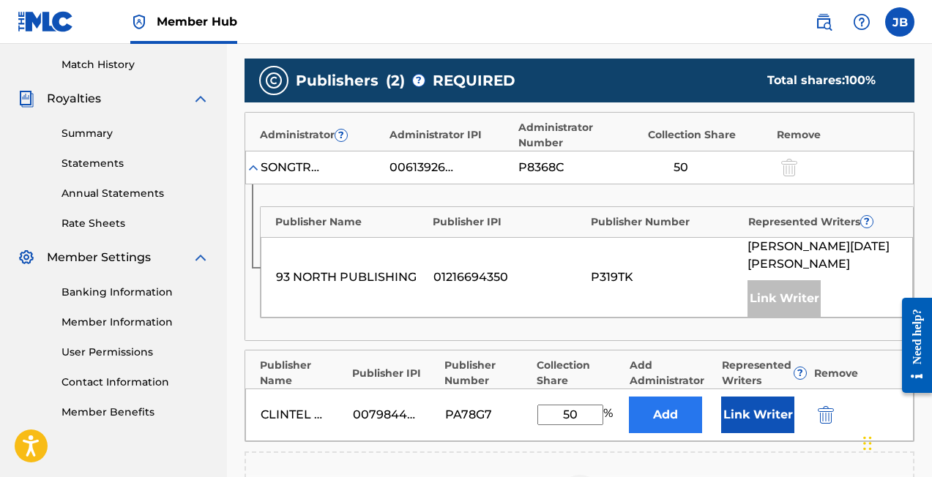
type input "50"
click at [650, 401] on button "Add" at bounding box center [665, 415] width 73 height 37
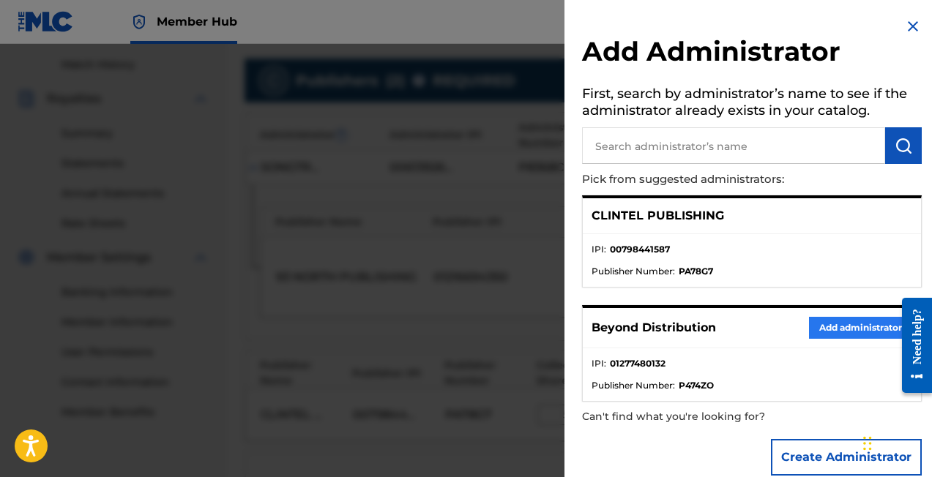
click at [826, 324] on button "Add administrator" at bounding box center [860, 328] width 103 height 22
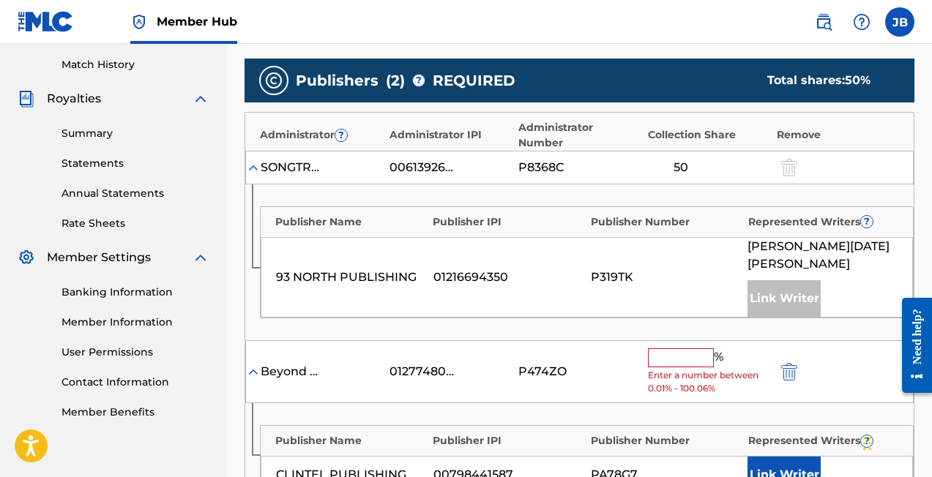
click at [685, 349] on input "text" at bounding box center [681, 358] width 66 height 19
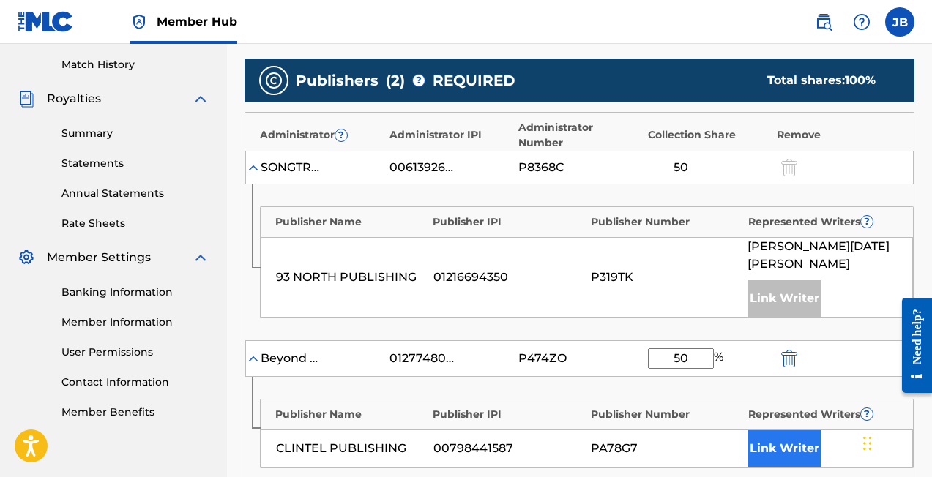
type input "50"
click at [773, 433] on button "Link Writer" at bounding box center [784, 449] width 73 height 37
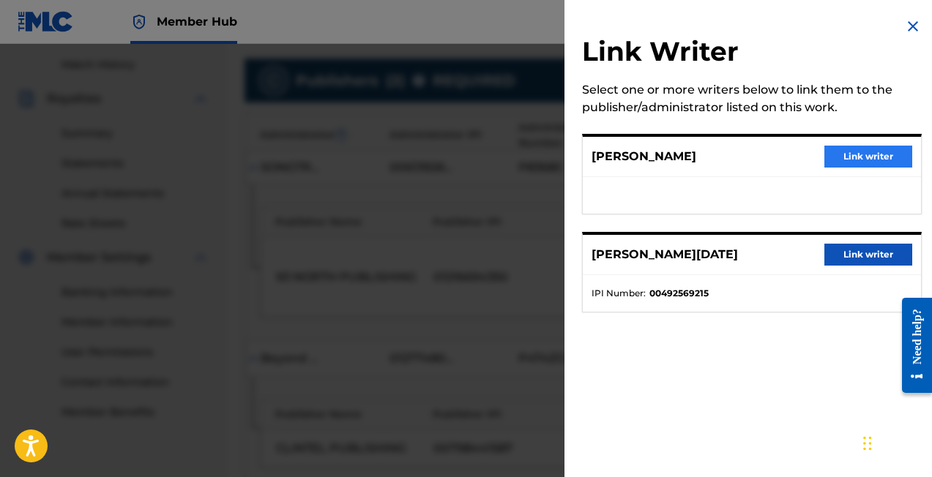
click at [852, 151] on button "Link writer" at bounding box center [869, 157] width 88 height 22
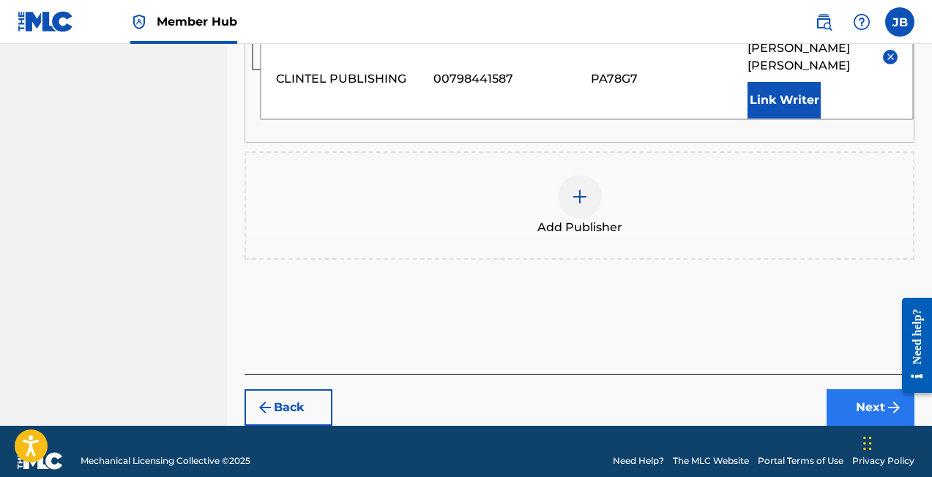
click at [863, 390] on button "Next" at bounding box center [871, 408] width 88 height 37
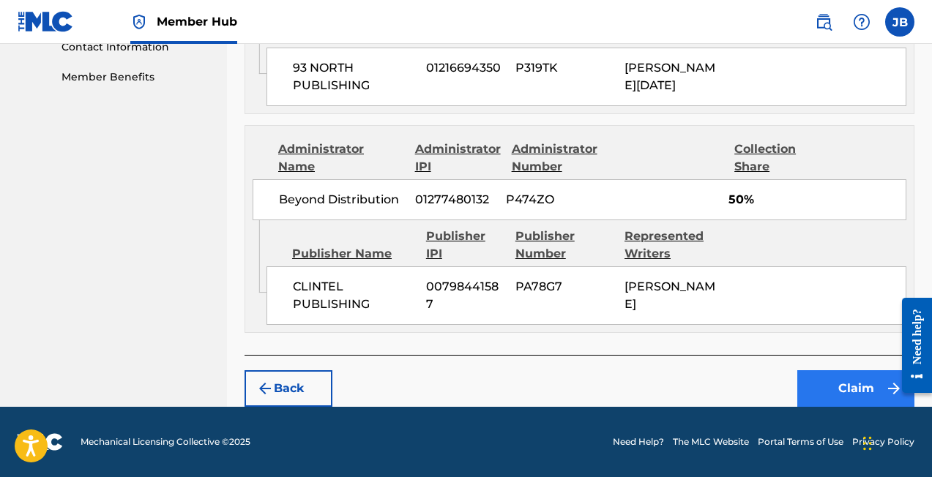
click at [863, 386] on button "Claim" at bounding box center [855, 389] width 117 height 37
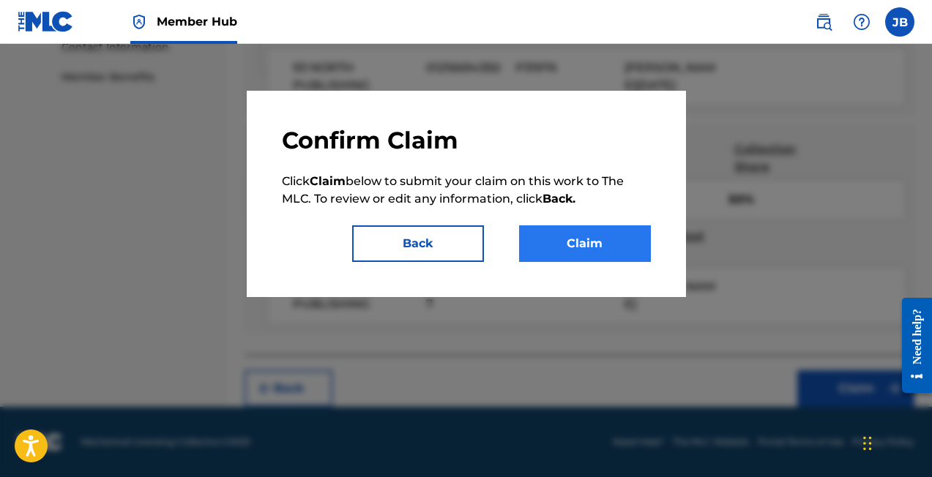
click at [600, 250] on button "Claim" at bounding box center [585, 244] width 132 height 37
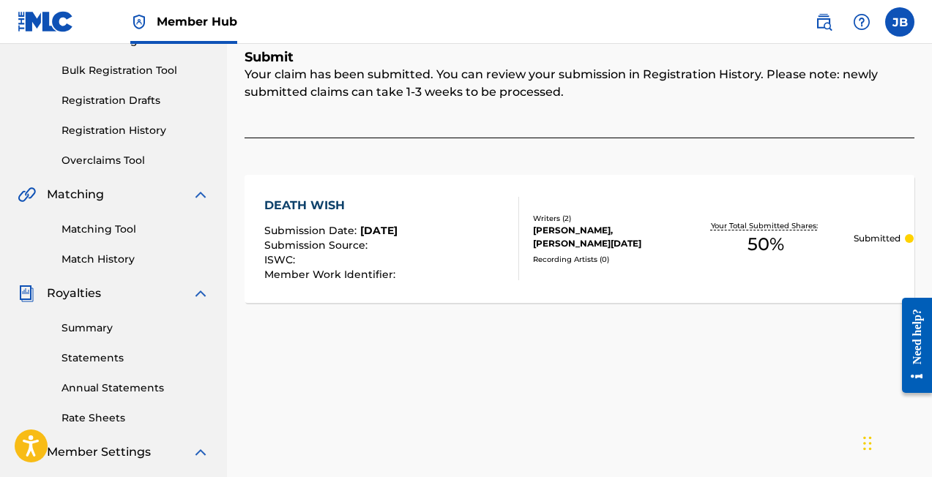
scroll to position [201, 0]
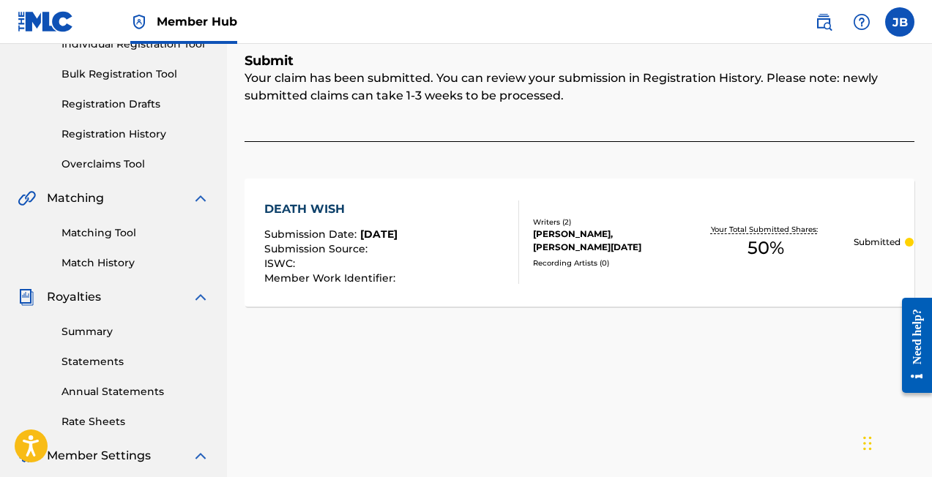
click at [201, 202] on img at bounding box center [201, 199] width 18 height 18
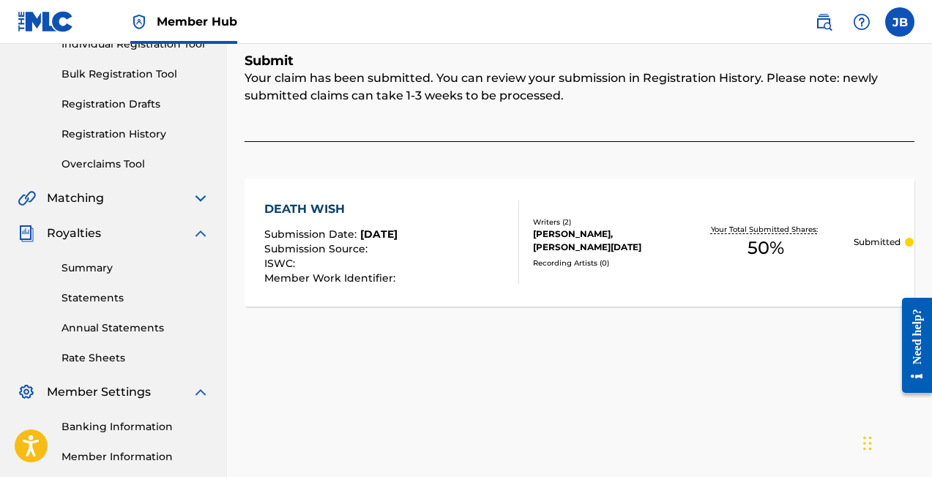
click at [201, 229] on img at bounding box center [201, 234] width 18 height 18
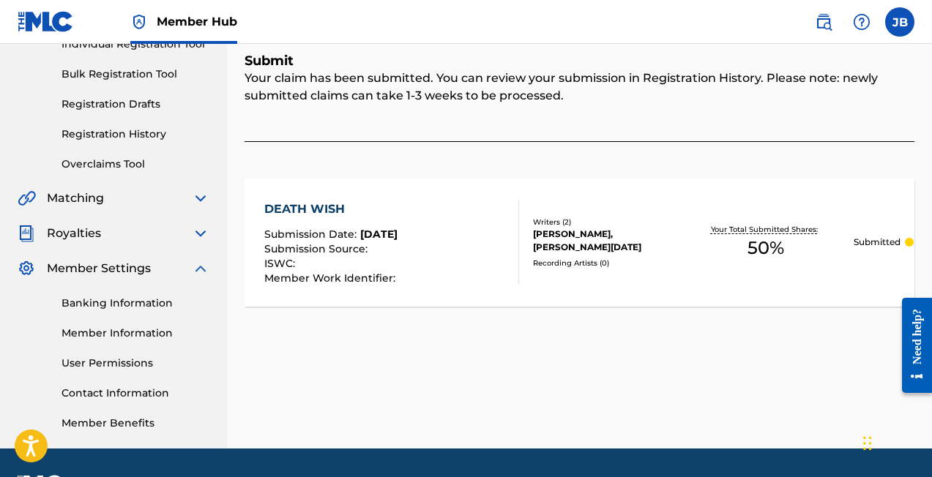
click at [196, 270] on img at bounding box center [201, 269] width 18 height 18
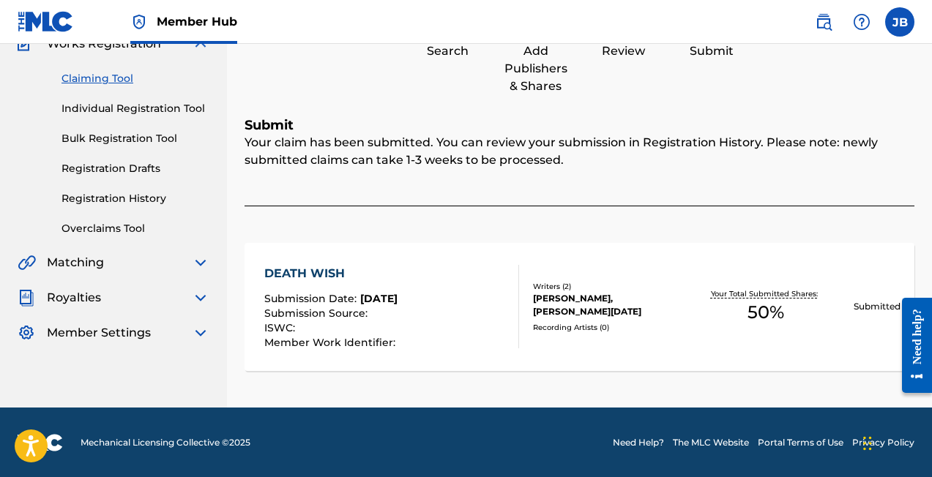
click at [201, 259] on img at bounding box center [201, 263] width 18 height 18
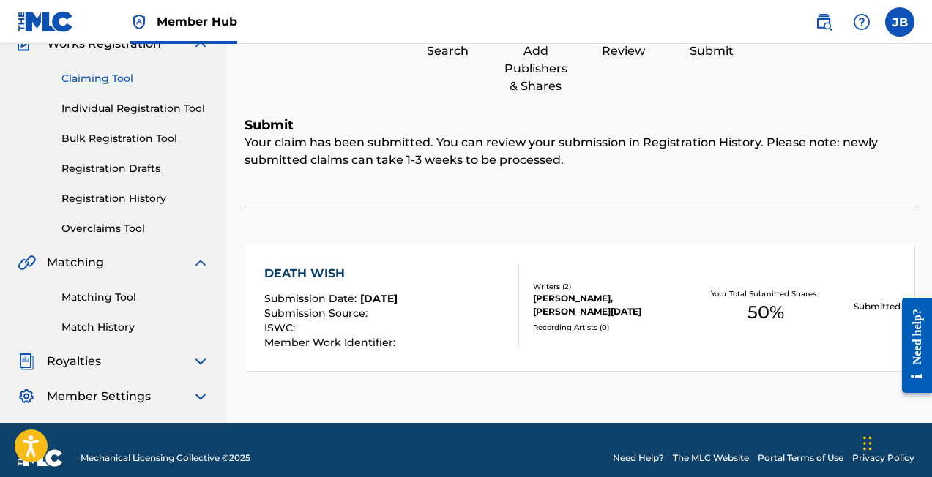
click at [201, 259] on img at bounding box center [201, 263] width 18 height 18
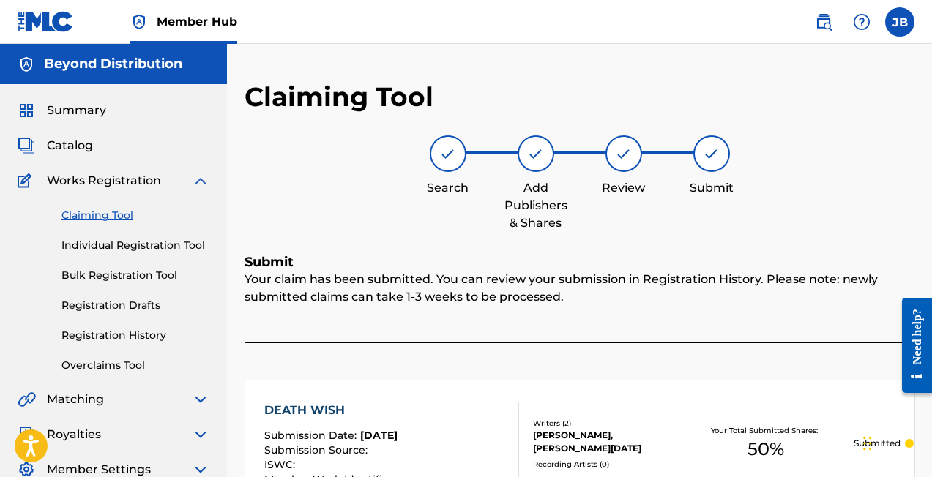
scroll to position [0, 0]
click at [201, 180] on img at bounding box center [201, 181] width 18 height 18
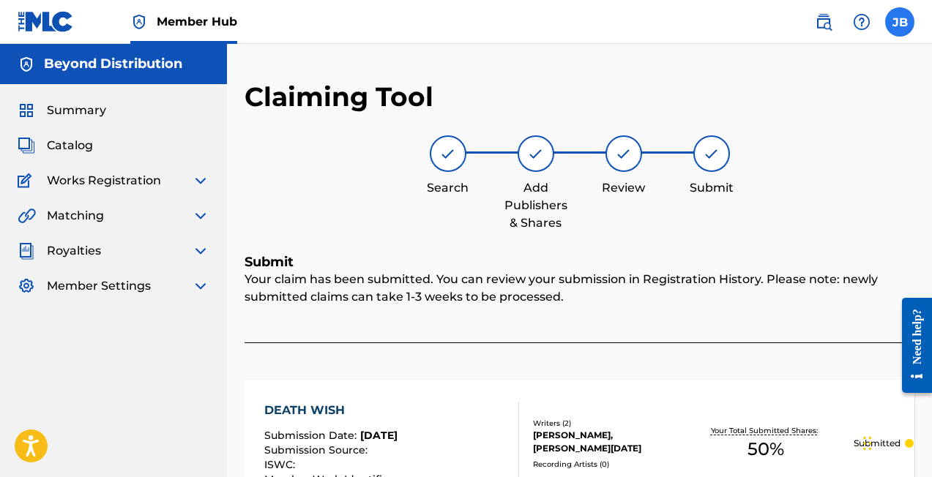
click at [900, 23] on label at bounding box center [899, 21] width 29 height 29
click at [900, 22] on input "[PERSON_NAME] [PERSON_NAME] j@[DOMAIN_NAME] Notification Preferences Profile Lo…" at bounding box center [900, 22] width 0 height 0
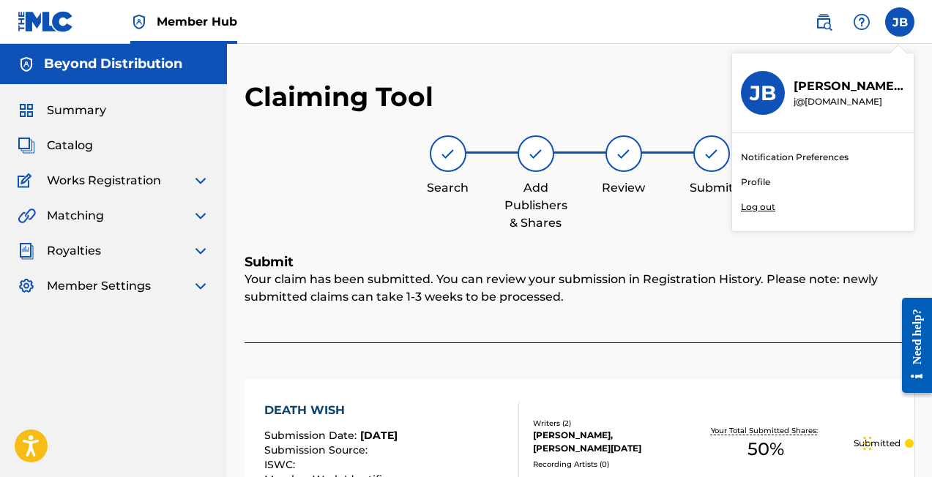
click at [767, 207] on p "Log out" at bounding box center [758, 207] width 34 height 13
click at [900, 22] on input "[PERSON_NAME] [PERSON_NAME] j@[DOMAIN_NAME] Notification Preferences Profile Lo…" at bounding box center [900, 22] width 0 height 0
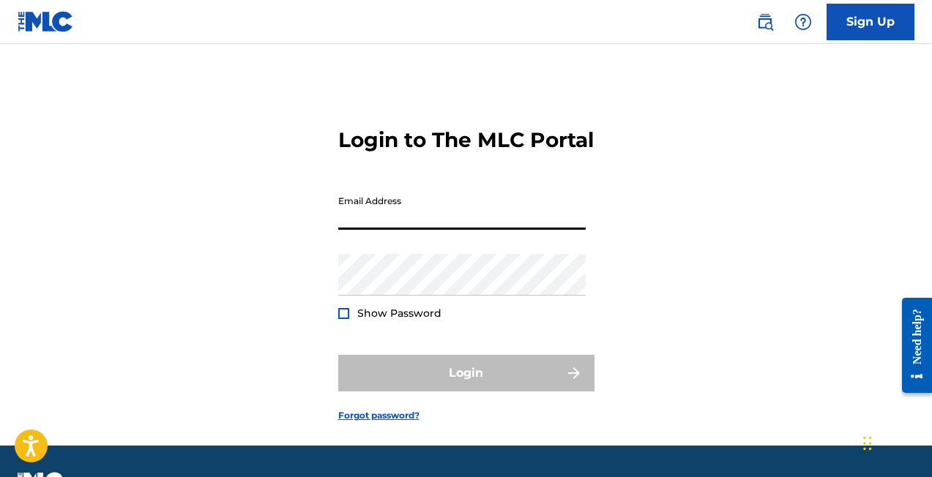
type input "[EMAIL_ADDRESS][DOMAIN_NAME]"
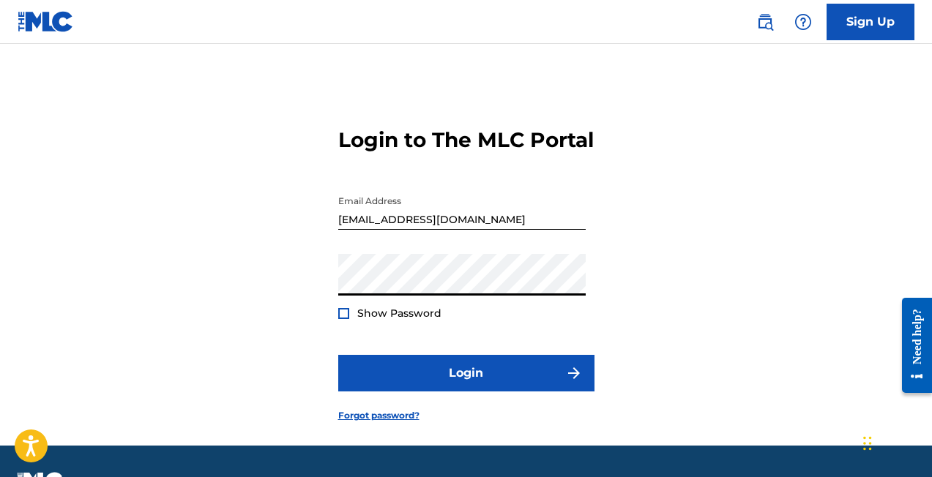
click at [466, 392] on button "Login" at bounding box center [466, 373] width 256 height 37
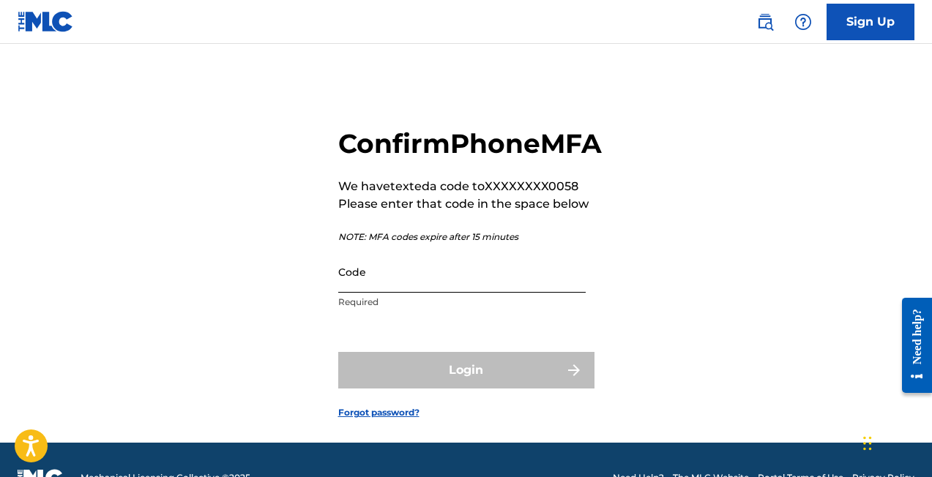
click at [396, 293] on input "Code" at bounding box center [462, 272] width 248 height 42
click at [387, 293] on input "Code" at bounding box center [462, 272] width 248 height 42
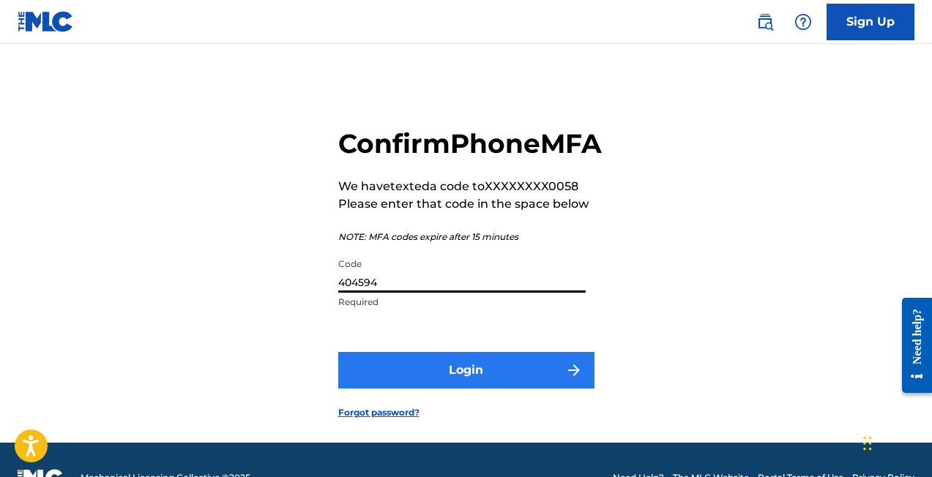
type input "404594"
click at [434, 389] on button "Login" at bounding box center [466, 370] width 256 height 37
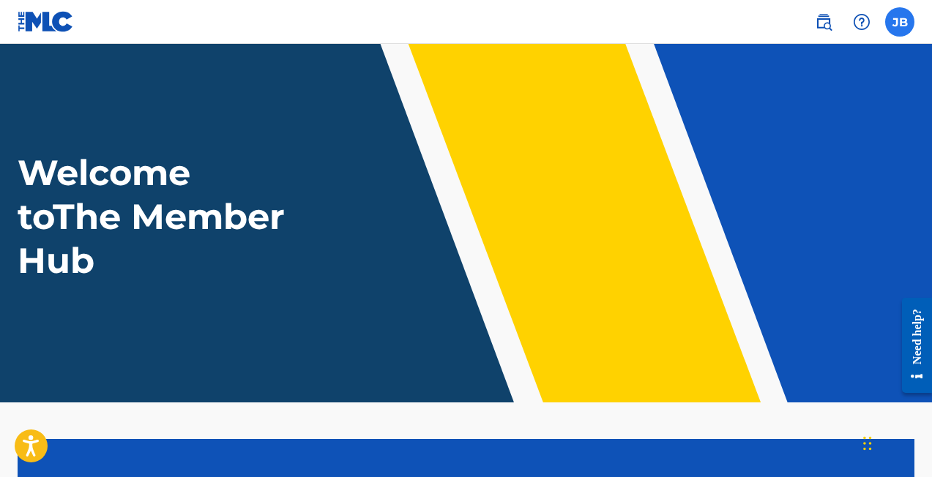
click at [900, 20] on label at bounding box center [899, 21] width 29 height 29
click at [900, 22] on input "[PERSON_NAME] [PERSON_NAME] [EMAIL_ADDRESS][DOMAIN_NAME] Notification Preferenc…" at bounding box center [900, 22] width 0 height 0
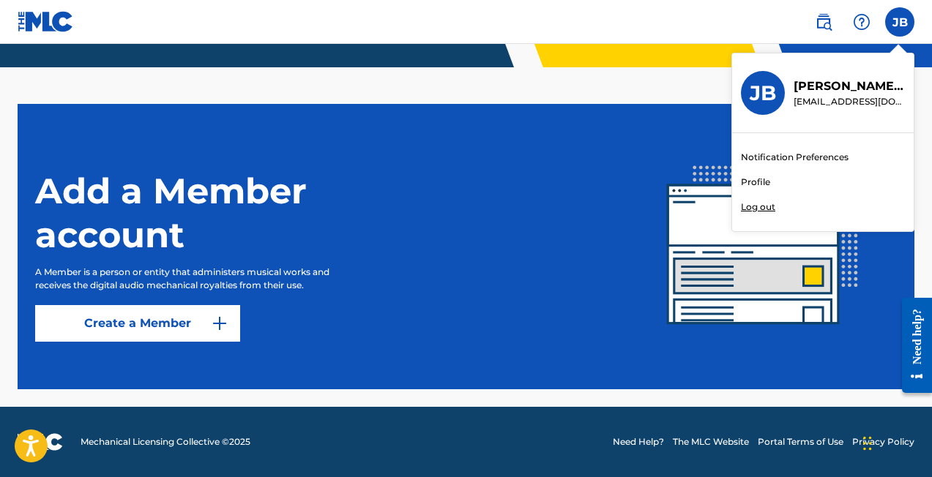
scroll to position [335, 0]
click at [145, 343] on section "Add a Member account A Member is a person or entity that administers musical wo…" at bounding box center [466, 247] width 897 height 286
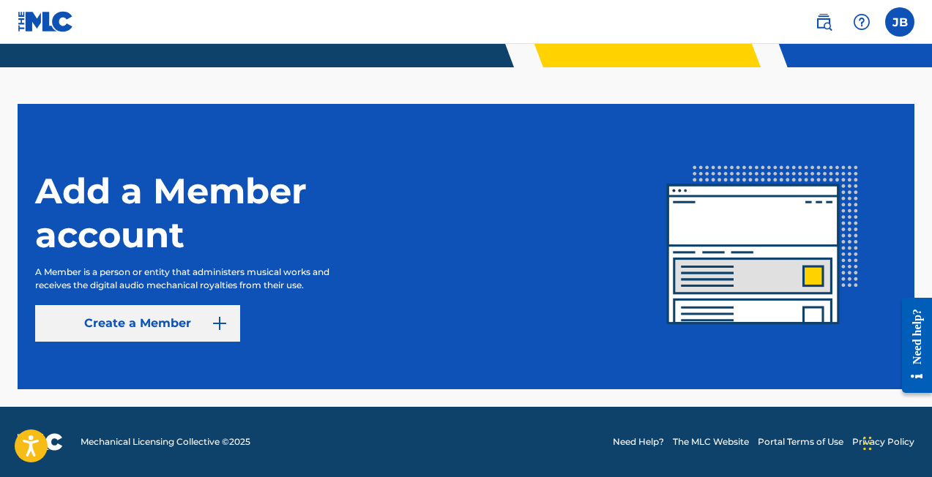
click at [152, 330] on link "Create a Member" at bounding box center [137, 323] width 205 height 37
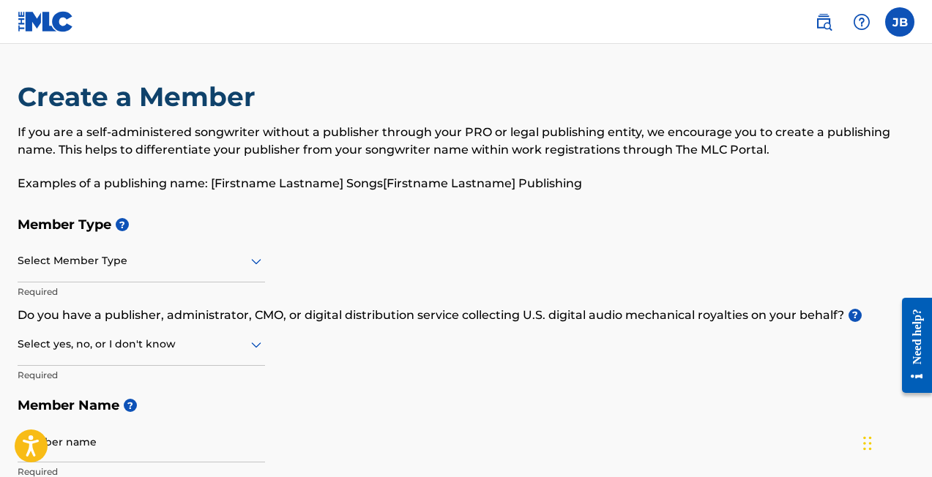
click at [132, 275] on div "Select Member Type" at bounding box center [142, 262] width 248 height 42
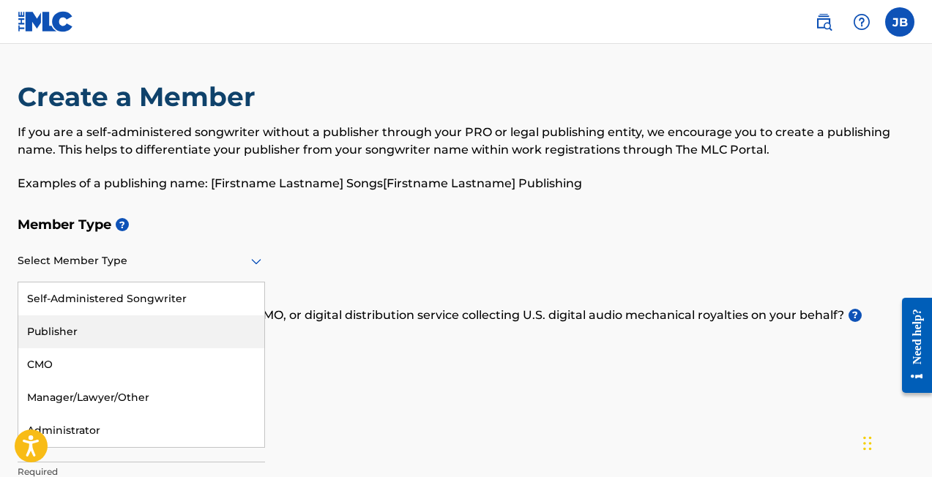
click at [114, 332] on div "Publisher" at bounding box center [141, 332] width 246 height 33
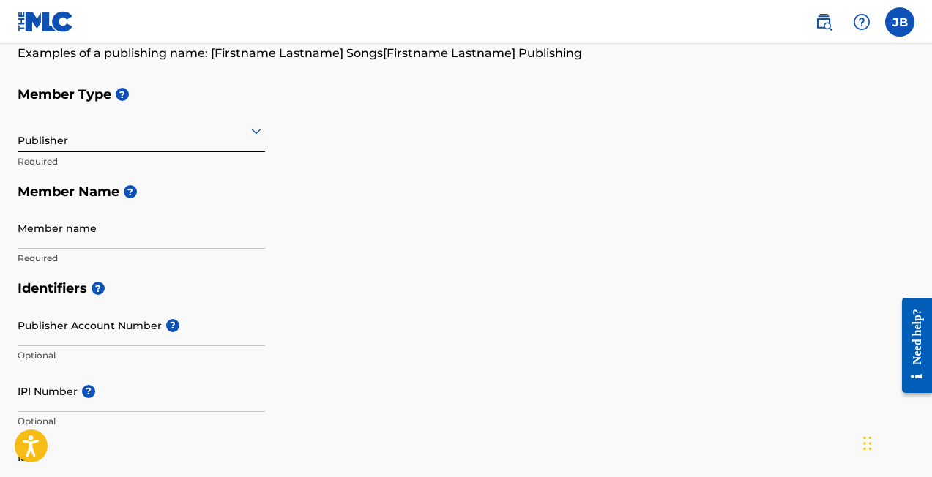
scroll to position [231, 0]
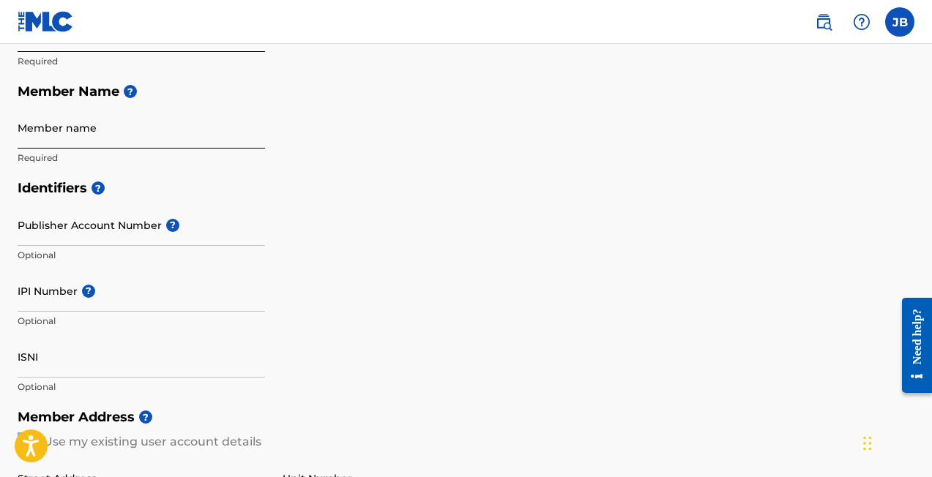
click at [77, 143] on input "Member name" at bounding box center [142, 128] width 248 height 42
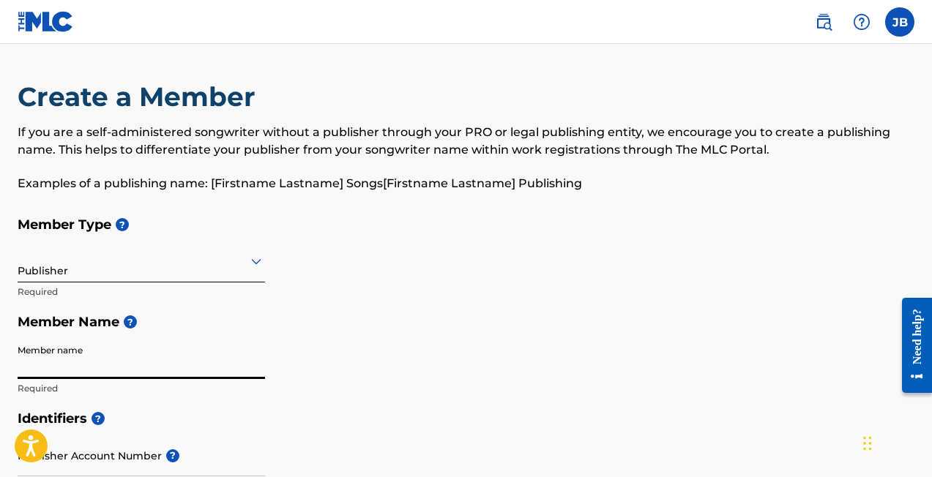
scroll to position [0, 0]
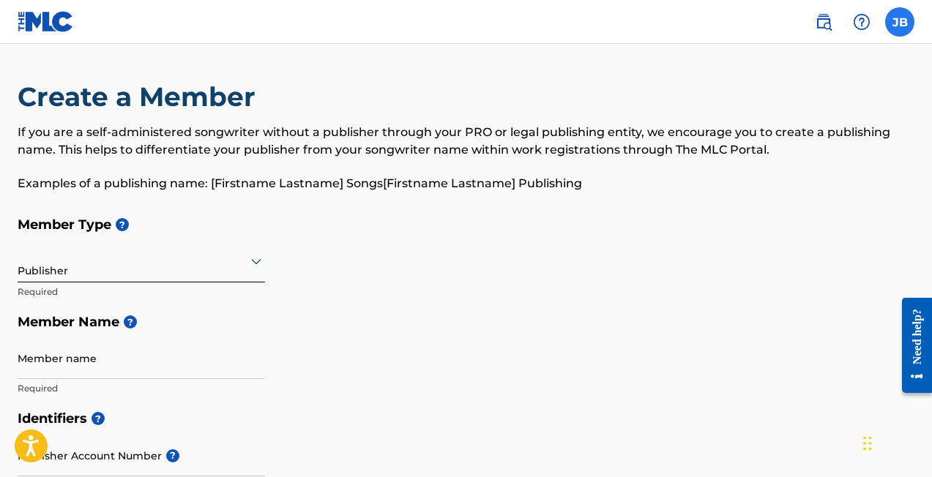
click at [901, 20] on label at bounding box center [899, 21] width 29 height 29
click at [900, 22] on input "[PERSON_NAME] [PERSON_NAME] [EMAIL_ADDRESS][DOMAIN_NAME] Notification Preferenc…" at bounding box center [900, 22] width 0 height 0
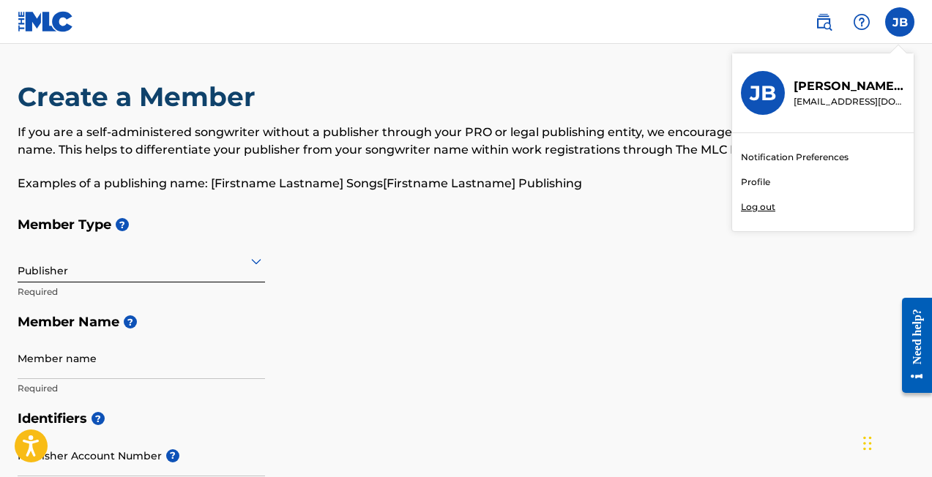
click at [757, 182] on link "Profile" at bounding box center [755, 182] width 29 height 13
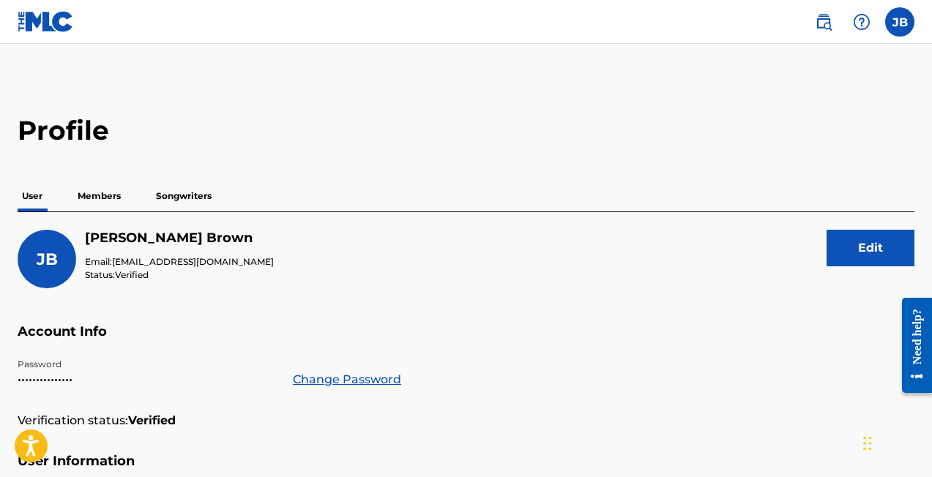
click at [100, 198] on p "Members" at bounding box center [99, 196] width 52 height 31
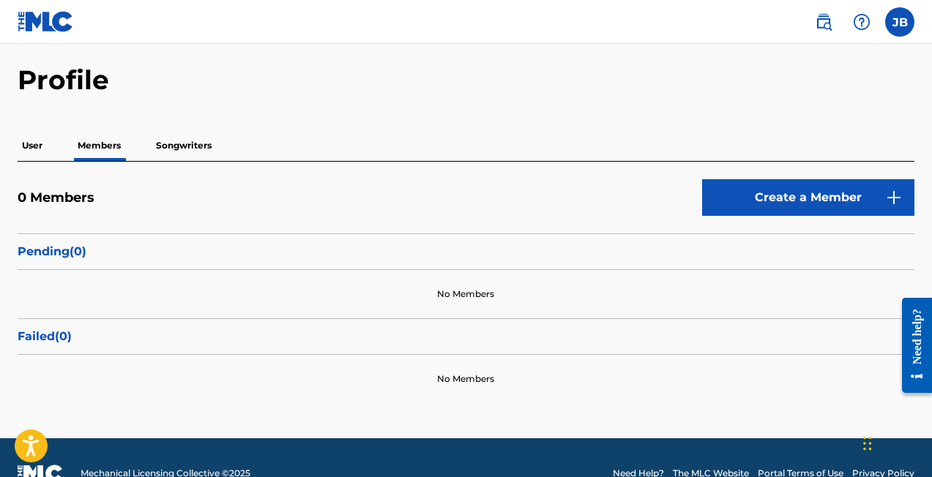
scroll to position [51, 0]
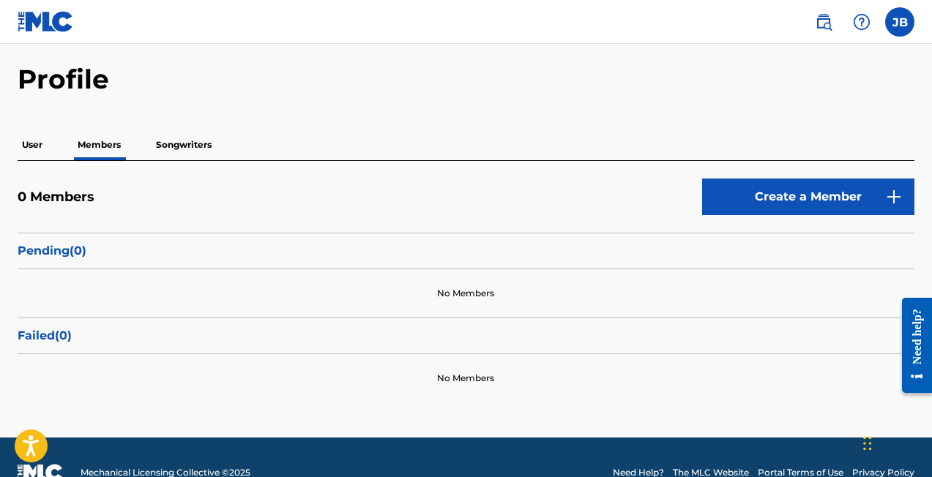
click at [32, 146] on p "User" at bounding box center [32, 145] width 29 height 31
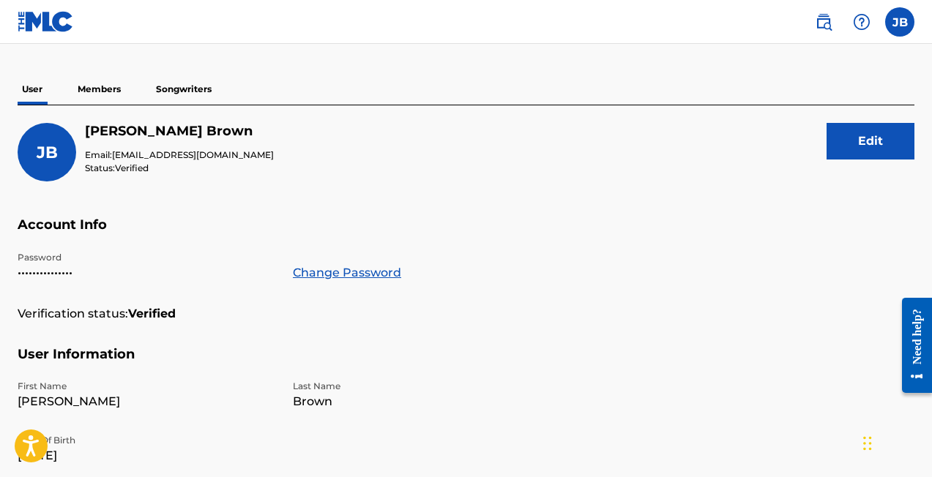
scroll to position [81, 0]
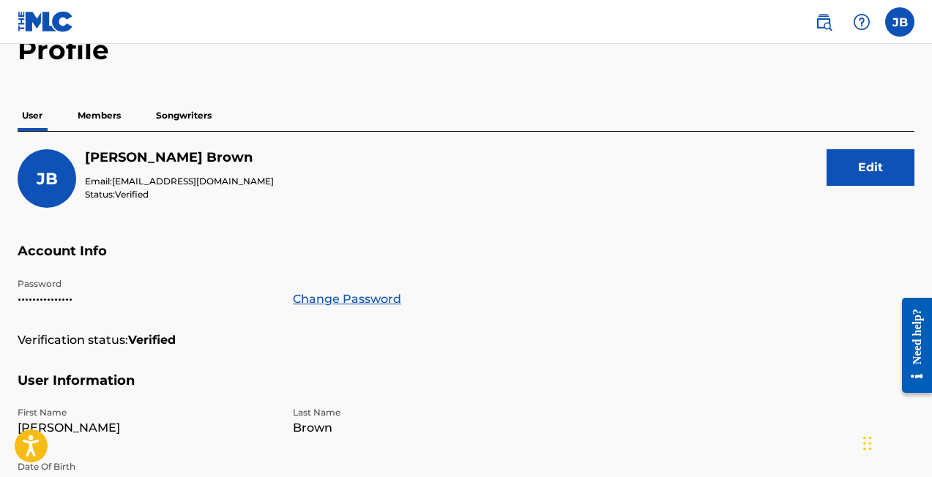
click at [109, 112] on p "Members" at bounding box center [99, 115] width 52 height 31
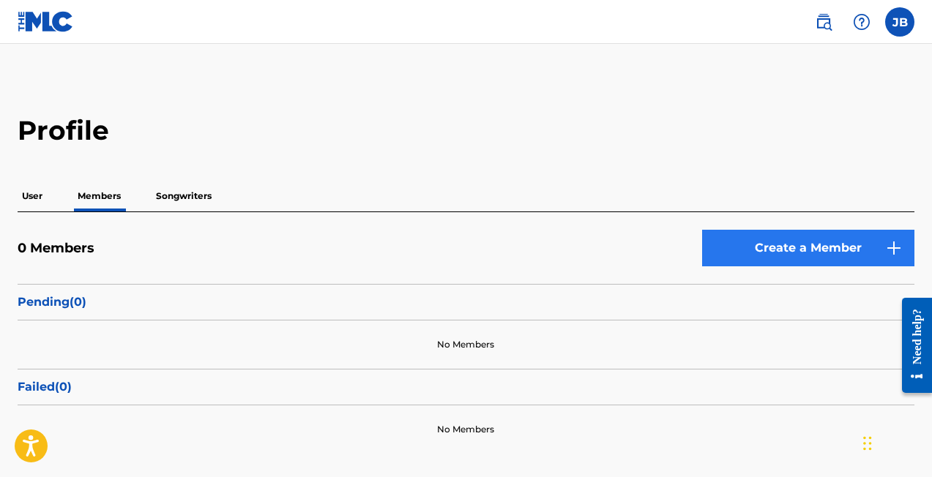
click at [769, 250] on link "Create a Member" at bounding box center [808, 248] width 212 height 37
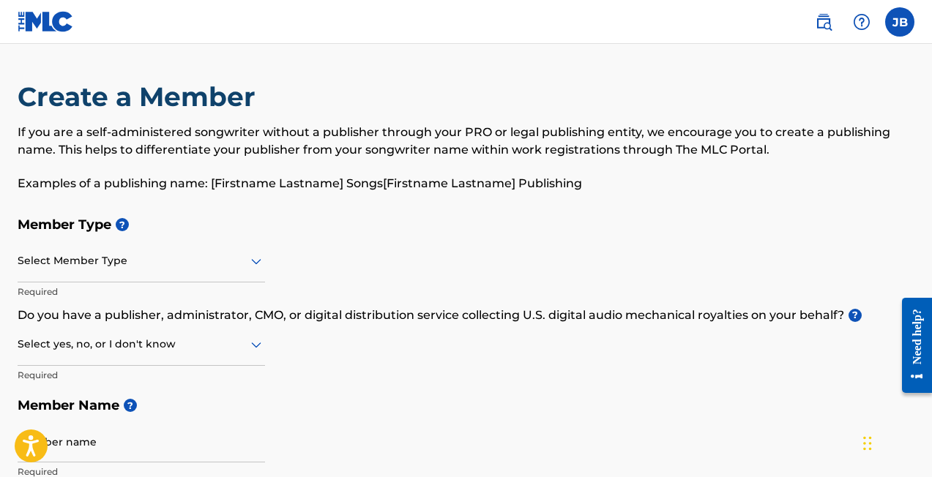
click at [86, 264] on div at bounding box center [142, 261] width 248 height 18
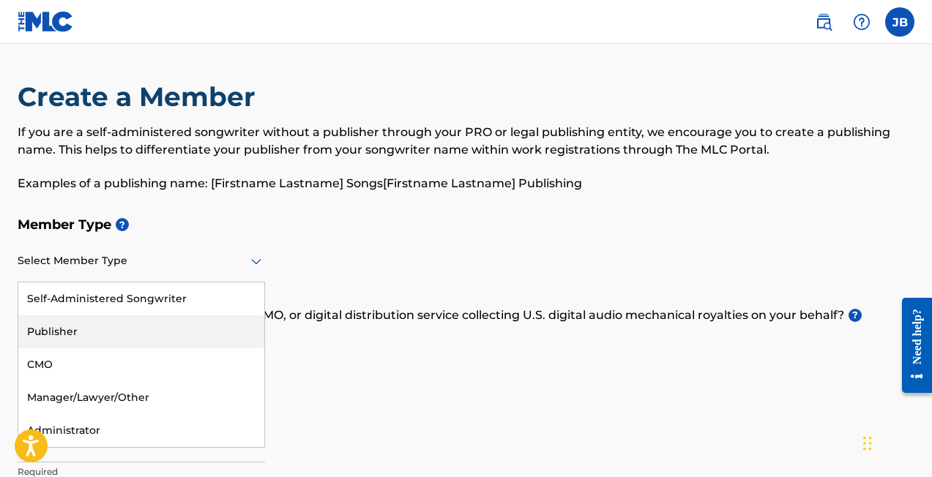
click at [72, 324] on div "Publisher" at bounding box center [141, 332] width 246 height 33
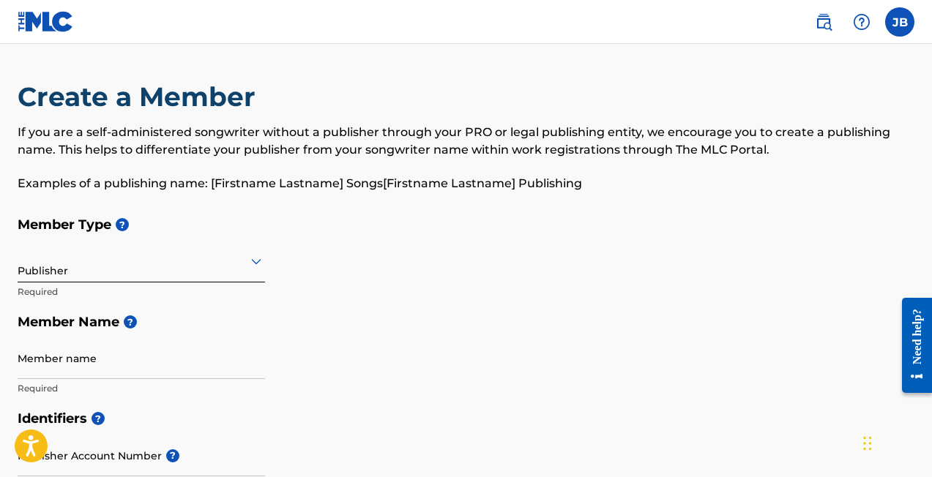
click at [64, 273] on div "Publisher" at bounding box center [142, 261] width 248 height 36
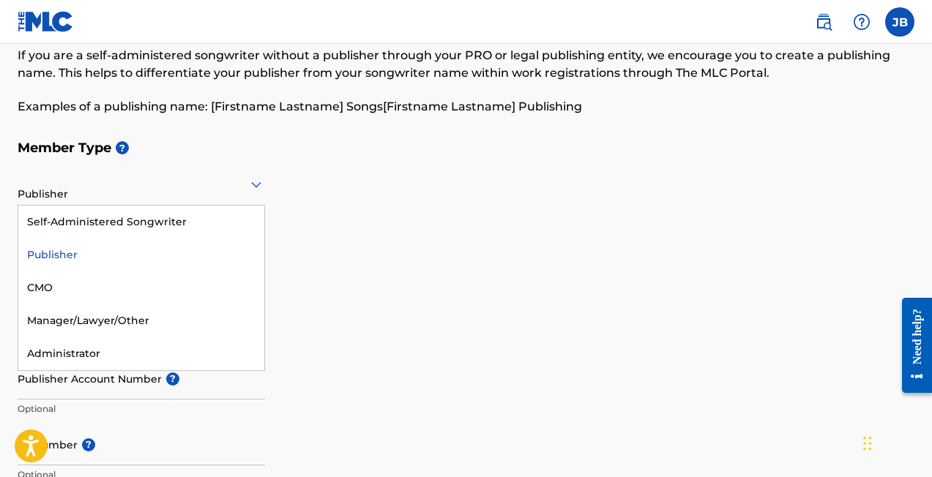
scroll to position [78, 0]
click at [56, 253] on div "Publisher" at bounding box center [141, 254] width 246 height 33
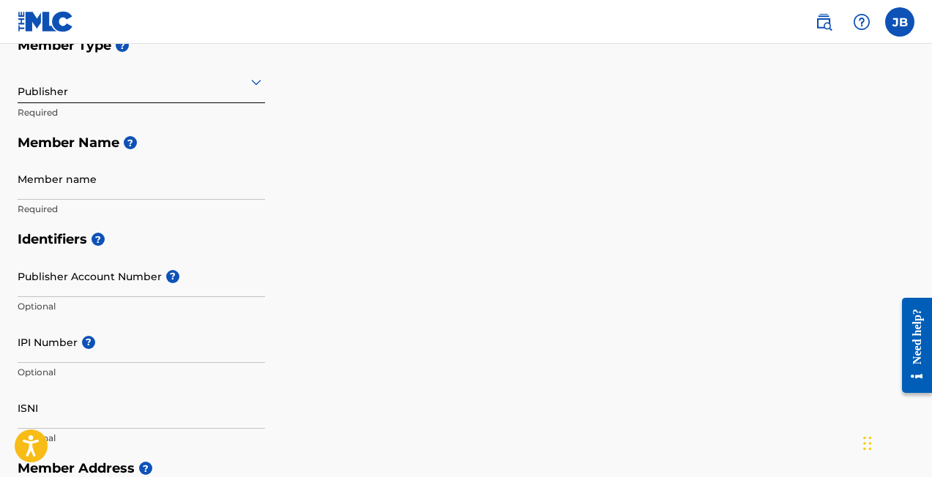
scroll to position [182, 0]
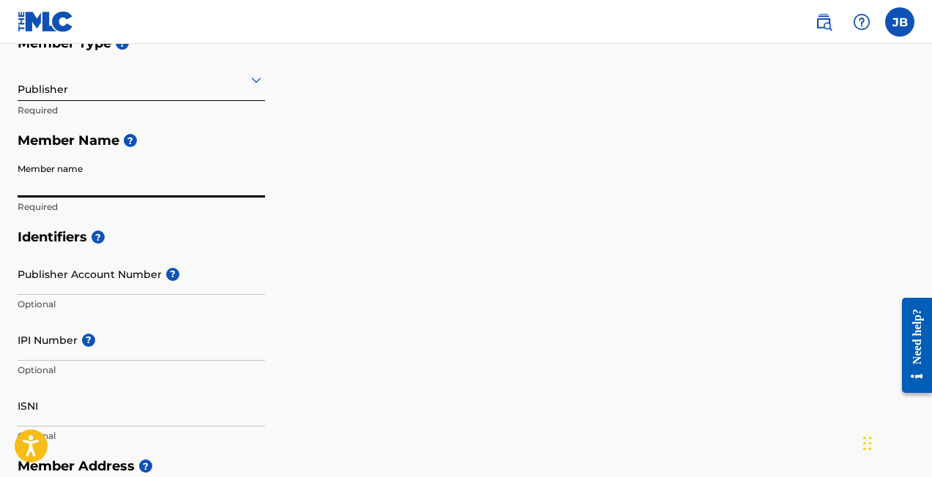
click at [80, 192] on input "Member name" at bounding box center [142, 177] width 248 height 42
type input "A"
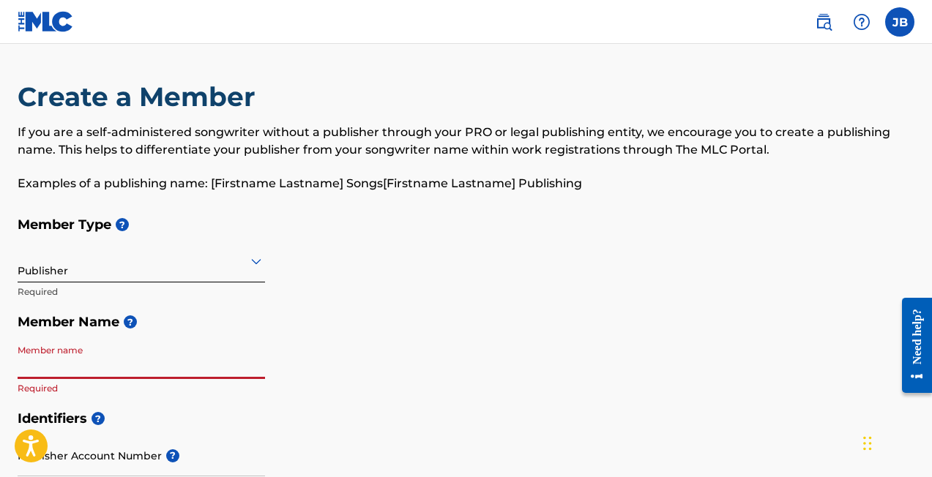
scroll to position [0, 0]
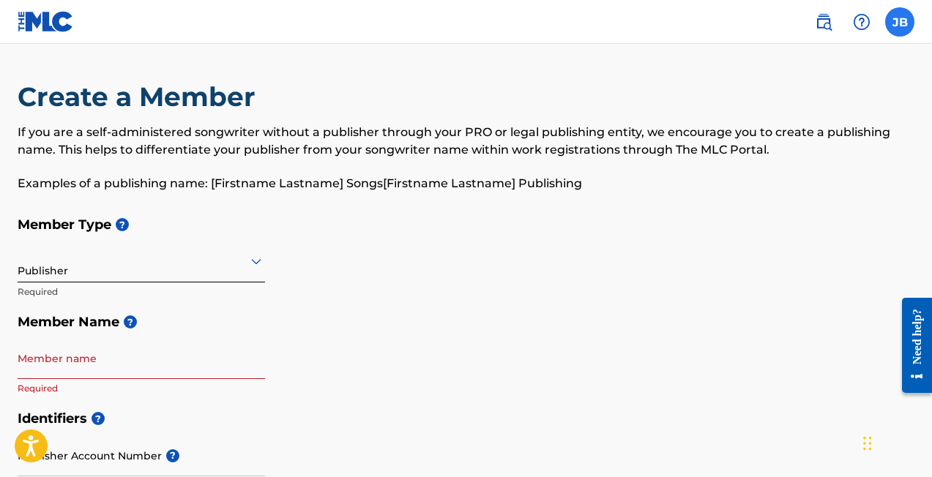
click at [903, 21] on label at bounding box center [899, 21] width 29 height 29
click at [900, 22] on input "[PERSON_NAME] [PERSON_NAME] [EMAIL_ADDRESS][DOMAIN_NAME] Notification Preferenc…" at bounding box center [900, 22] width 0 height 0
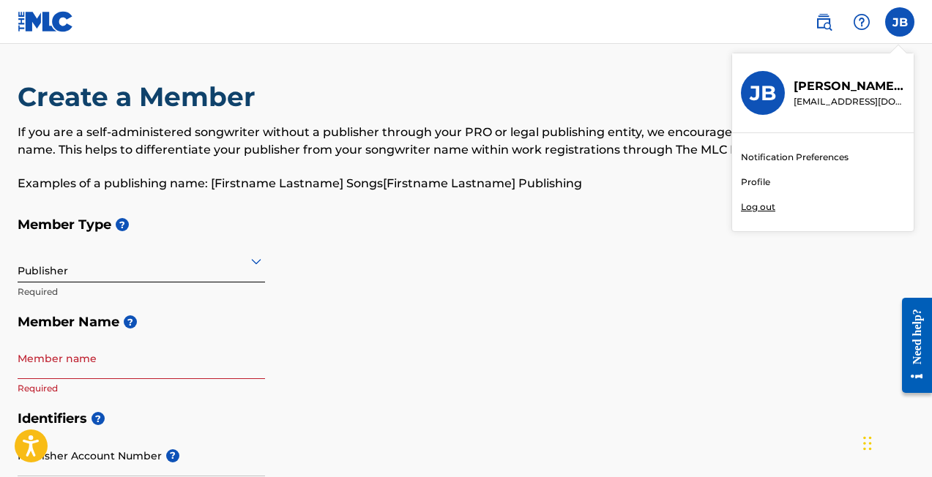
click at [761, 208] on p "Log out" at bounding box center [758, 207] width 34 height 13
click at [900, 22] on input "[PERSON_NAME] [PERSON_NAME] [EMAIL_ADDRESS][DOMAIN_NAME] Notification Preferenc…" at bounding box center [900, 22] width 0 height 0
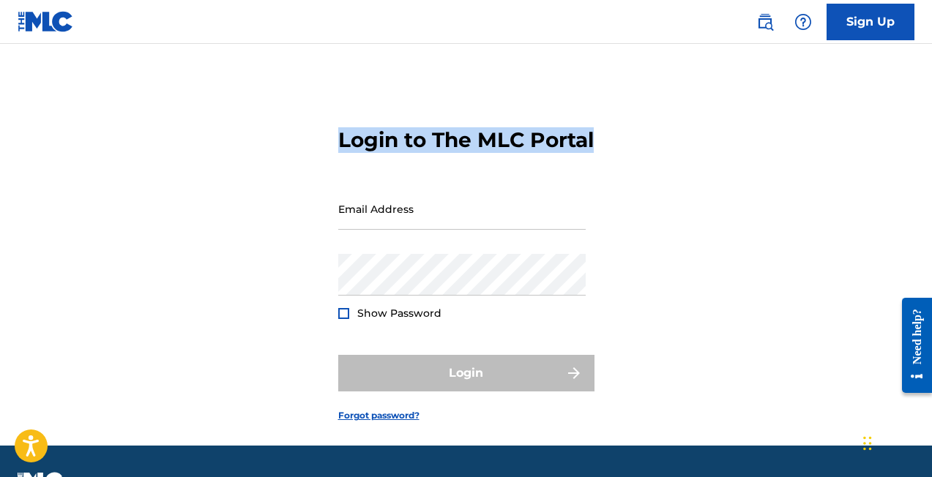
drag, startPoint x: 333, startPoint y: 138, endPoint x: 449, endPoint y: 164, distance: 118.5
click at [449, 164] on div "Login to The MLC Portal Email Address Password Show Password Login Forgot passw…" at bounding box center [466, 263] width 932 height 365
click at [449, 153] on h3 "Login to The MLC Portal" at bounding box center [466, 140] width 256 height 26
drag, startPoint x: 449, startPoint y: 164, endPoint x: 338, endPoint y: 135, distance: 115.1
click at [338, 135] on h3 "Login to The MLC Portal" at bounding box center [466, 140] width 256 height 26
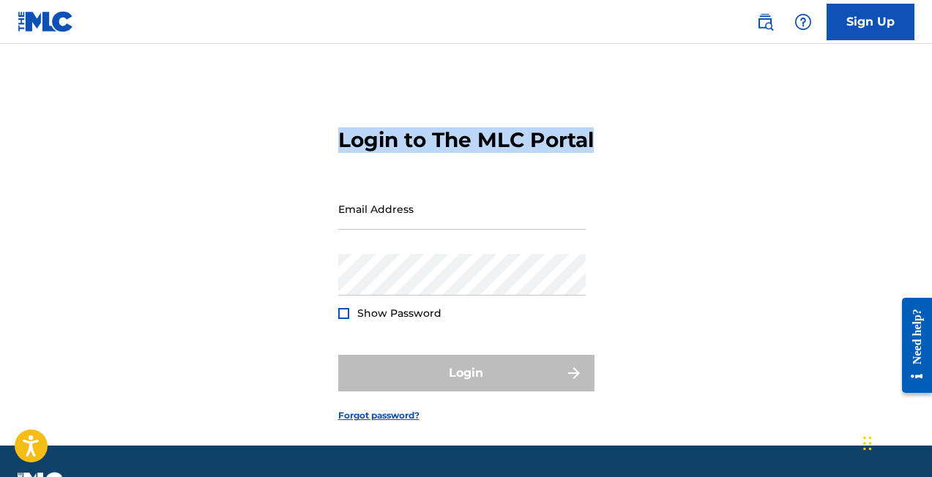
click at [338, 135] on h3 "Login to The MLC Portal" at bounding box center [466, 140] width 256 height 26
drag, startPoint x: 338, startPoint y: 135, endPoint x: 414, endPoint y: 169, distance: 83.6
click at [414, 153] on h3 "Login to The MLC Portal" at bounding box center [466, 140] width 256 height 26
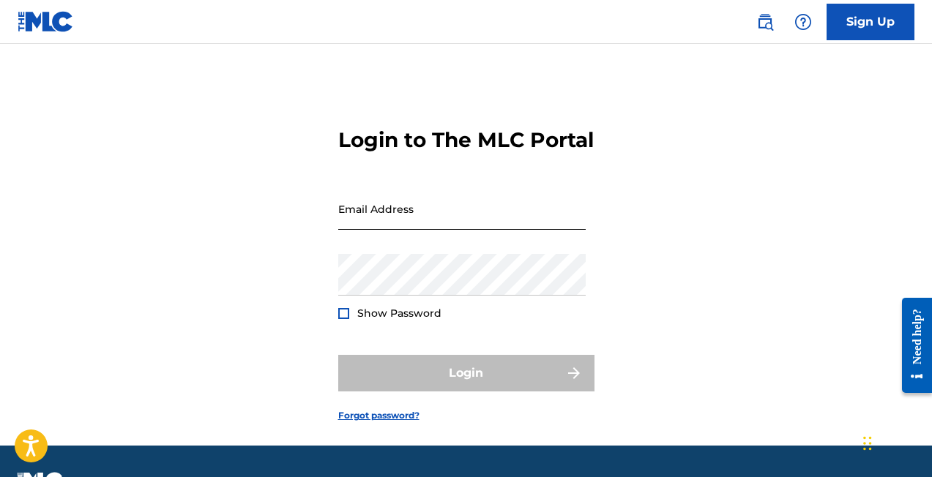
click at [394, 230] on input "Email Address" at bounding box center [462, 209] width 248 height 42
type input "[EMAIL_ADDRESS][DOMAIN_NAME]"
click at [466, 392] on button "Login" at bounding box center [466, 373] width 256 height 37
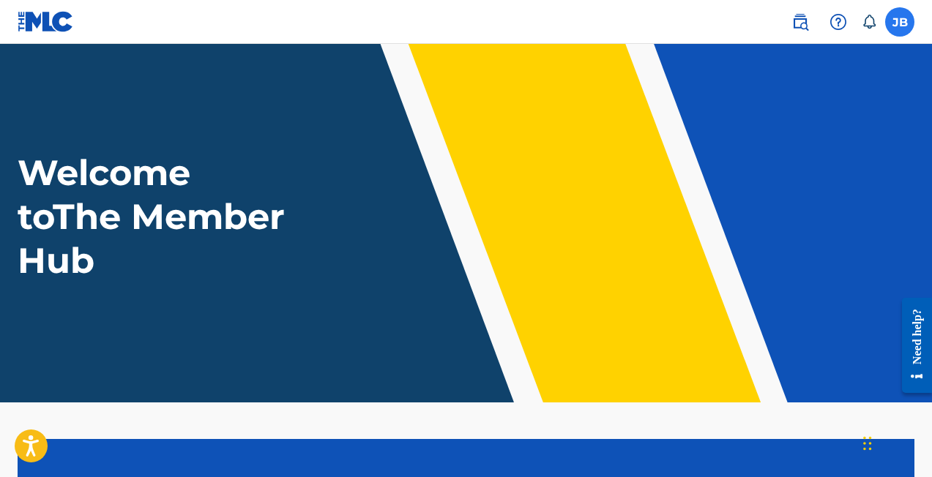
click at [901, 22] on label at bounding box center [899, 21] width 29 height 29
click at [900, 22] on input "[PERSON_NAME] [PERSON_NAME] [EMAIL_ADDRESS][DOMAIN_NAME] Notification Preferenc…" at bounding box center [900, 22] width 0 height 0
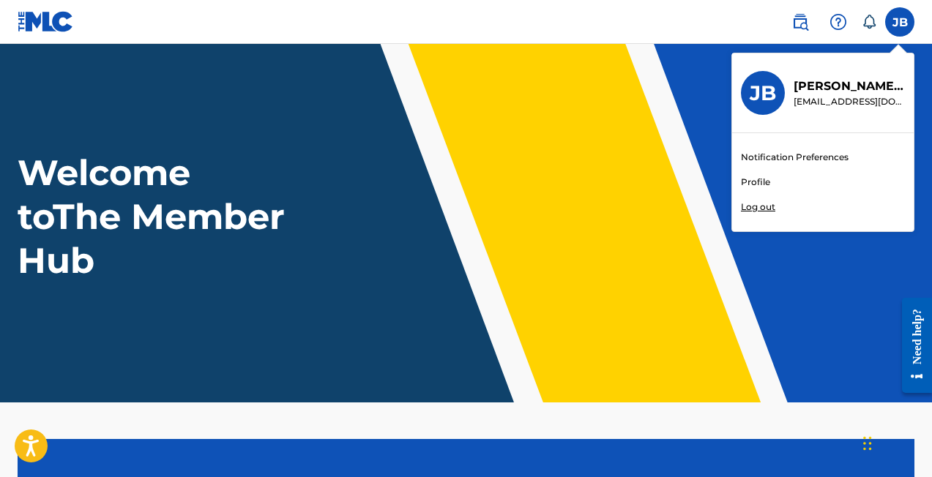
click at [766, 179] on link "Profile" at bounding box center [755, 182] width 29 height 13
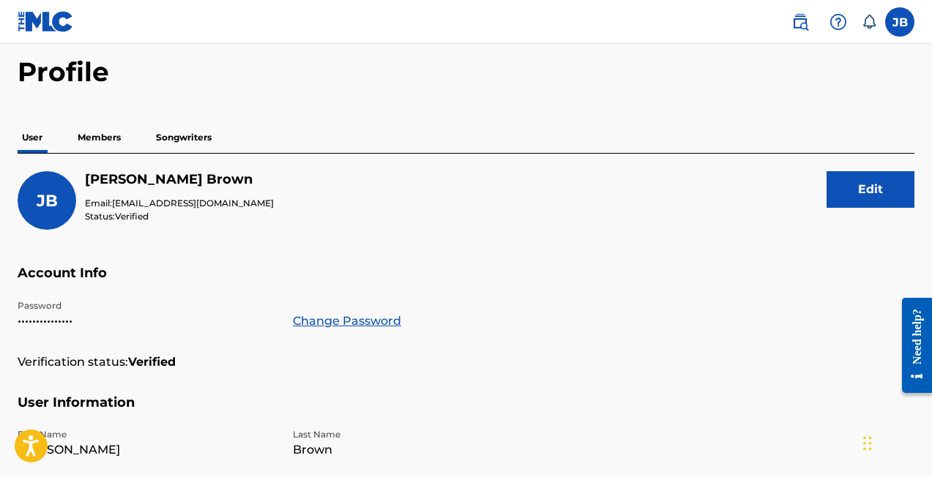
scroll to position [86, 0]
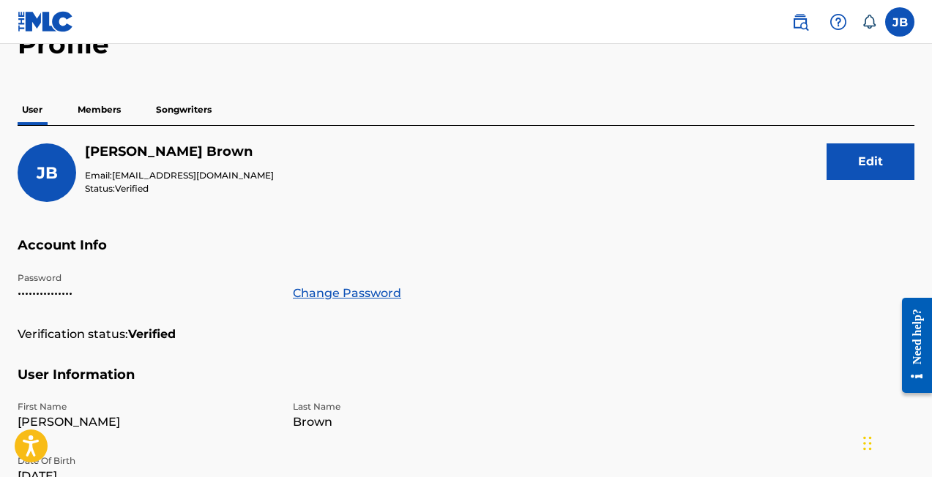
click at [83, 110] on p "Members" at bounding box center [99, 109] width 52 height 31
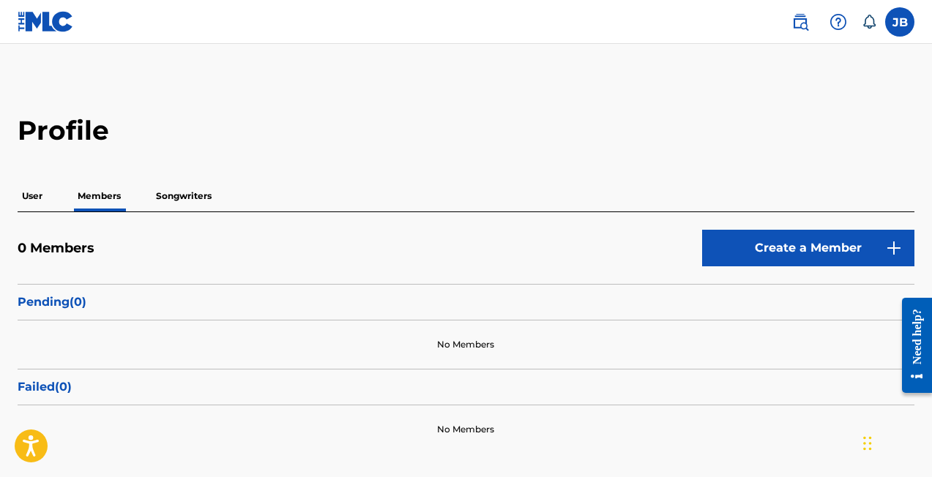
click at [177, 171] on div "Profile User Members Songwriters 0 Members Create a Member Pending ( 0 ) No Mem…" at bounding box center [466, 284] width 932 height 340
click at [186, 197] on p "Songwriters" at bounding box center [184, 196] width 64 height 31
